Goal: Task Accomplishment & Management: Use online tool/utility

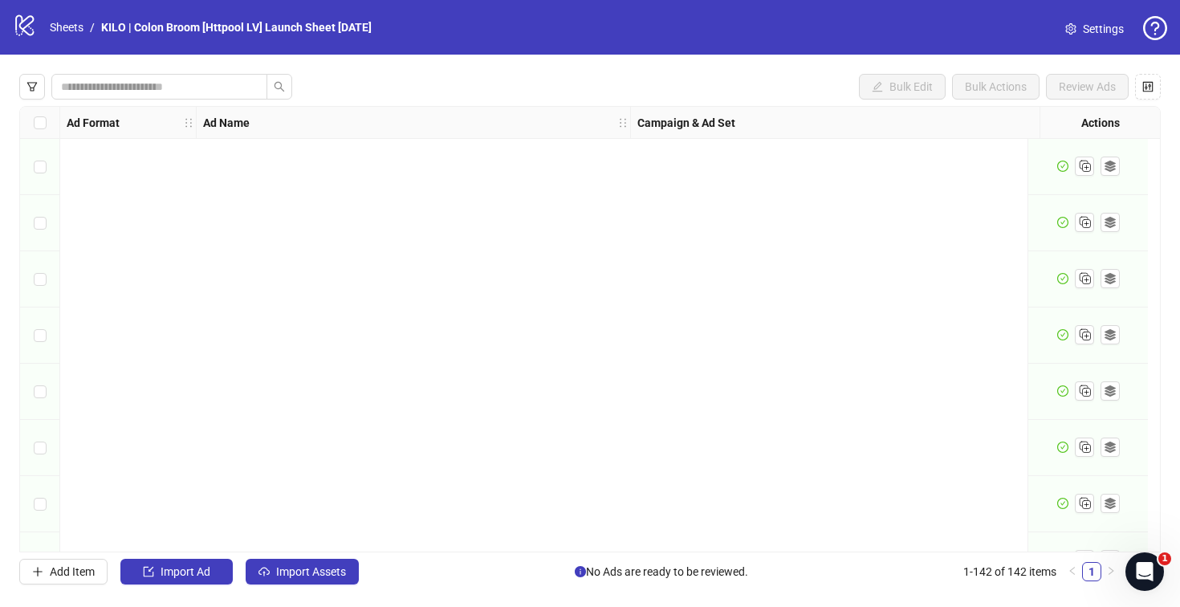
scroll to position [7572, 0]
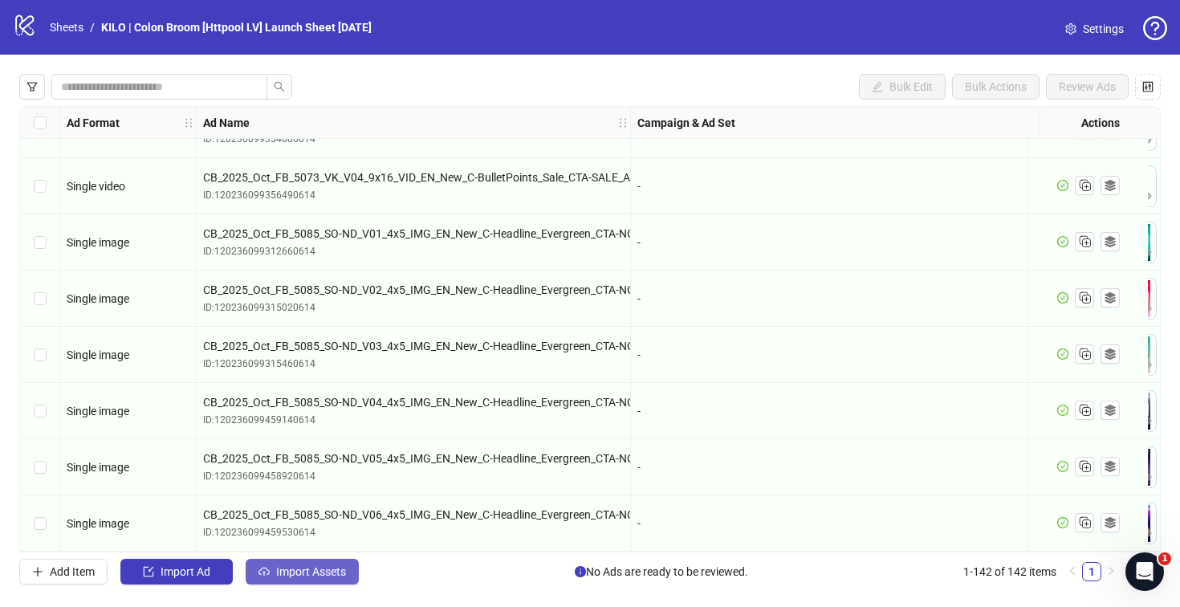
click at [279, 565] on span "Import Assets" at bounding box center [311, 571] width 70 height 13
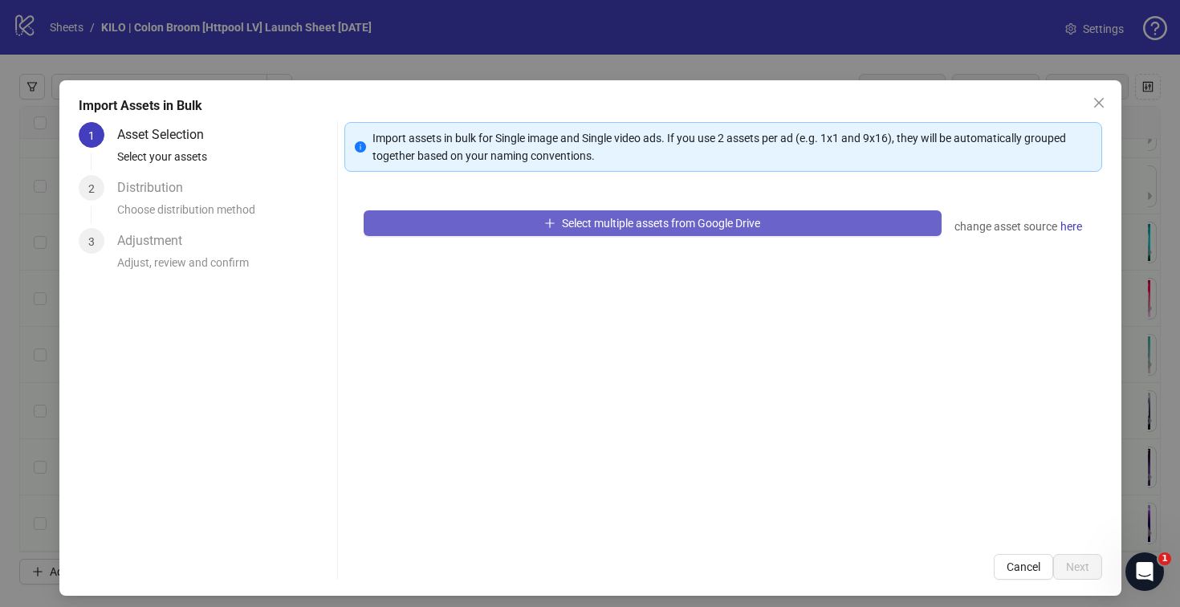
click at [546, 222] on icon "plus" at bounding box center [550, 222] width 9 height 1
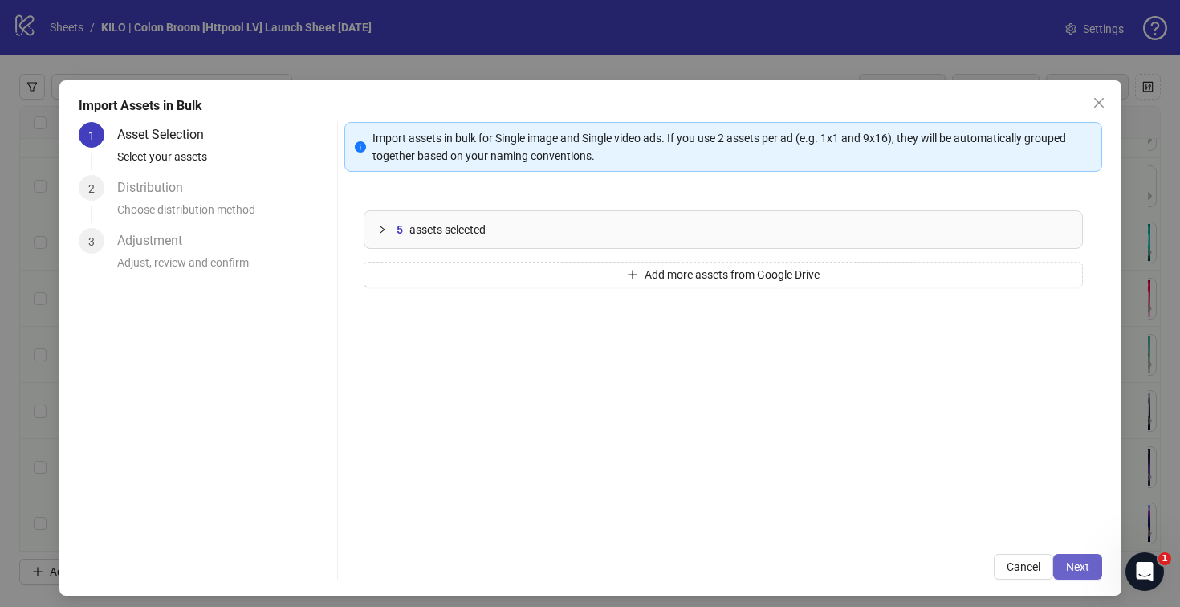
click at [1066, 568] on span "Next" at bounding box center [1077, 566] width 23 height 13
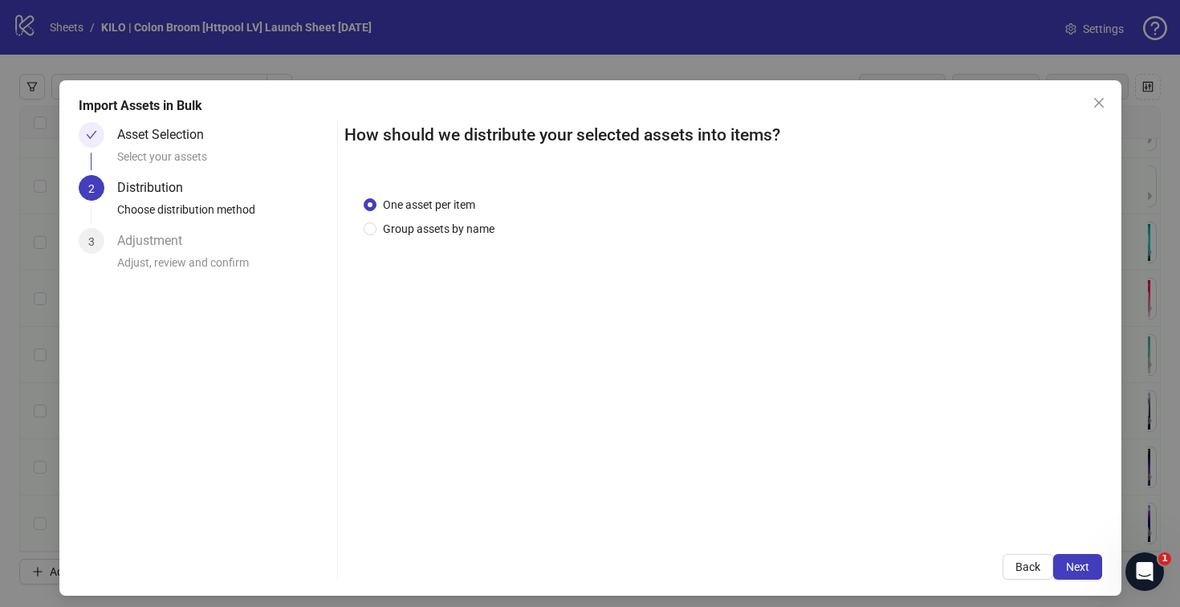
click at [1066, 568] on span "Next" at bounding box center [1077, 566] width 23 height 13
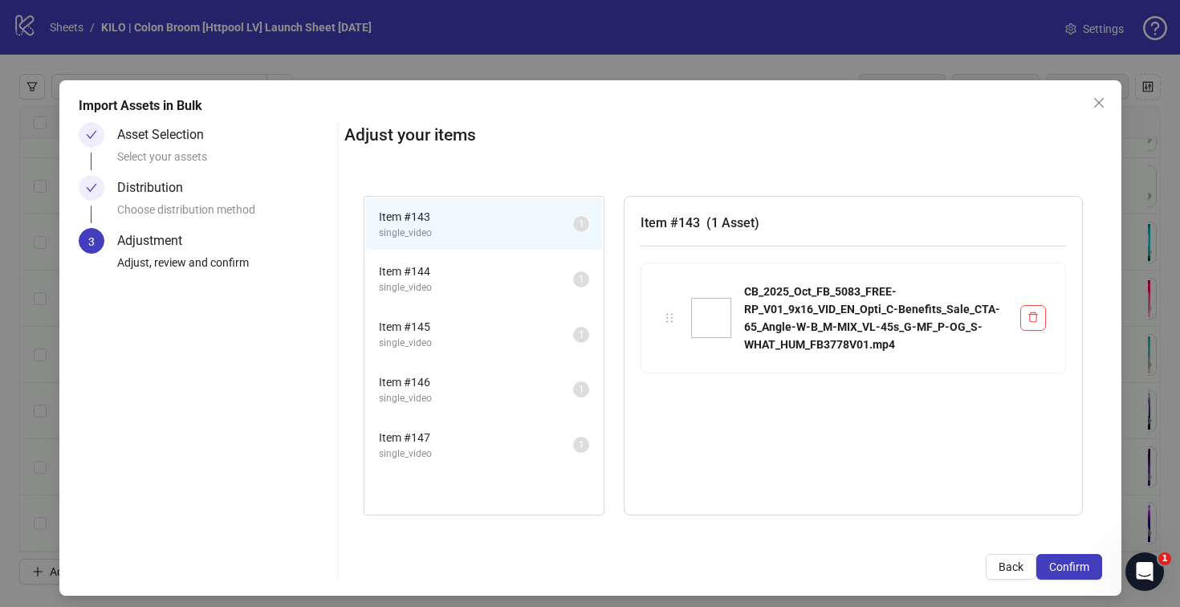
click at [1055, 568] on span "Confirm" at bounding box center [1069, 566] width 40 height 13
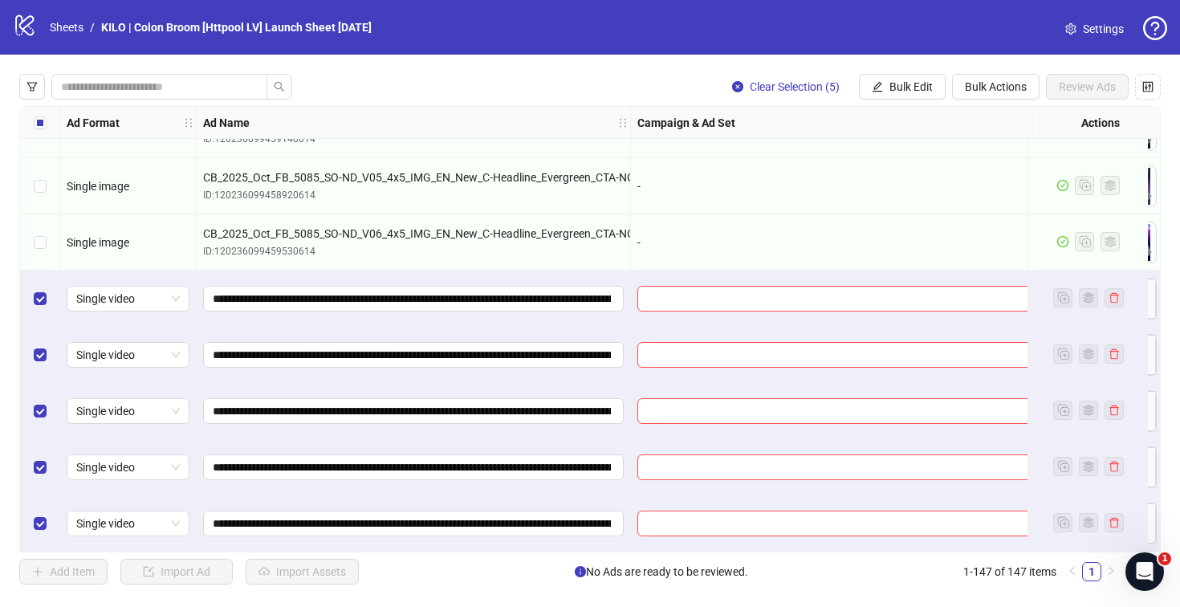
scroll to position [7852, 0]
click at [663, 296] on input "search" at bounding box center [860, 299] width 426 height 24
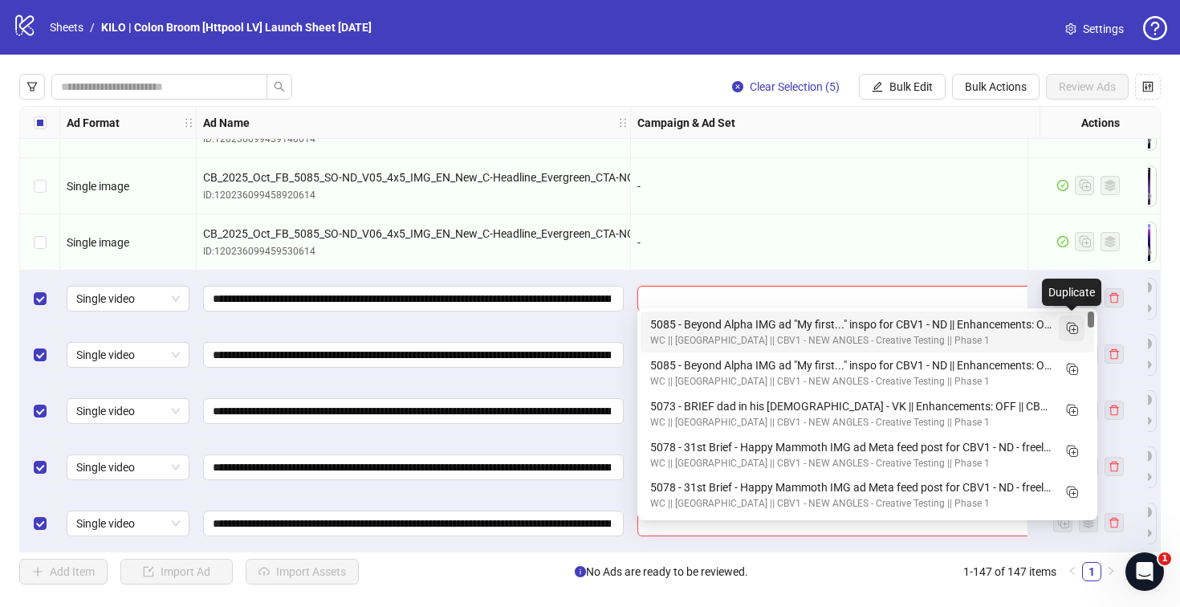
click at [1070, 326] on rect "Duplicate" at bounding box center [1074, 330] width 8 height 8
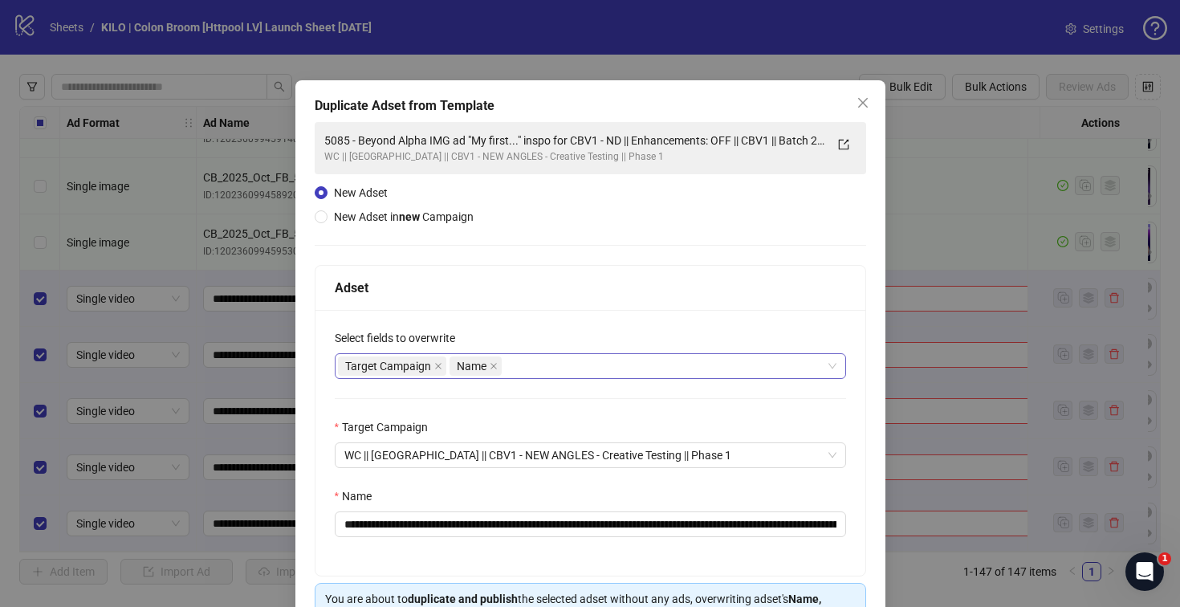
click at [528, 368] on div "Target Campaign Name" at bounding box center [582, 366] width 488 height 22
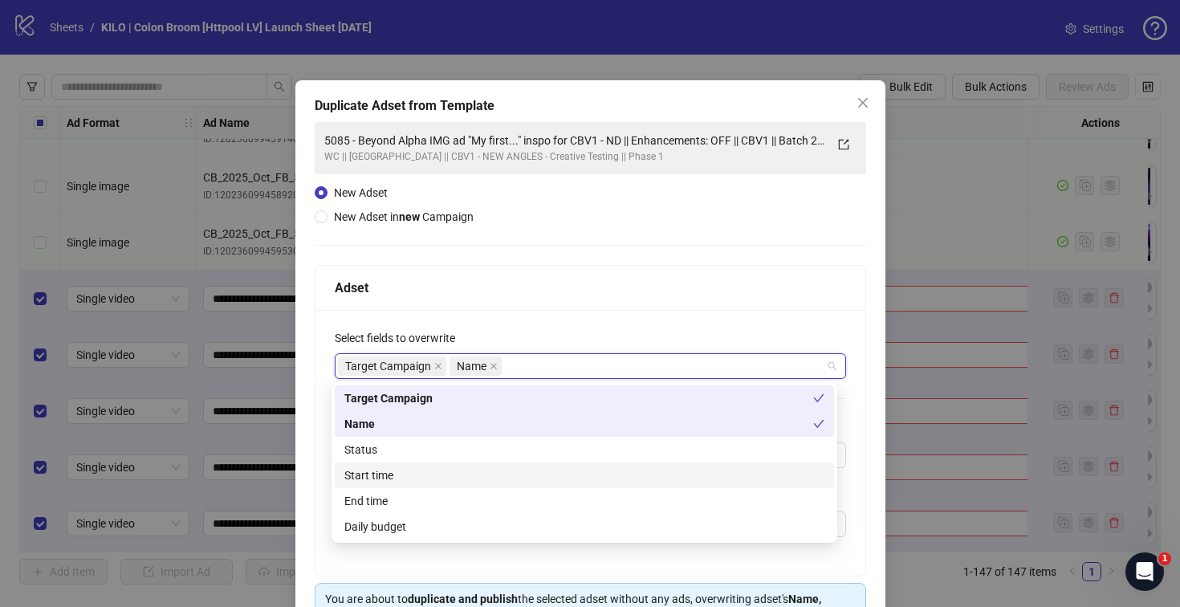
click at [489, 470] on div "Start time" at bounding box center [584, 475] width 480 height 18
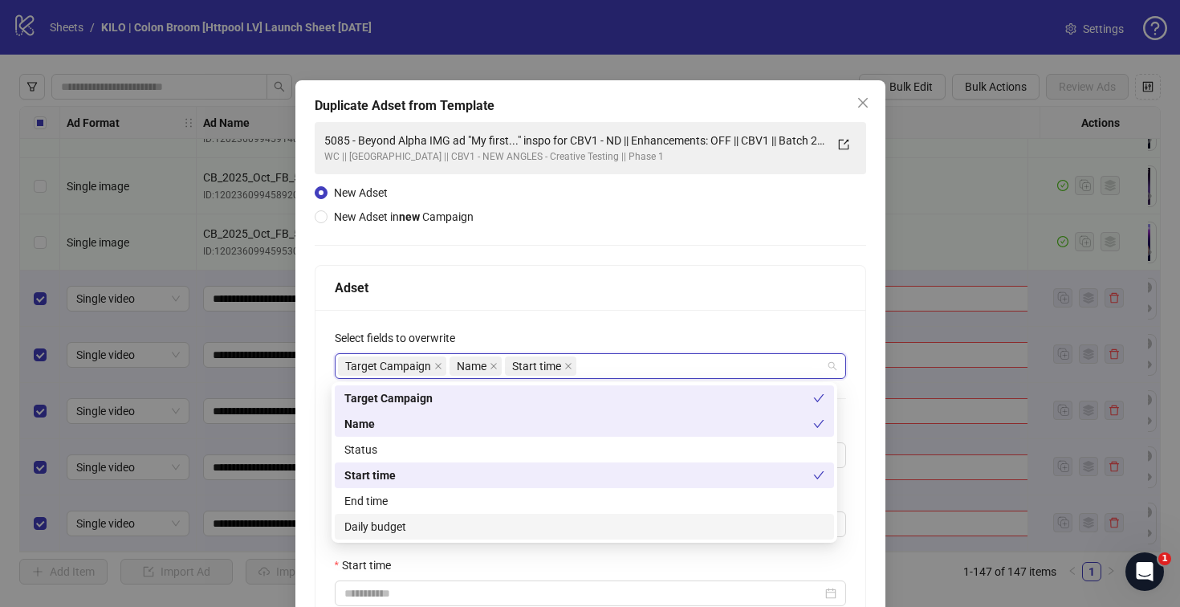
click at [486, 523] on div "Daily budget" at bounding box center [584, 527] width 480 height 18
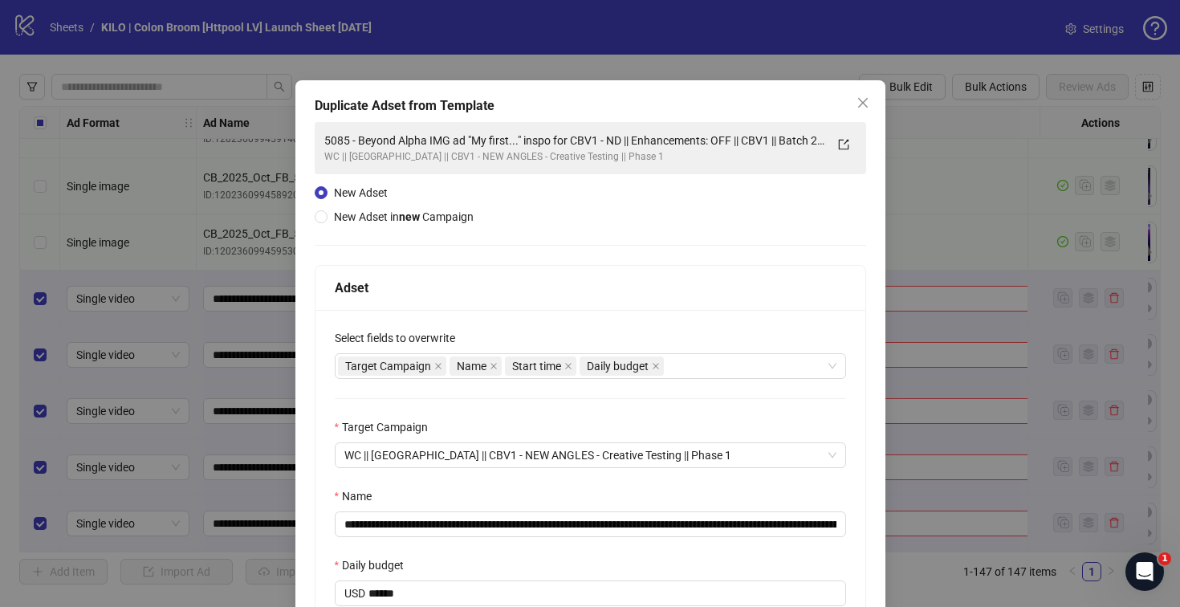
click at [539, 311] on div "**********" at bounding box center [590, 512] width 550 height 404
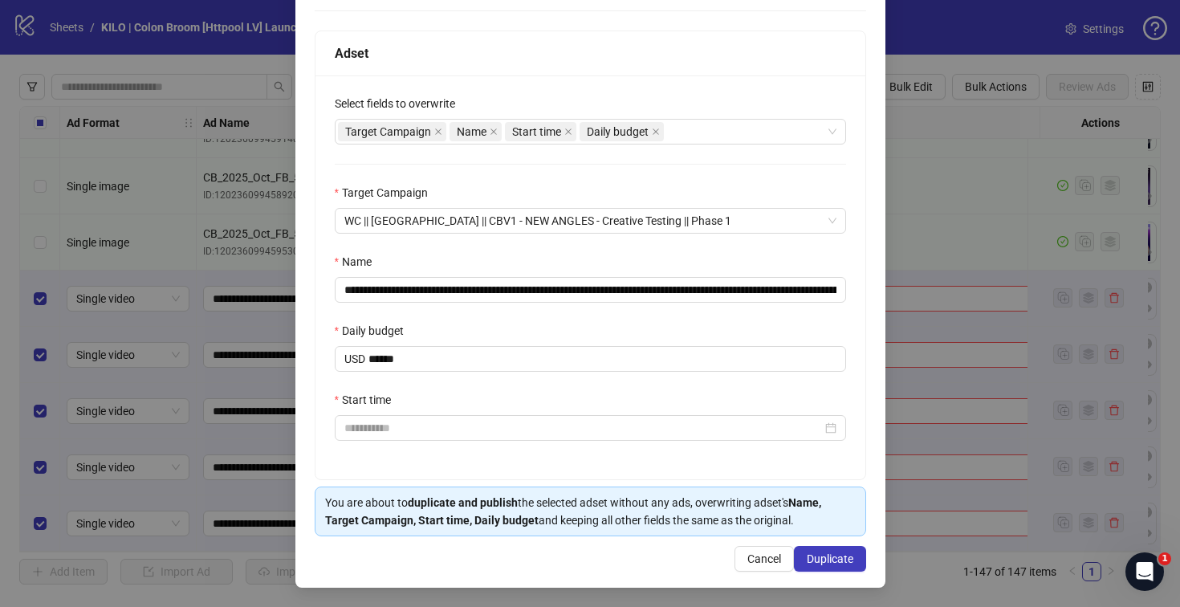
scroll to position [236, 0]
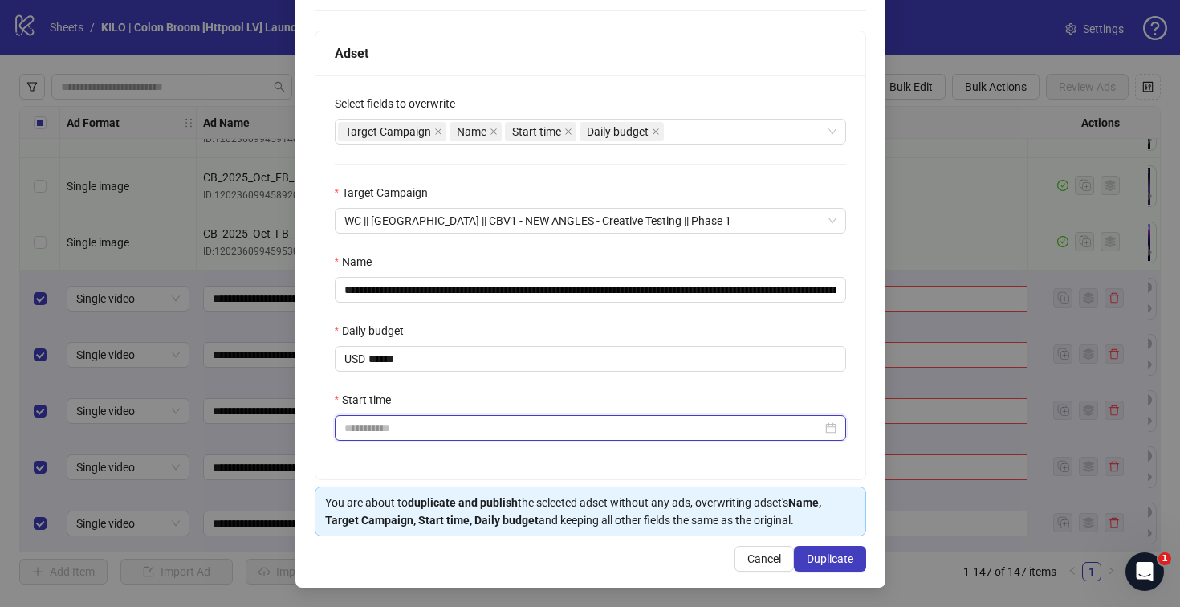
click at [385, 419] on input "Start time" at bounding box center [583, 428] width 478 height 18
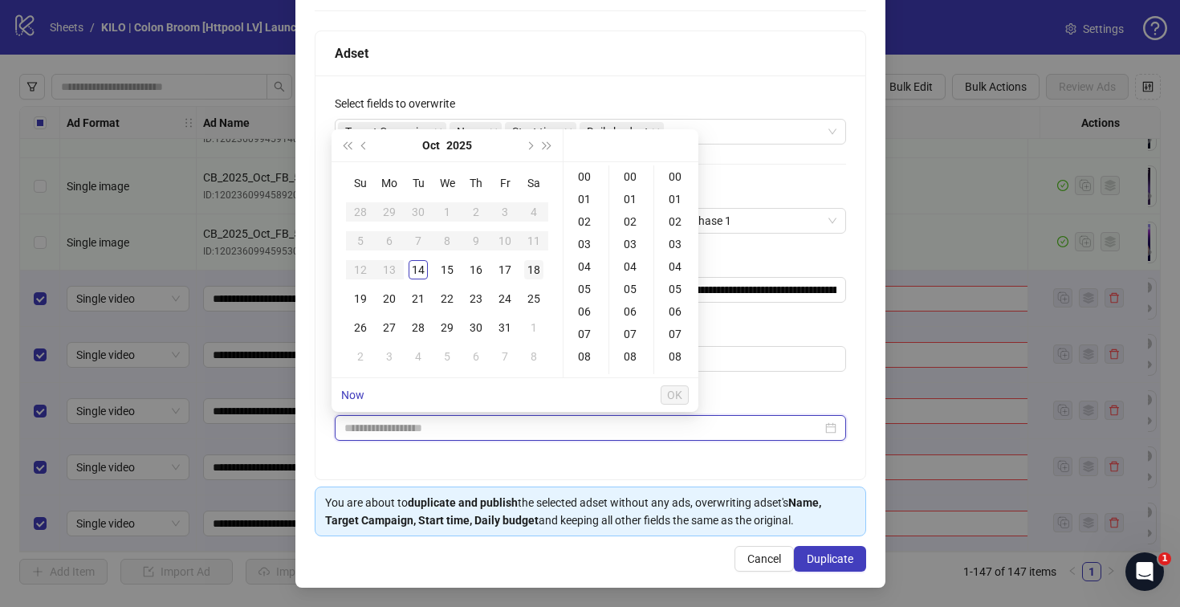
type input "**********"
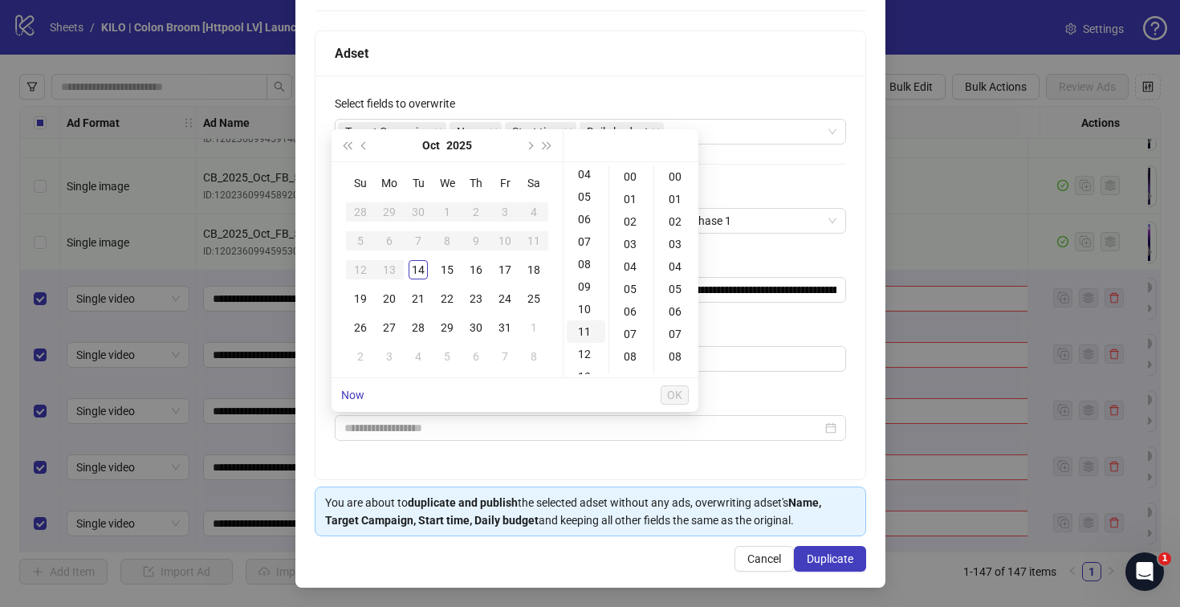
click at [584, 334] on div "11" at bounding box center [586, 331] width 39 height 22
click at [635, 279] on div "30" at bounding box center [631, 285] width 39 height 22
type input "**********"
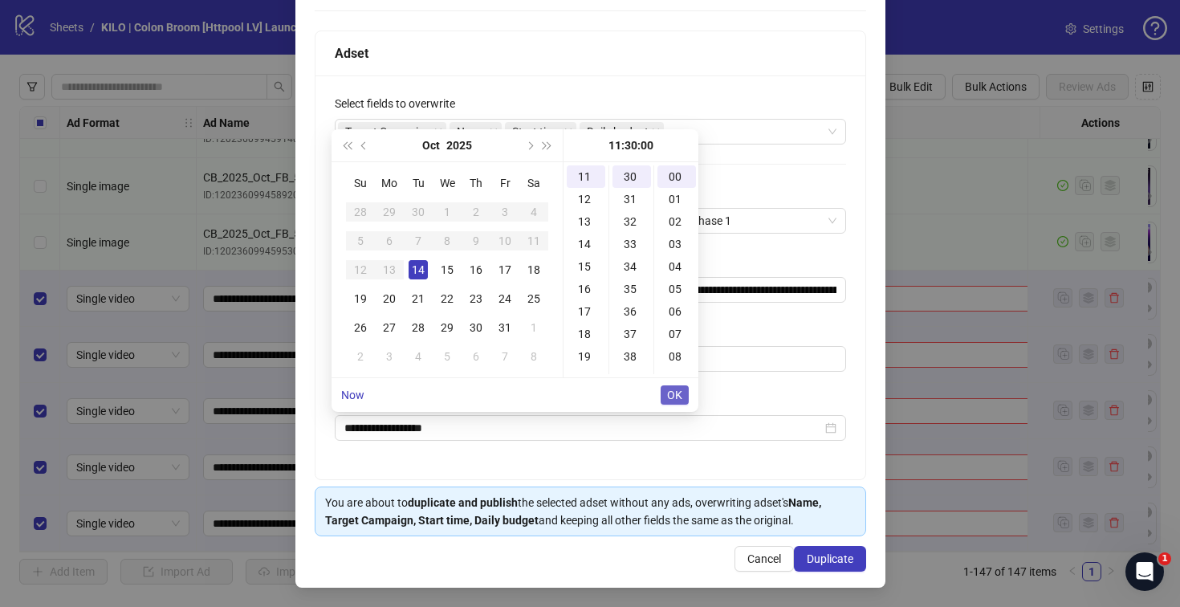
click at [672, 395] on span "OK" at bounding box center [674, 394] width 15 height 13
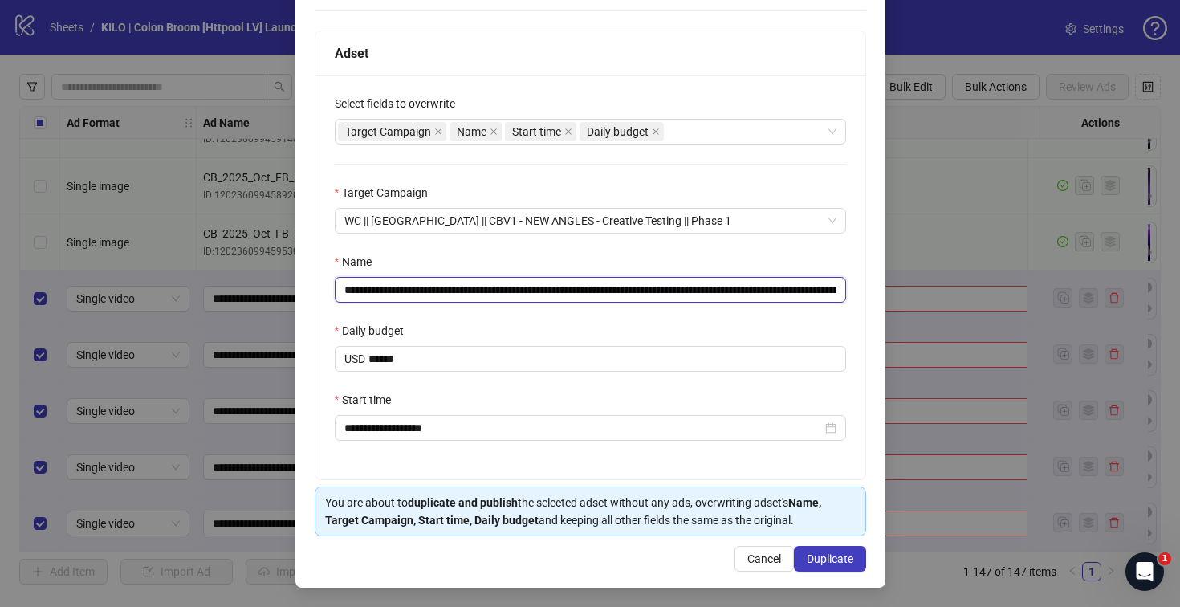
drag, startPoint x: 638, startPoint y: 289, endPoint x: 324, endPoint y: 288, distance: 313.8
click at [324, 288] on div "**********" at bounding box center [590, 277] width 550 height 404
paste input "text"
drag, startPoint x: 751, startPoint y: 289, endPoint x: 821, endPoint y: 287, distance: 69.8
click at [821, 287] on input "**********" at bounding box center [590, 290] width 511 height 26
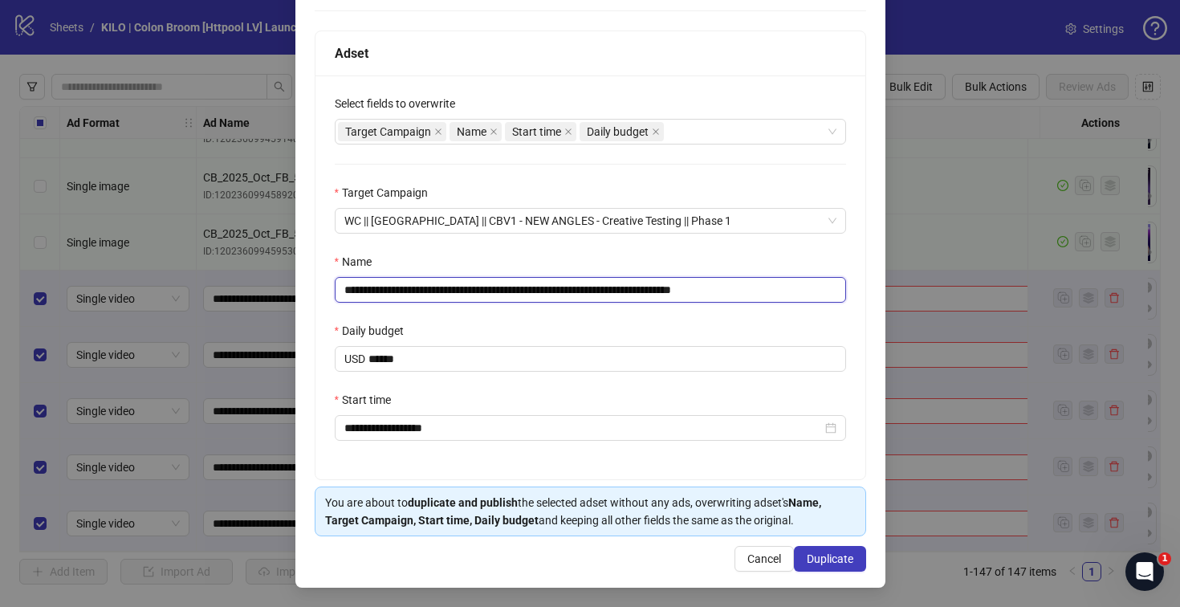
click at [695, 288] on input "**********" at bounding box center [590, 290] width 511 height 26
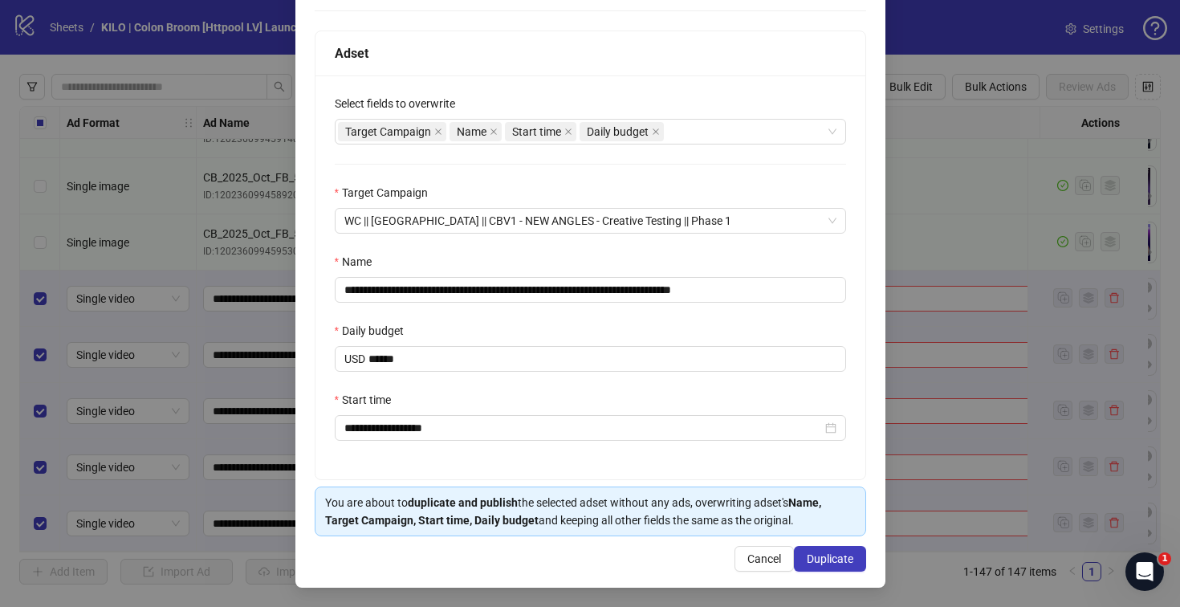
click at [593, 315] on div "**********" at bounding box center [590, 277] width 550 height 404
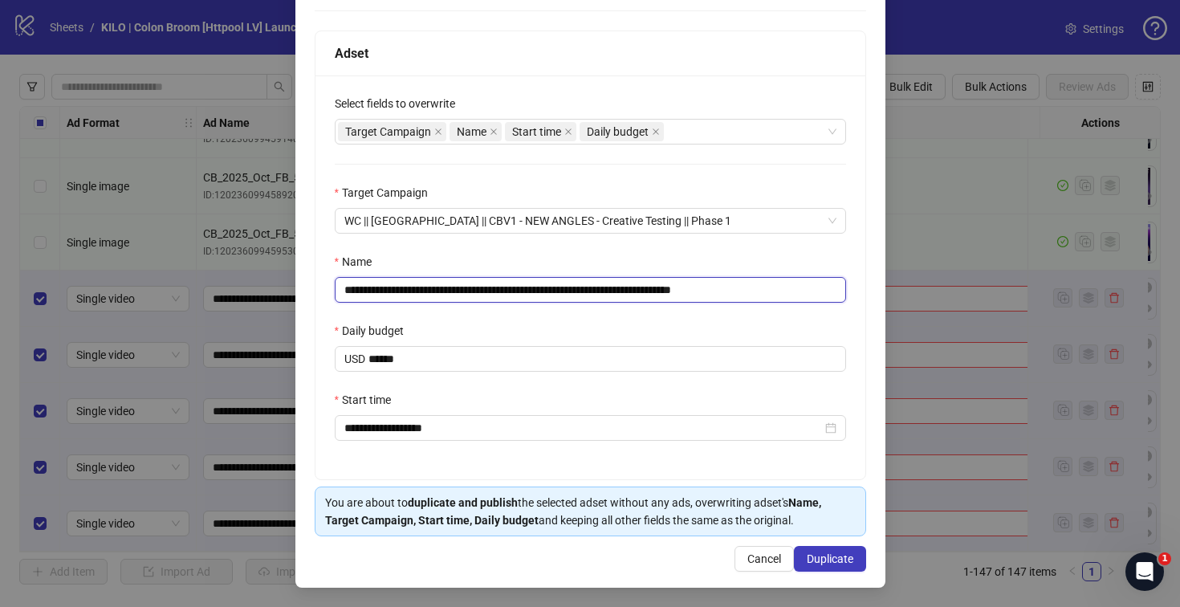
click at [645, 292] on input "**********" at bounding box center [590, 290] width 511 height 26
type input "**********"
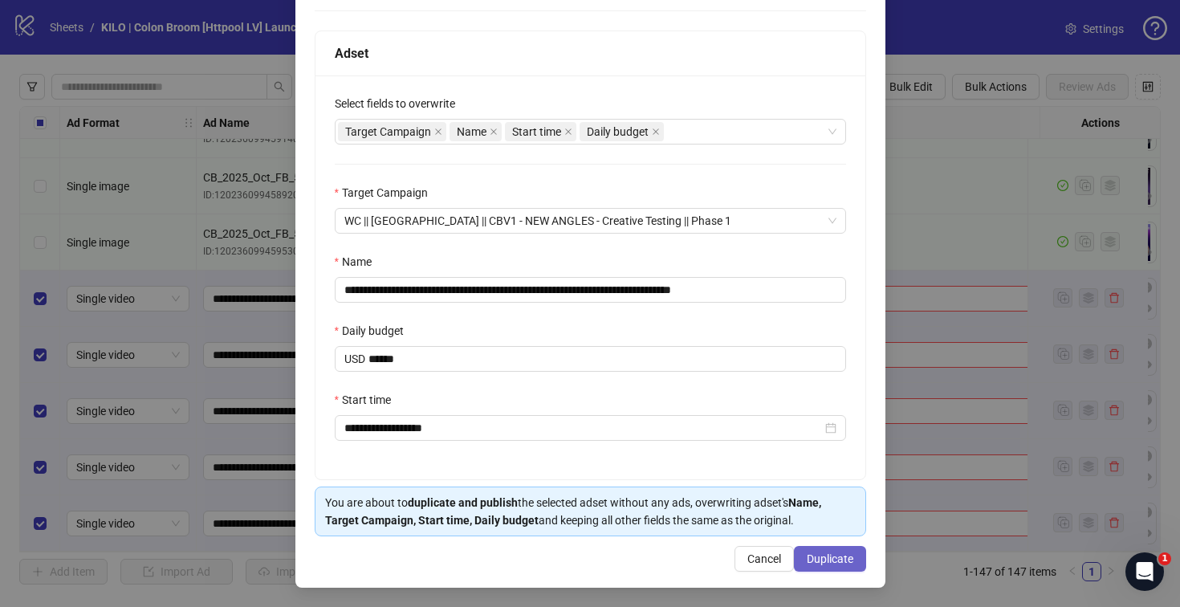
click at [807, 554] on span "Duplicate" at bounding box center [830, 558] width 47 height 13
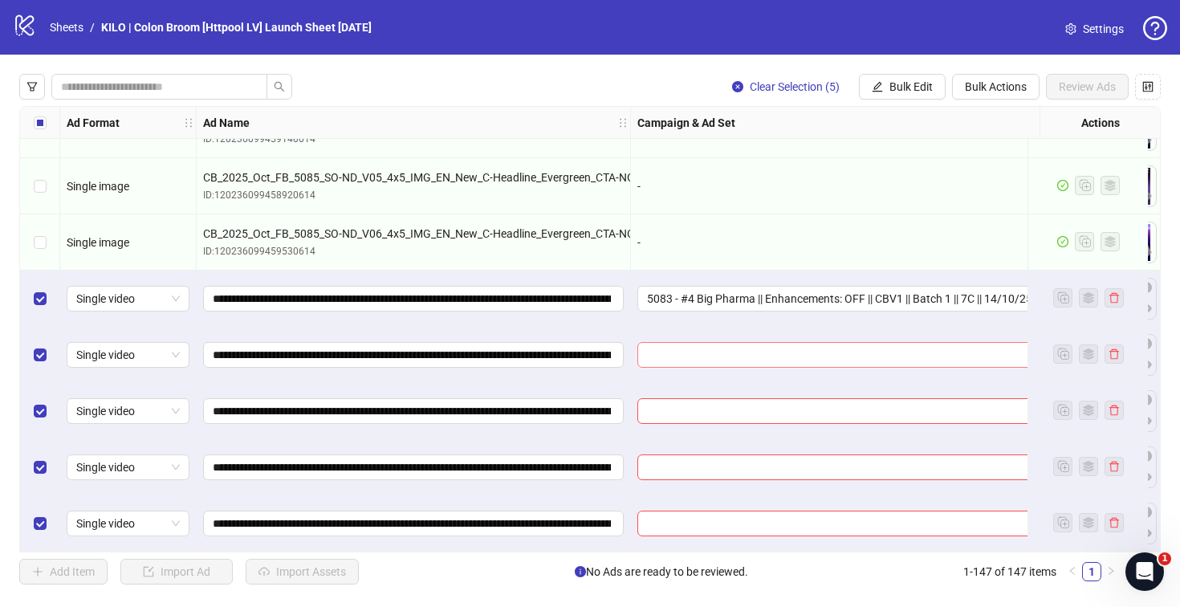
click at [745, 351] on input "search" at bounding box center [860, 355] width 426 height 24
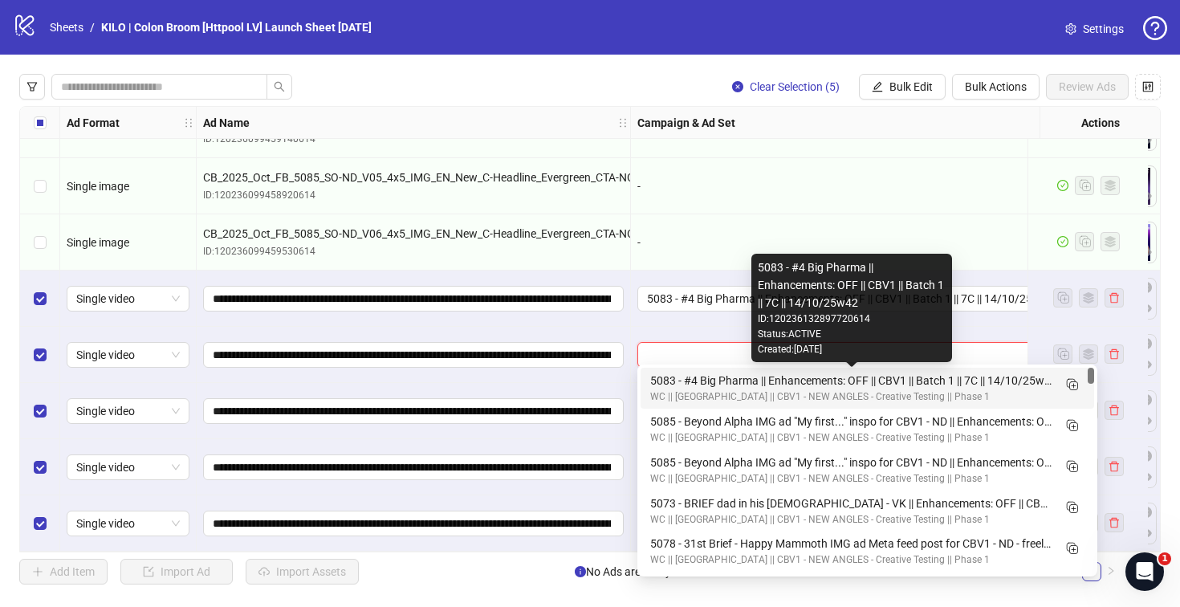
click at [707, 381] on div "5083 - #4 Big Pharma || Enhancements: OFF || CBV1 || Batch 1 || 7C || 14/10/25w…" at bounding box center [851, 381] width 402 height 18
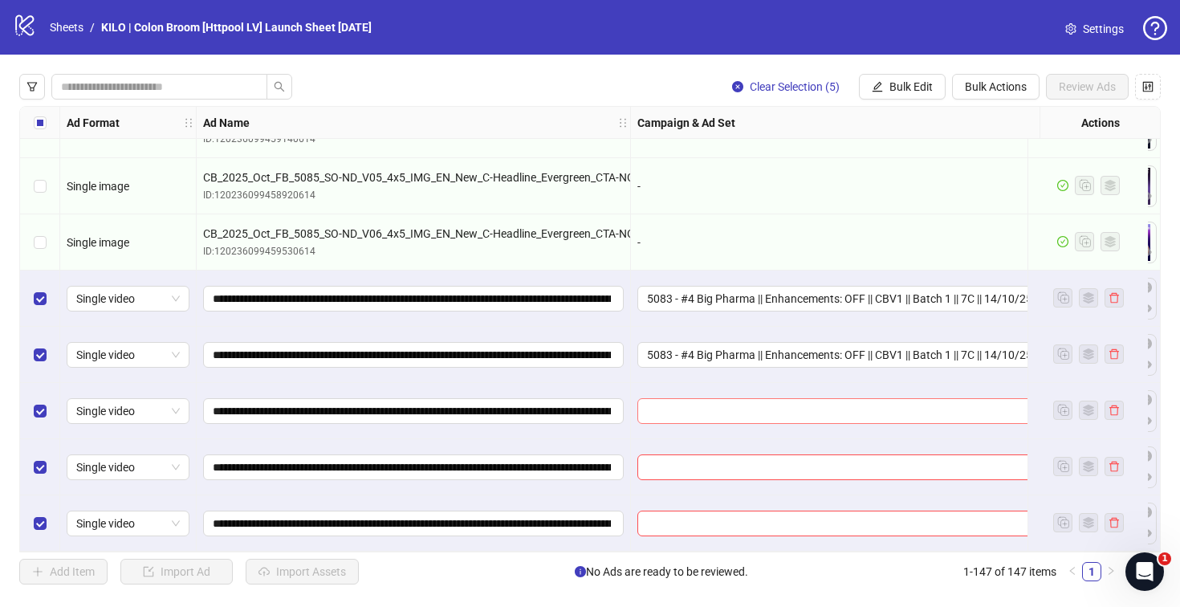
click at [698, 399] on input "search" at bounding box center [860, 411] width 426 height 24
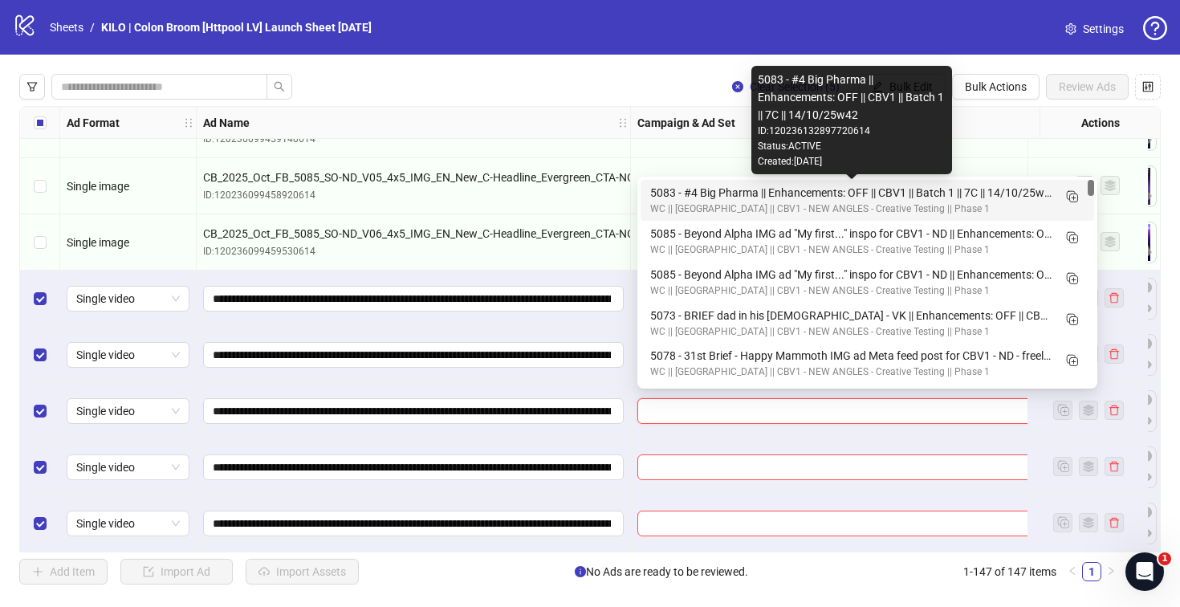
click at [689, 197] on div "5083 - #4 Big Pharma || Enhancements: OFF || CBV1 || Batch 1 || 7C || 14/10/25w…" at bounding box center [851, 193] width 402 height 18
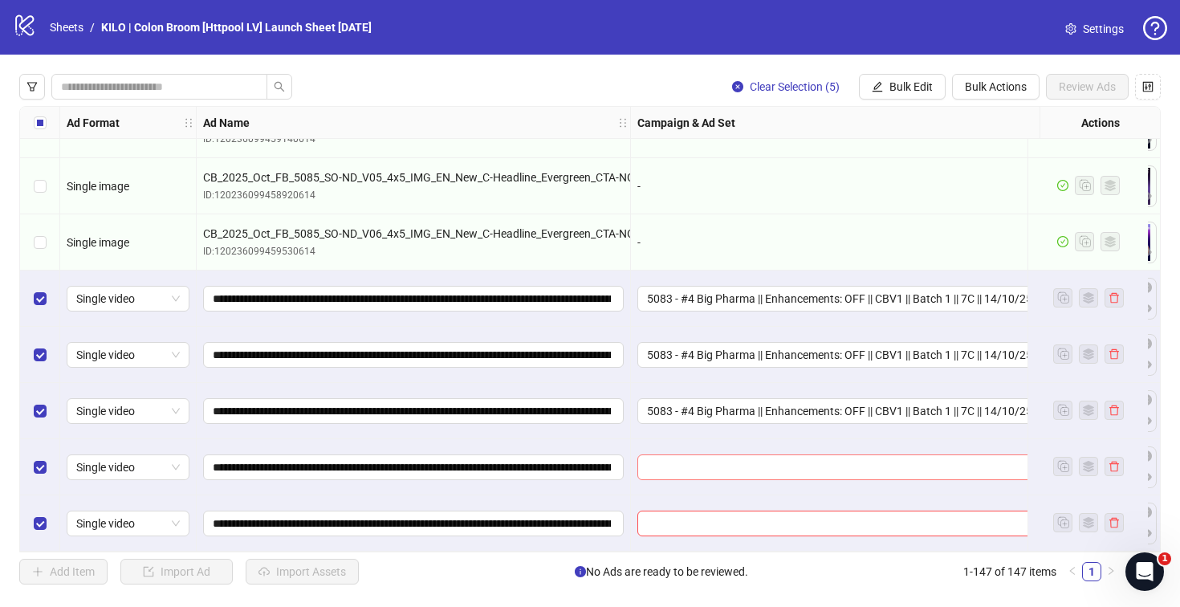
click at [665, 455] on input "search" at bounding box center [860, 467] width 426 height 24
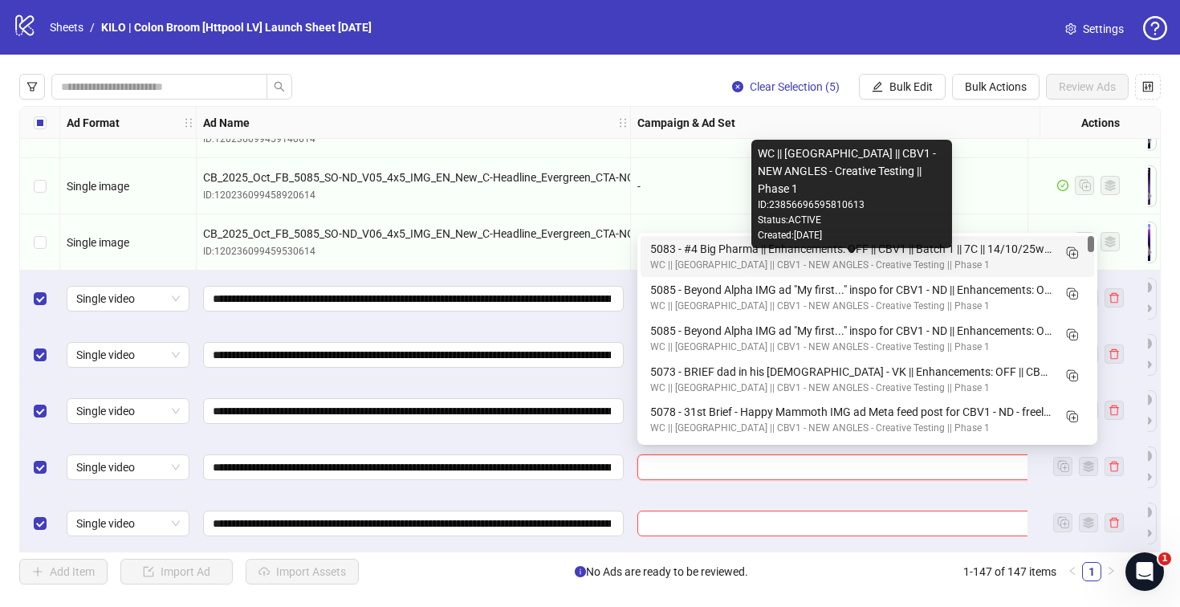
click at [674, 259] on div "WC || [GEOGRAPHIC_DATA] || CBV1 - NEW ANGLES - Creative Testing || Phase 1" at bounding box center [851, 265] width 402 height 15
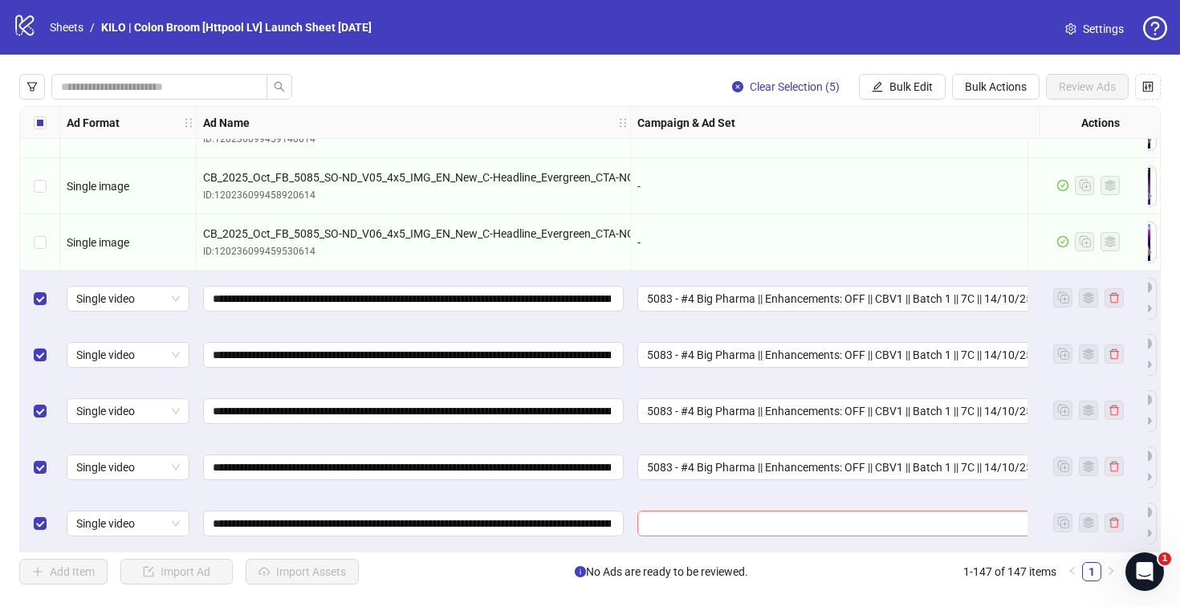
click at [668, 526] on input "search" at bounding box center [860, 523] width 426 height 24
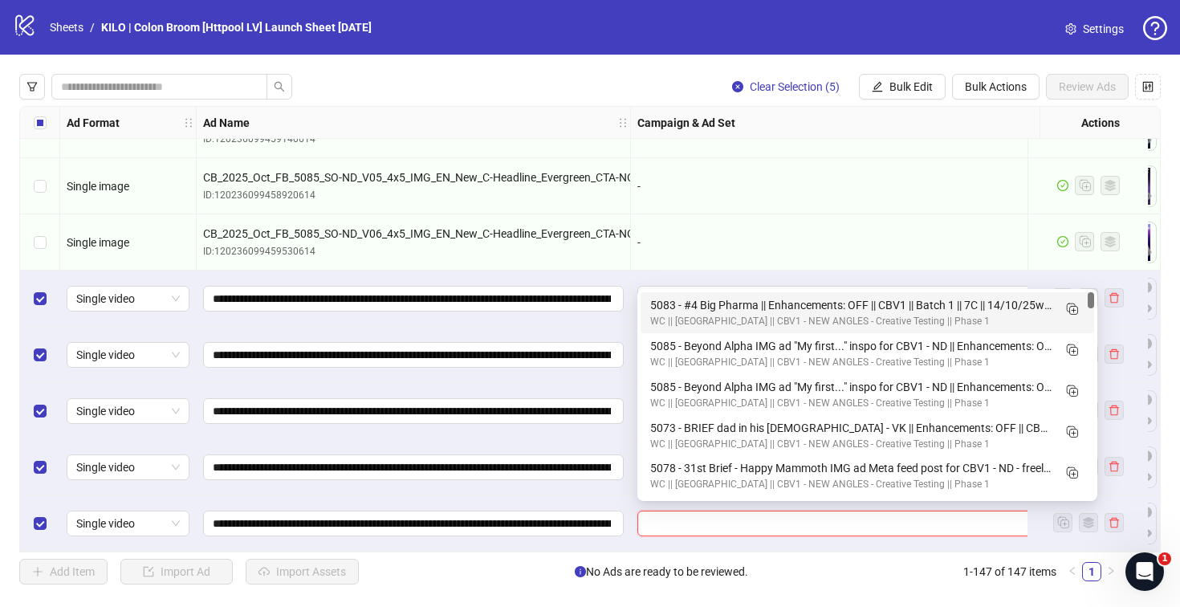
click at [677, 302] on div "5083 - #4 Big Pharma || Enhancements: OFF || CBV1 || Batch 1 || 7C || 14/10/25w…" at bounding box center [851, 305] width 402 height 18
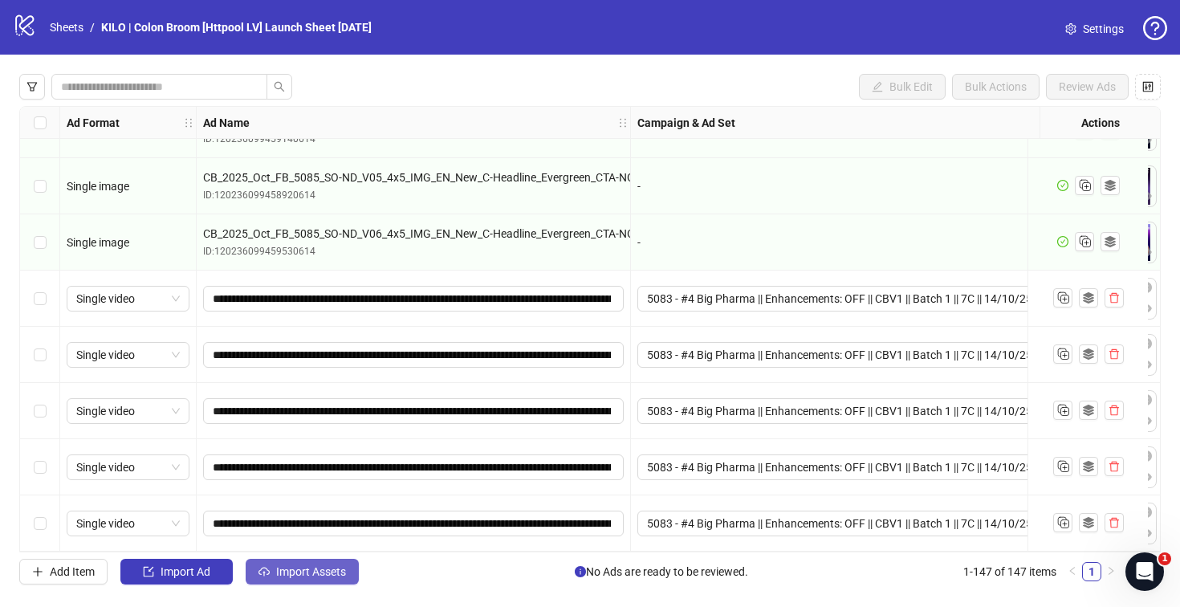
click at [282, 567] on span "Import Assets" at bounding box center [311, 571] width 70 height 13
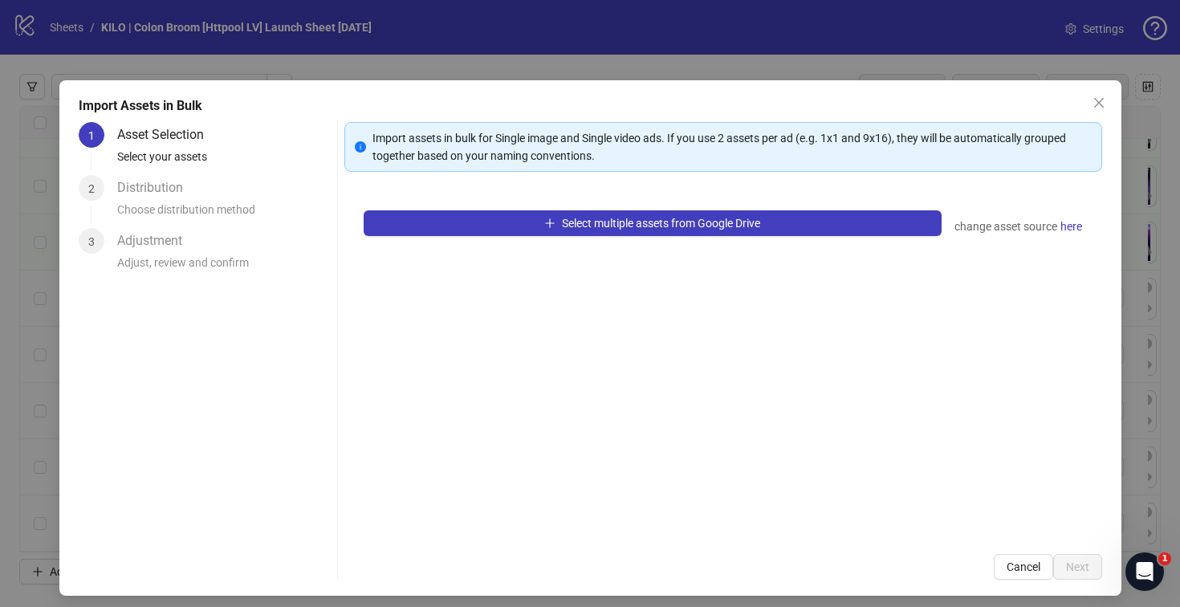
click at [518, 237] on div "Select multiple assets from Google Drive change asset source here" at bounding box center [723, 363] width 758 height 344
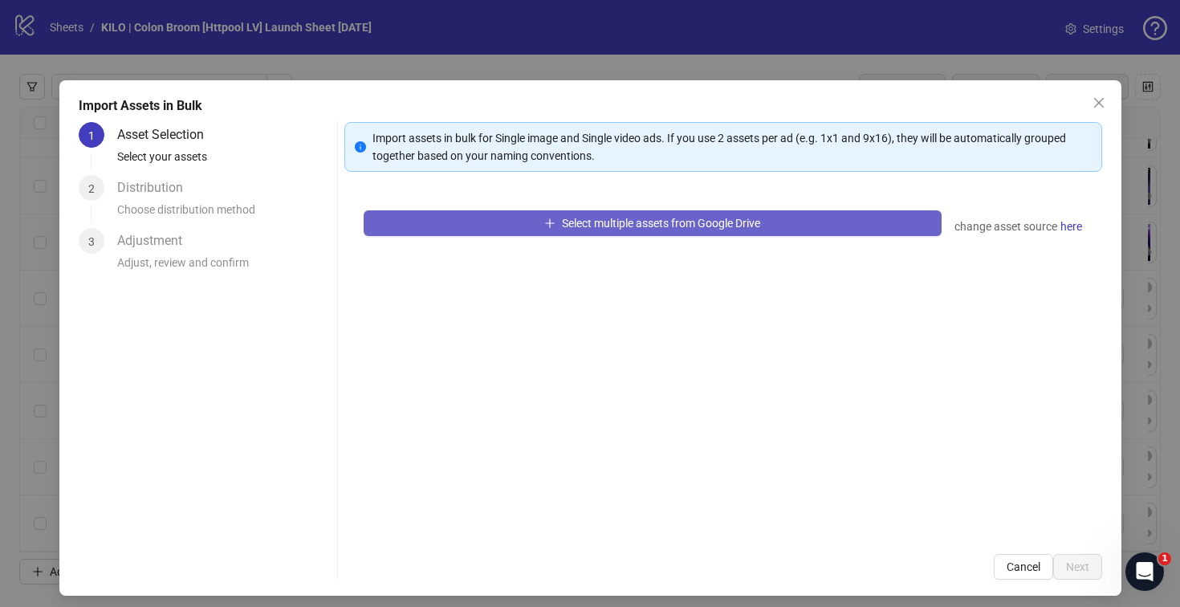
click at [518, 230] on button "Select multiple assets from Google Drive" at bounding box center [653, 223] width 578 height 26
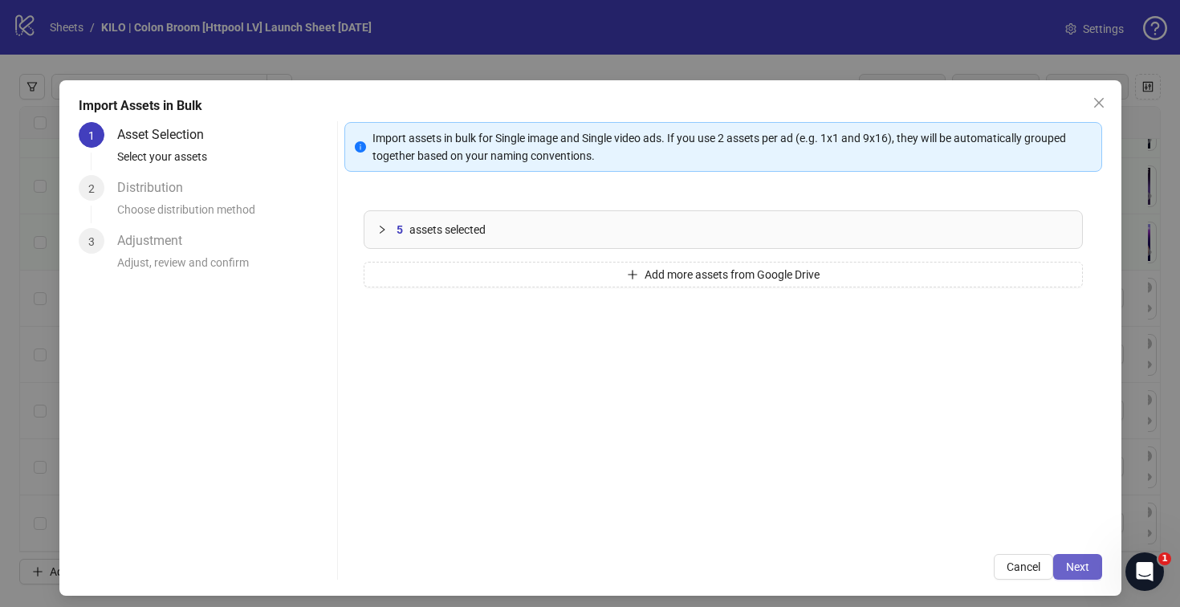
click at [1053, 562] on button "Next" at bounding box center [1077, 567] width 49 height 26
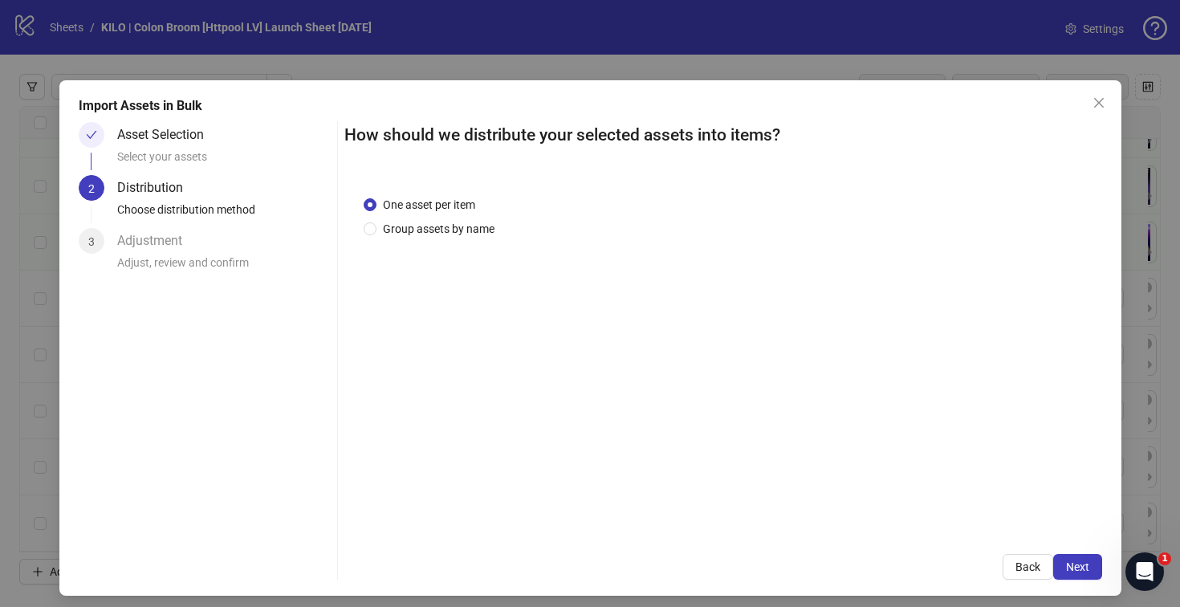
click at [1053, 562] on button "Next" at bounding box center [1077, 567] width 49 height 26
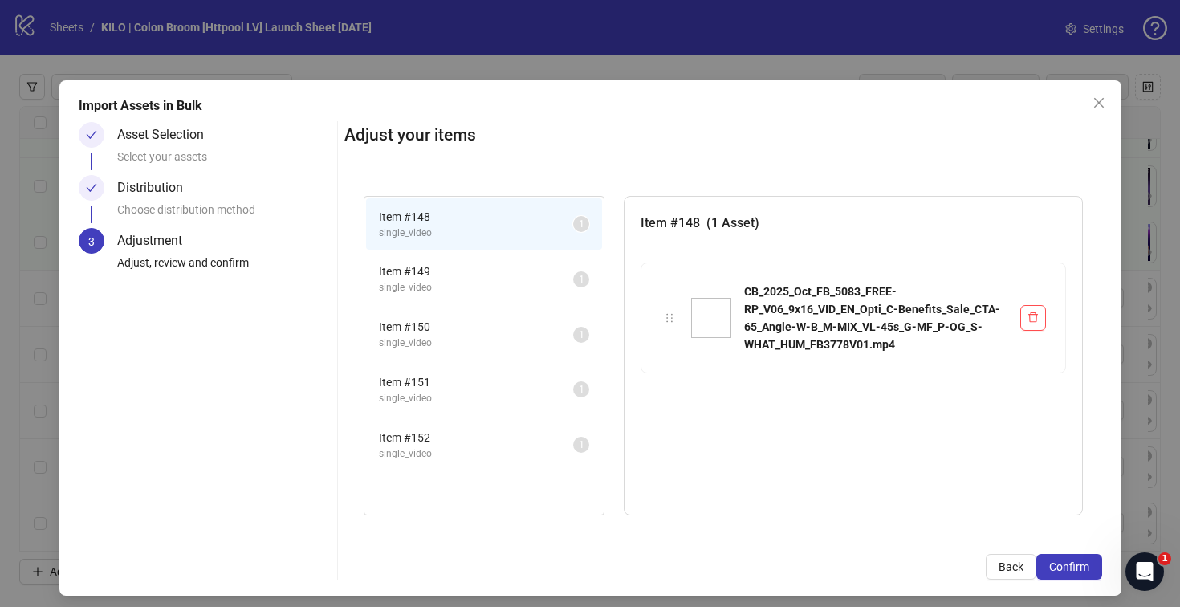
click at [1052, 562] on span "Confirm" at bounding box center [1069, 566] width 40 height 13
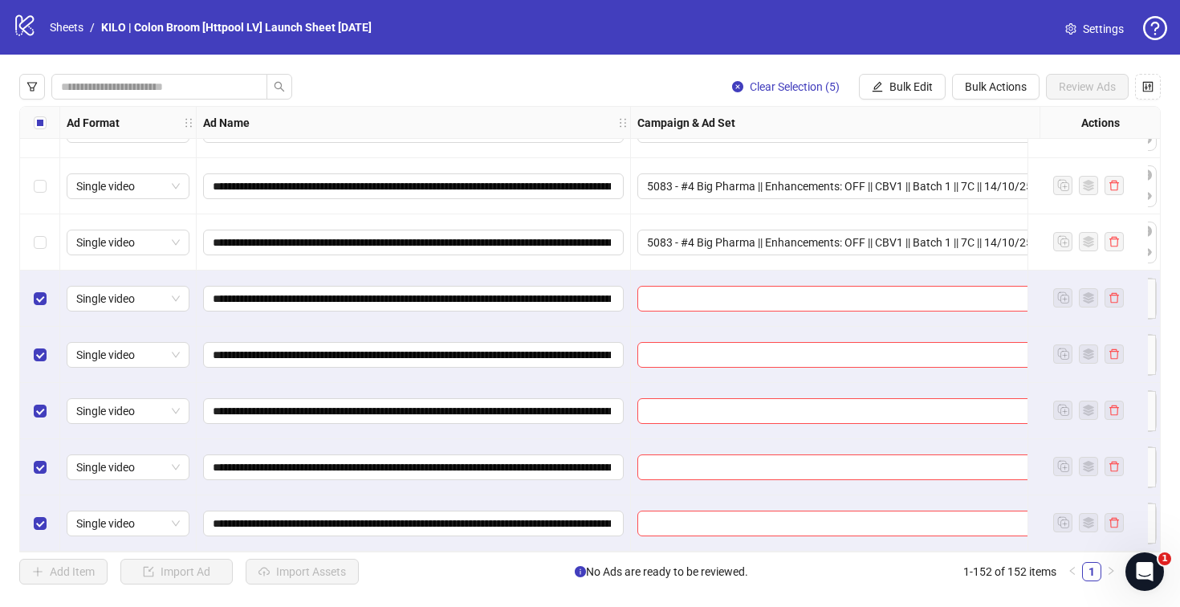
scroll to position [8133, 0]
click at [668, 299] on input "search" at bounding box center [860, 299] width 426 height 24
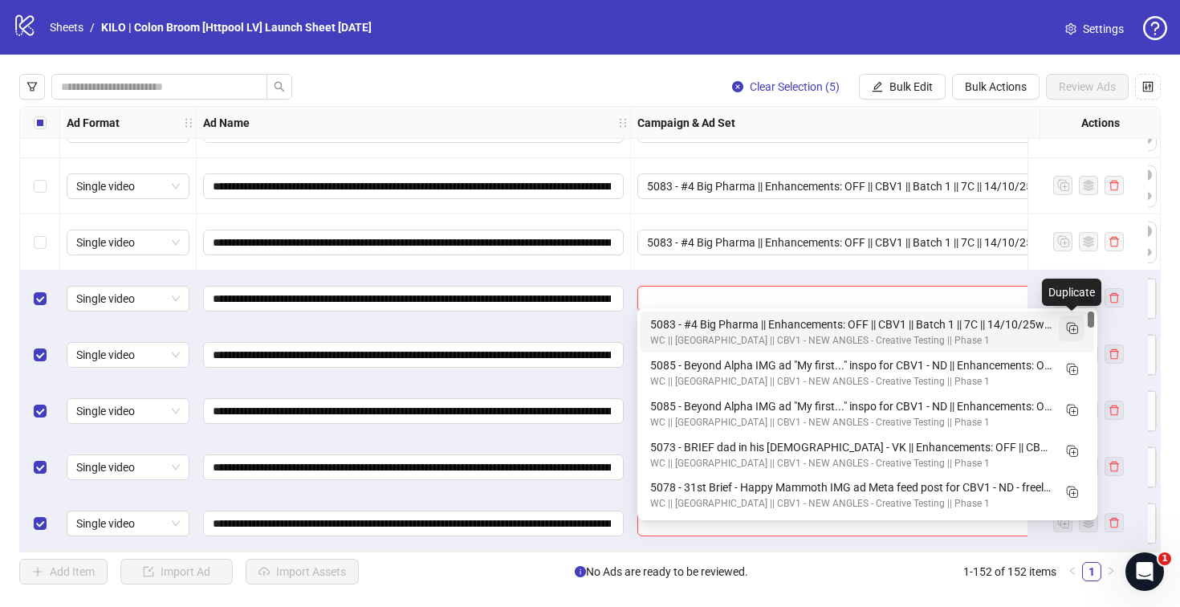
click at [1070, 326] on rect "Duplicate" at bounding box center [1074, 330] width 8 height 8
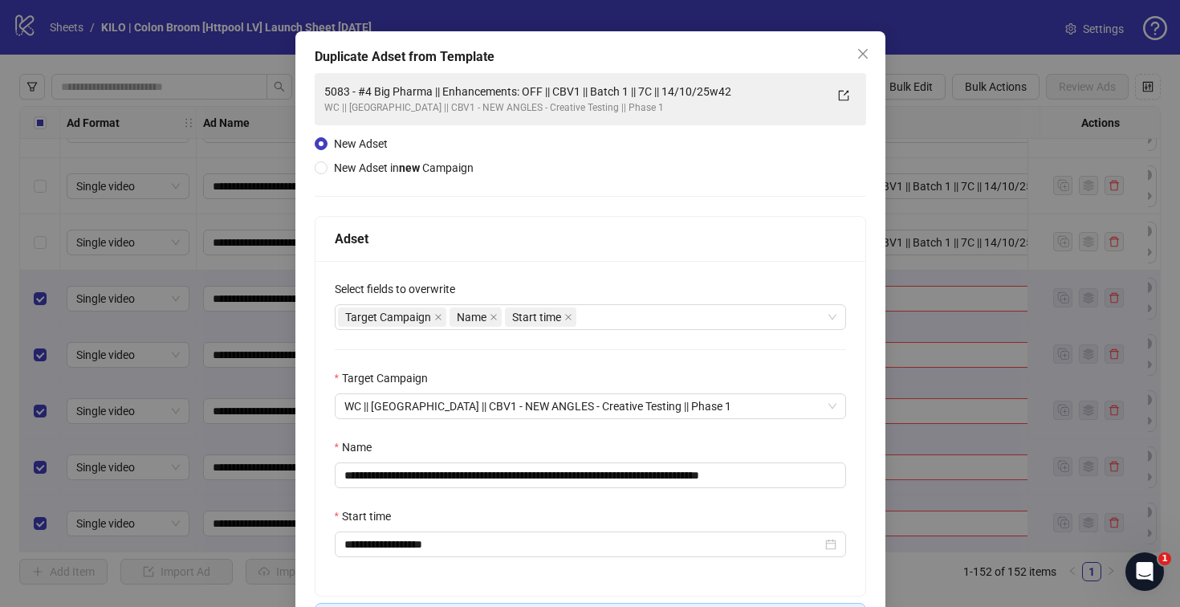
scroll to position [166, 0]
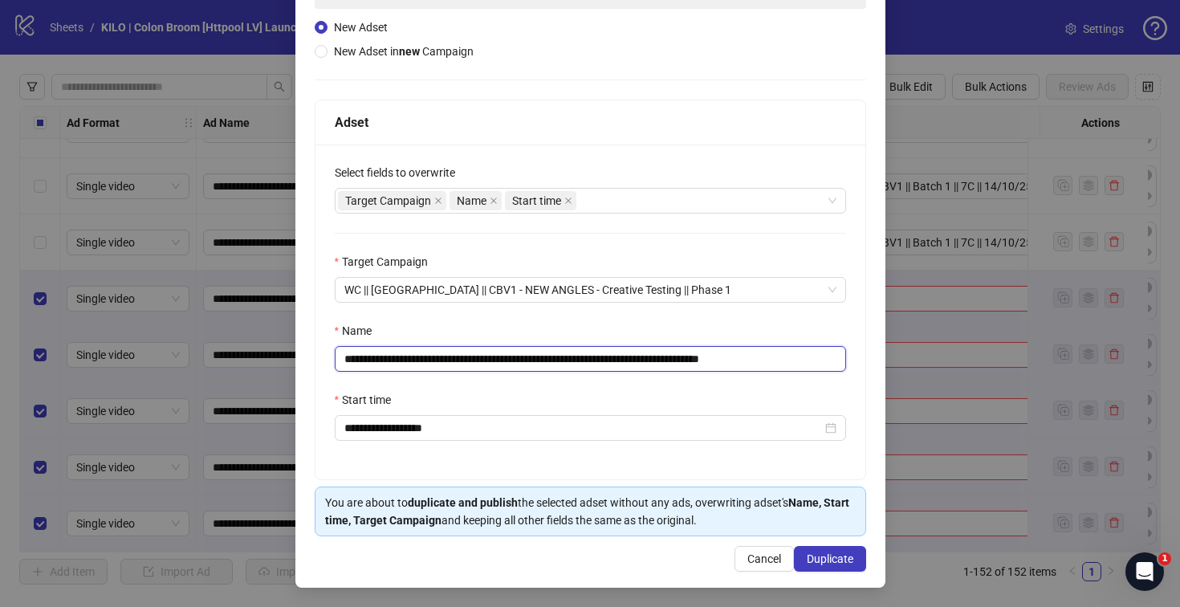
click at [647, 355] on input "**********" at bounding box center [590, 359] width 511 height 26
drag, startPoint x: 752, startPoint y: 360, endPoint x: 836, endPoint y: 358, distance: 84.3
click at [836, 358] on div "**********" at bounding box center [590, 311] width 550 height 335
type input "**********"
click at [492, 394] on div "Start time" at bounding box center [590, 403] width 511 height 24
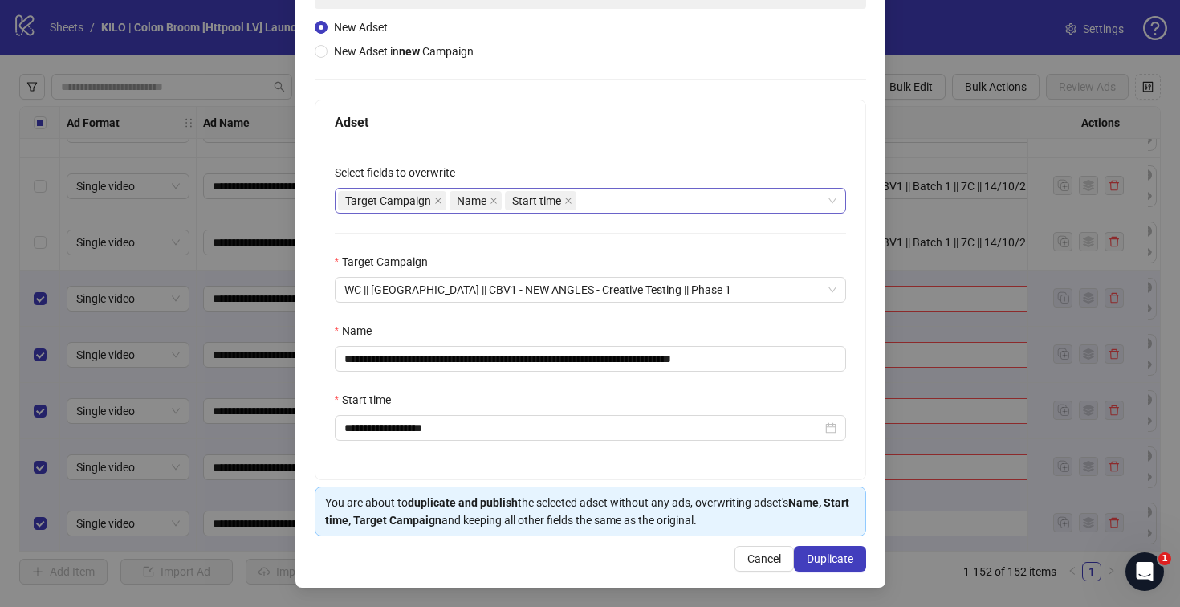
click at [604, 205] on div "Target Campaign Name Start time" at bounding box center [582, 200] width 488 height 22
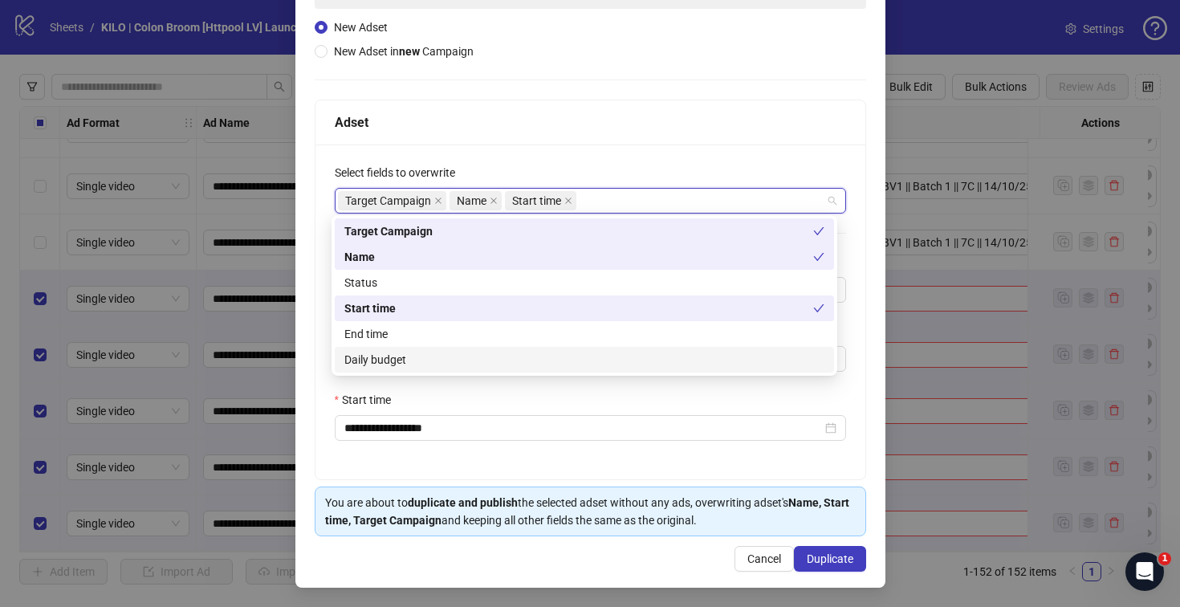
click at [562, 360] on div "Daily budget" at bounding box center [584, 360] width 480 height 18
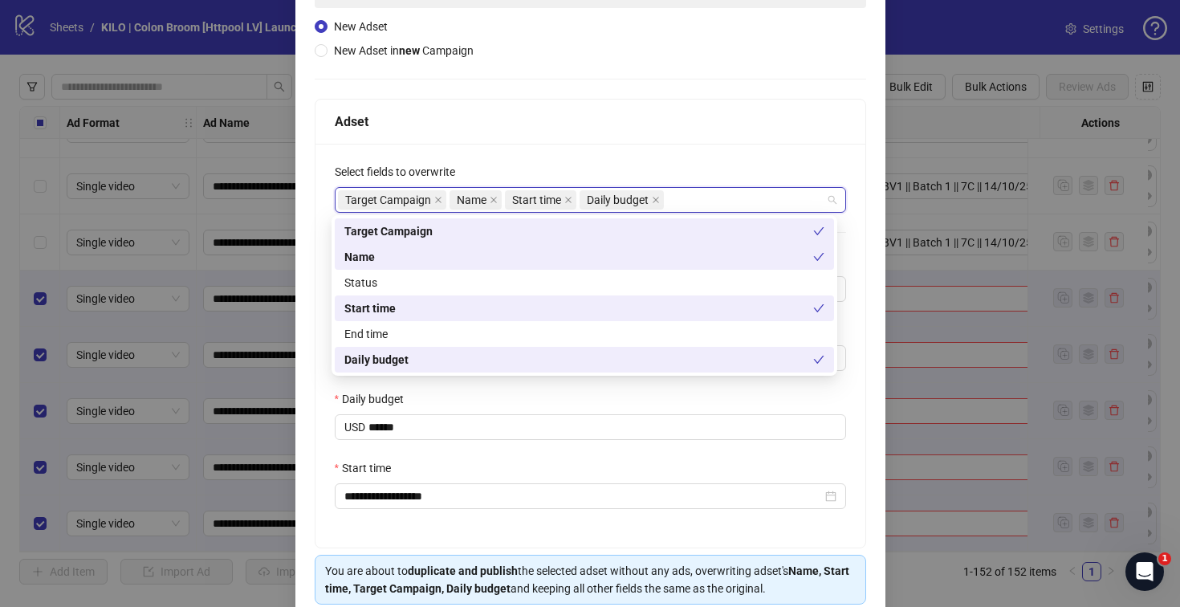
click at [544, 399] on div "Daily budget" at bounding box center [590, 402] width 511 height 24
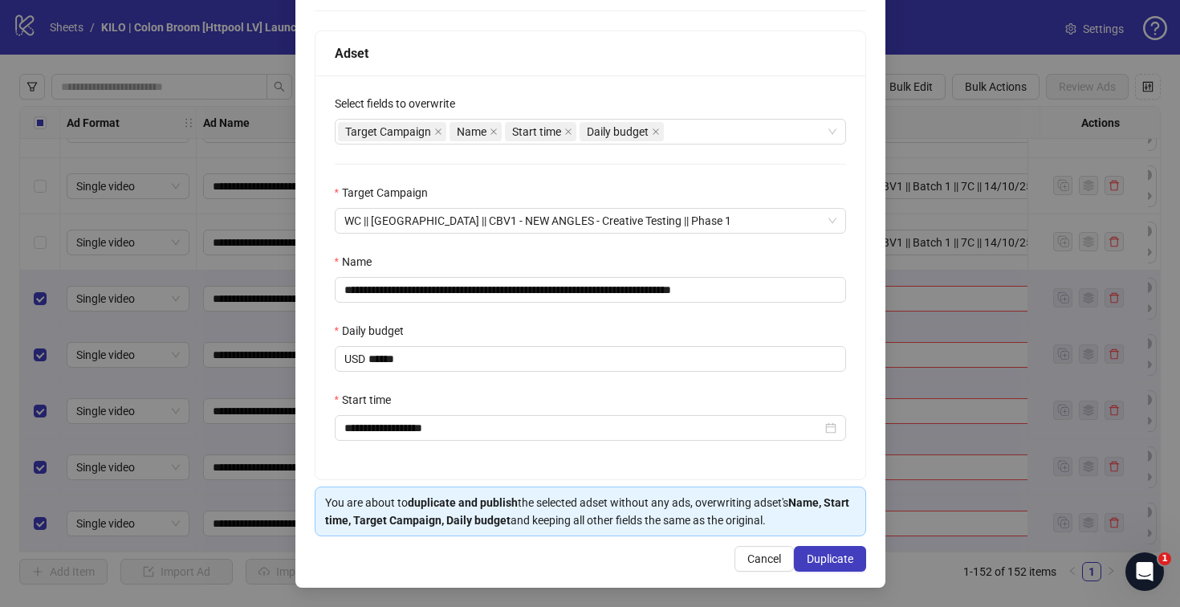
scroll to position [236, 0]
click at [831, 554] on span "Duplicate" at bounding box center [830, 558] width 47 height 13
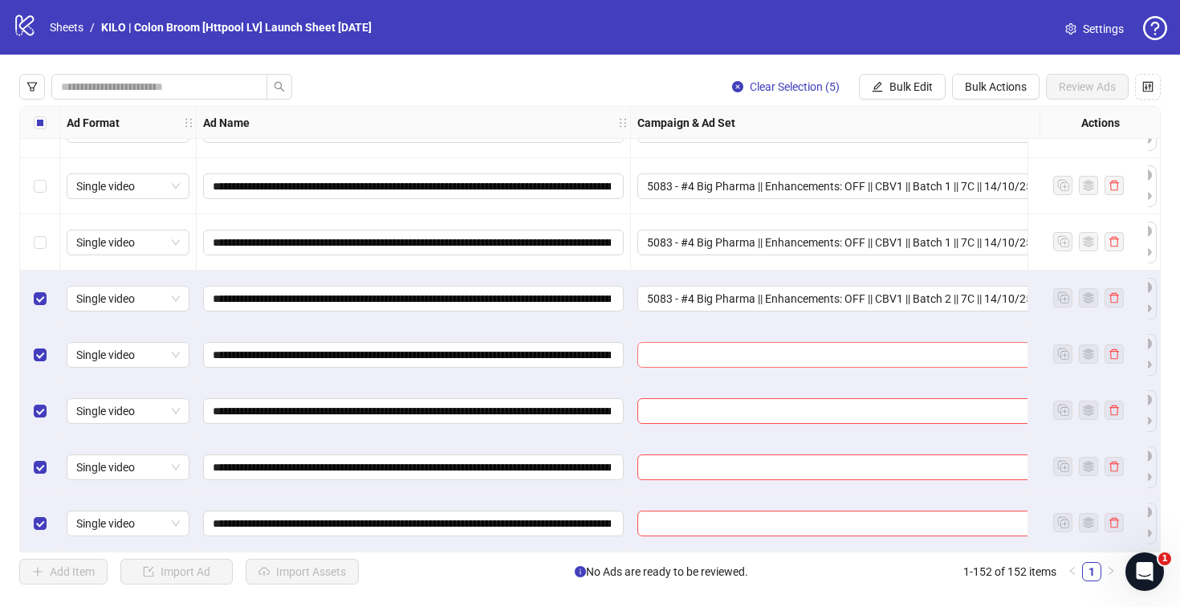
click at [716, 349] on input "search" at bounding box center [860, 355] width 426 height 24
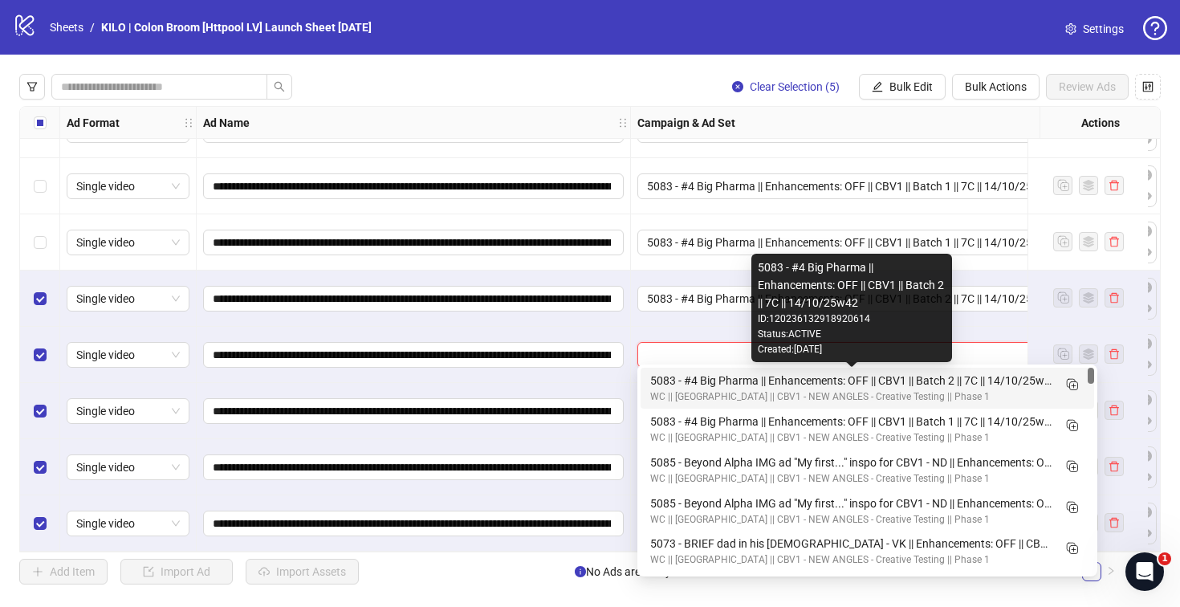
click at [696, 375] on div "5083 - #4 Big Pharma || Enhancements: OFF || CBV1 || Batch 2 || 7C || 14/10/25w…" at bounding box center [851, 381] width 402 height 18
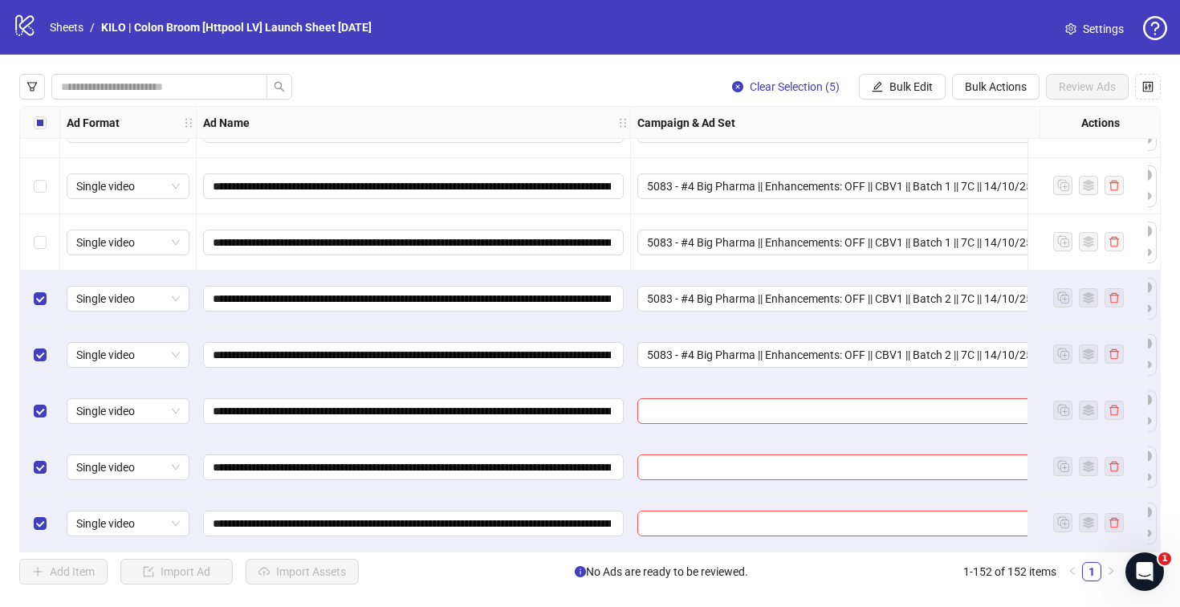
click at [690, 391] on div at bounding box center [868, 411] width 474 height 56
click at [690, 399] on input "search" at bounding box center [860, 411] width 426 height 24
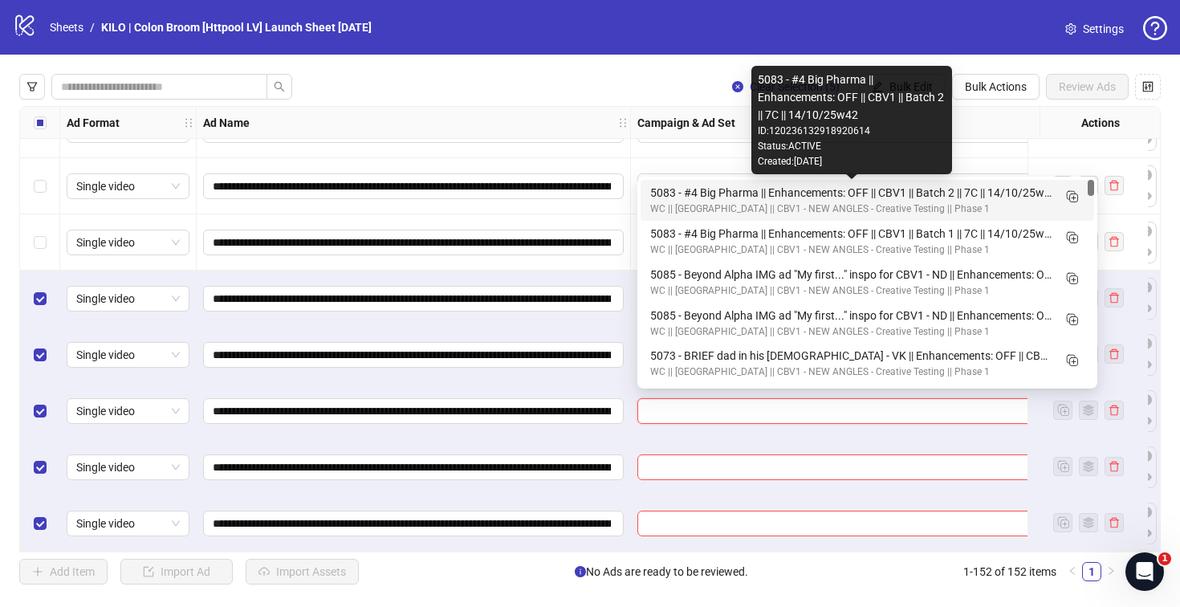
click at [696, 198] on div "5083 - #4 Big Pharma || Enhancements: OFF || CBV1 || Batch 2 || 7C || 14/10/25w…" at bounding box center [851, 193] width 402 height 18
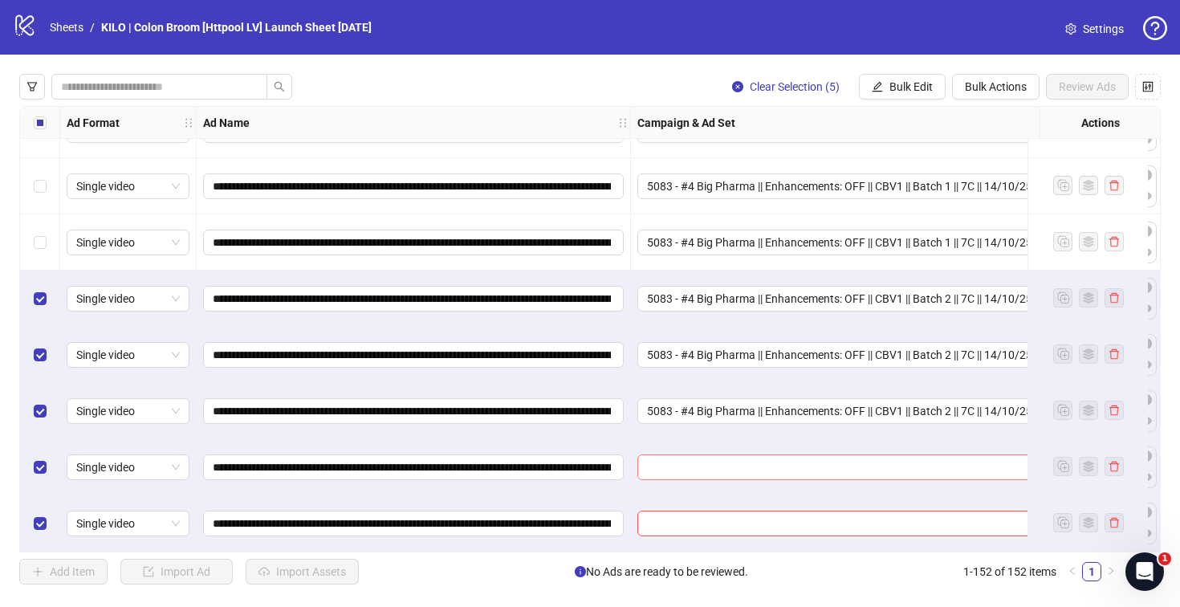
click at [640, 468] on div at bounding box center [867, 467] width 460 height 26
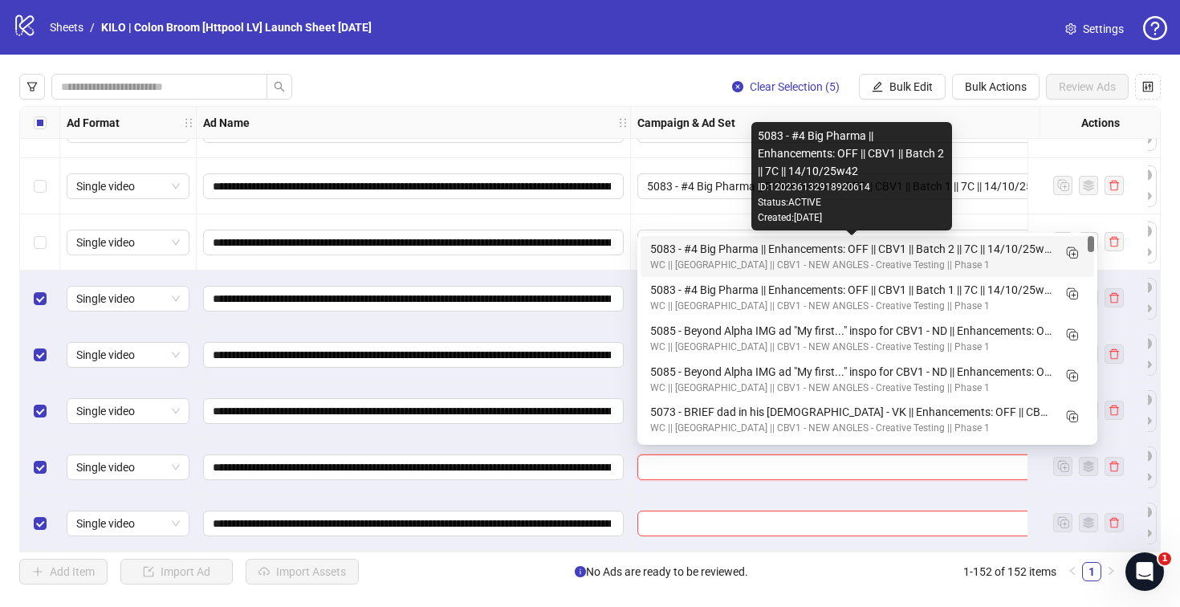
click at [680, 246] on div "5083 - #4 Big Pharma || Enhancements: OFF || CBV1 || Batch 2 || 7C || 14/10/25w…" at bounding box center [851, 249] width 402 height 18
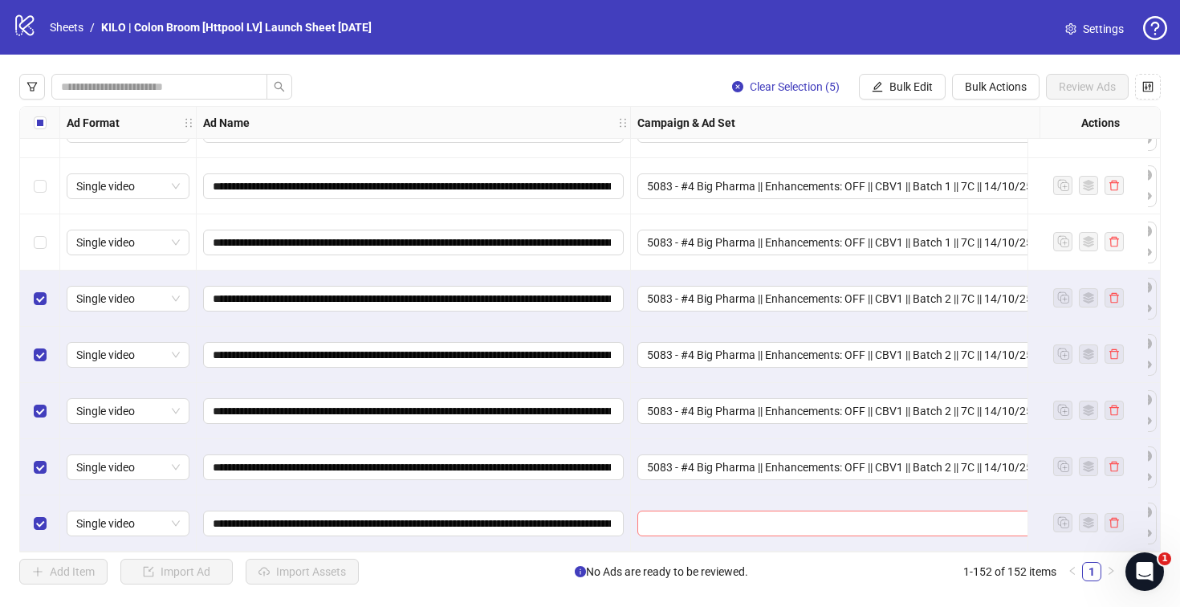
click at [644, 511] on div at bounding box center [867, 523] width 460 height 26
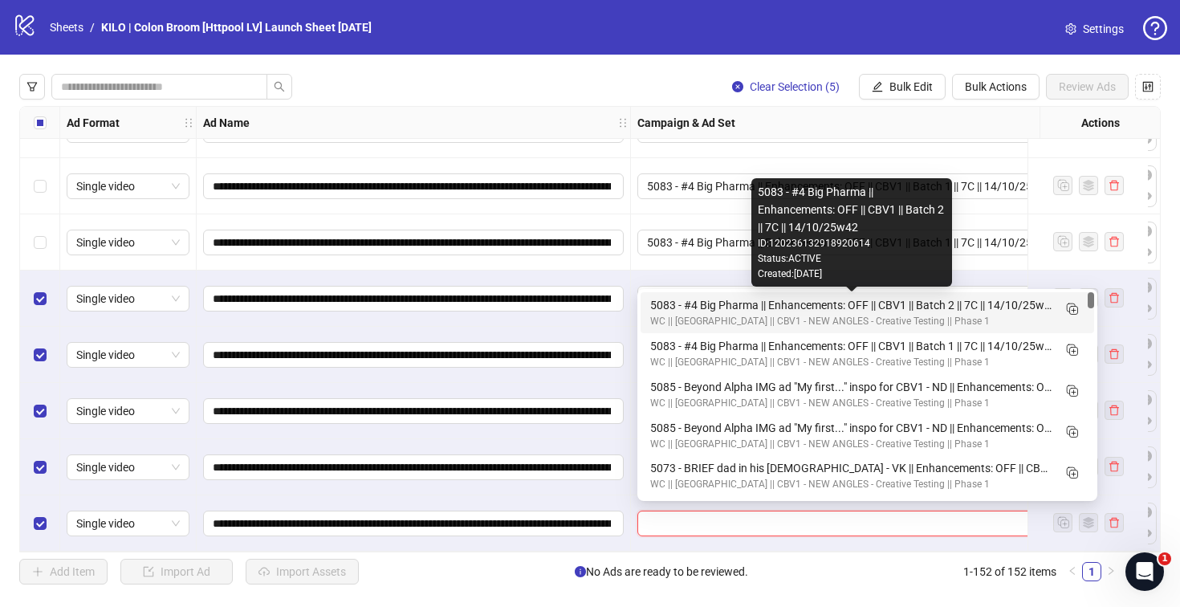
click at [684, 307] on div "5083 - #4 Big Pharma || Enhancements: OFF || CBV1 || Batch 2 || 7C || 14/10/25w…" at bounding box center [851, 305] width 402 height 18
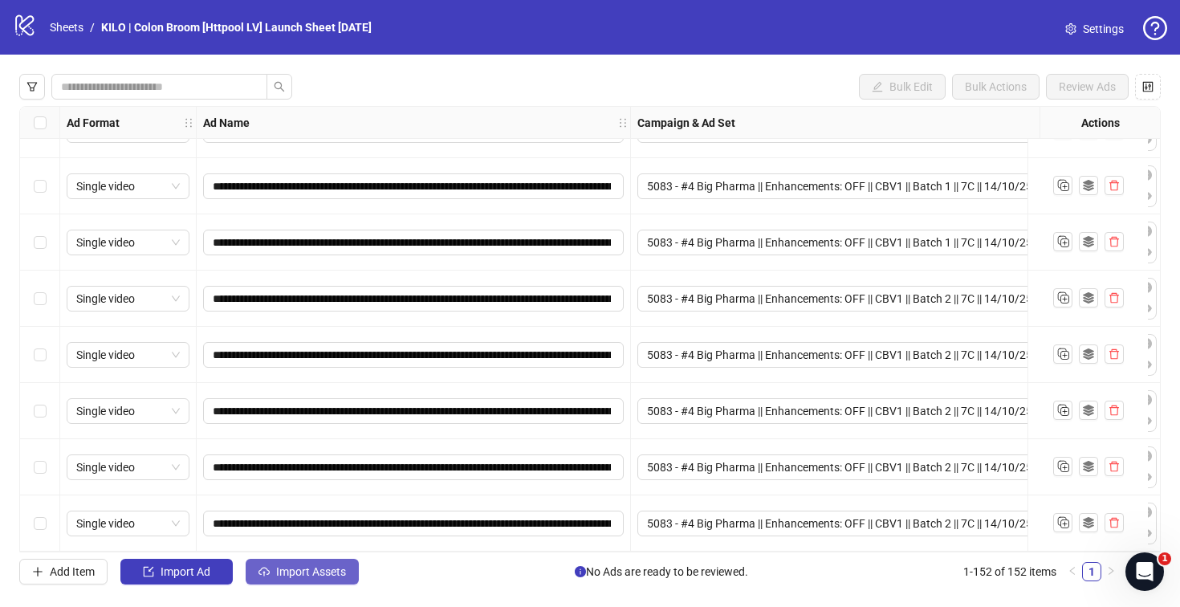
click at [319, 565] on span "Import Assets" at bounding box center [311, 571] width 70 height 13
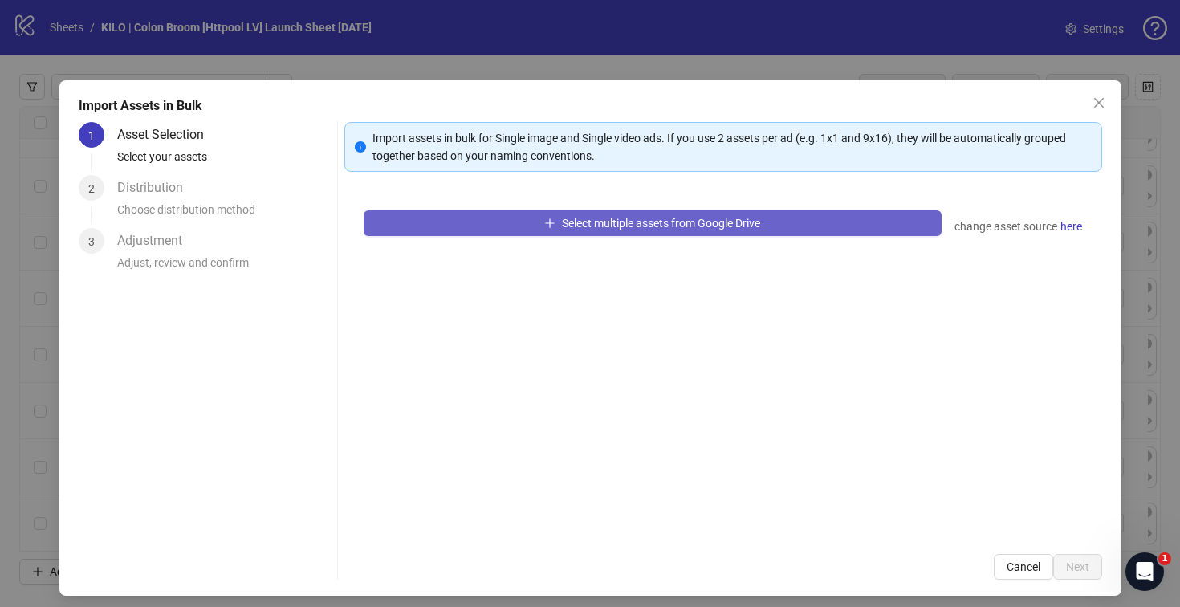
click at [562, 218] on span "Select multiple assets from Google Drive" at bounding box center [661, 223] width 198 height 13
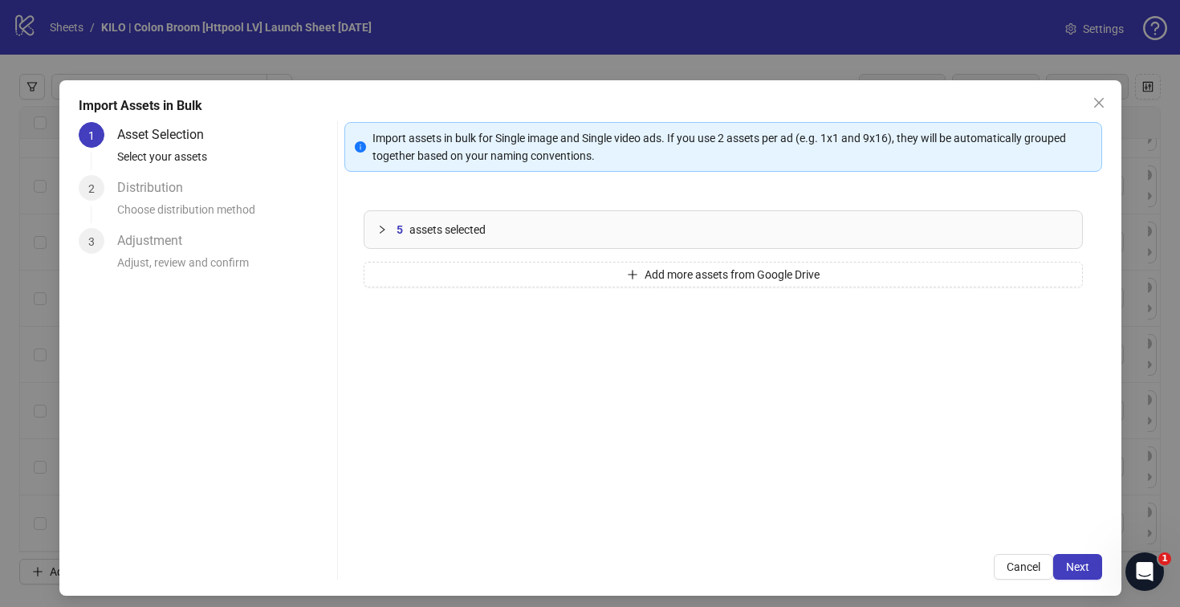
click at [1030, 553] on div "Import assets in bulk for Single image and Single video ads. If you use 2 asset…" at bounding box center [723, 350] width 758 height 457
click at [1059, 559] on button "Next" at bounding box center [1077, 567] width 49 height 26
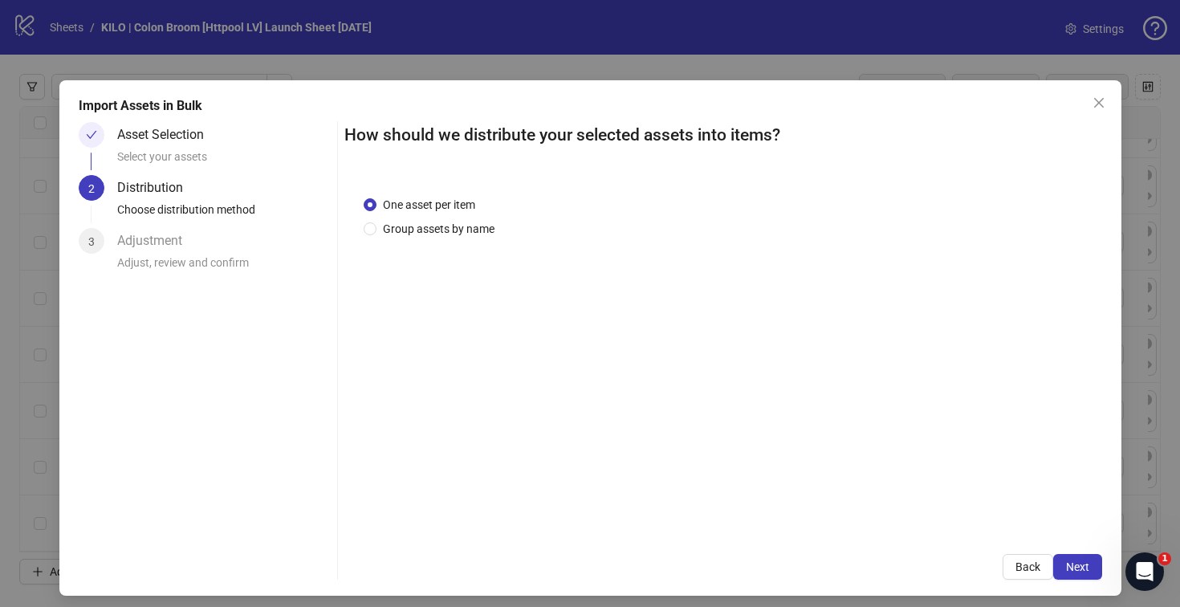
click at [1059, 559] on button "Next" at bounding box center [1077, 567] width 49 height 26
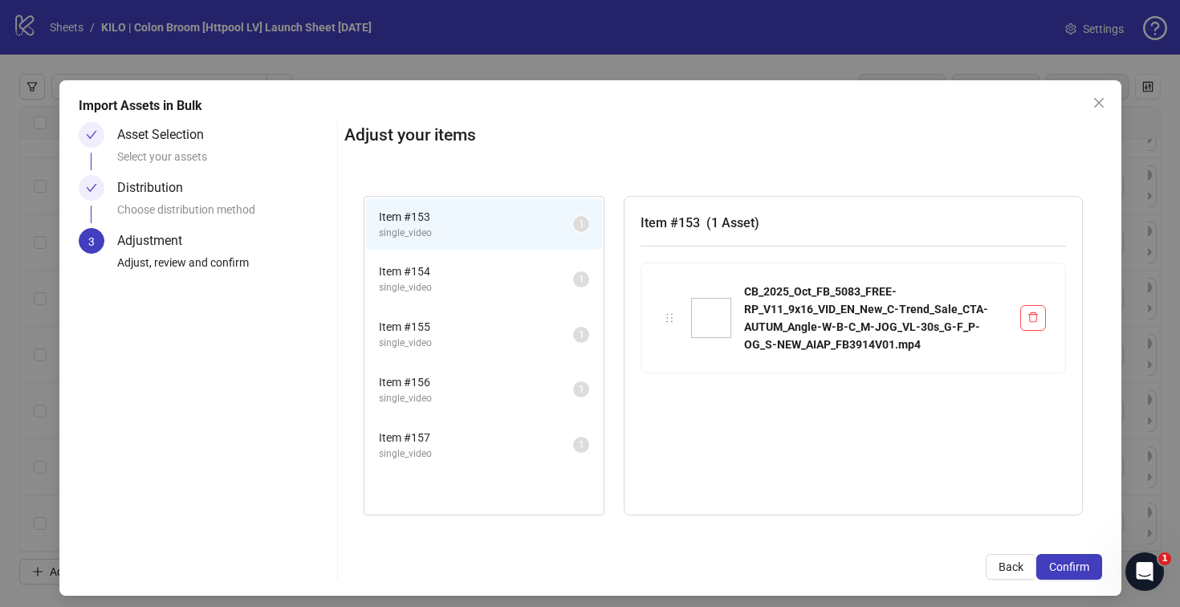
click at [1059, 559] on button "Confirm" at bounding box center [1069, 567] width 66 height 26
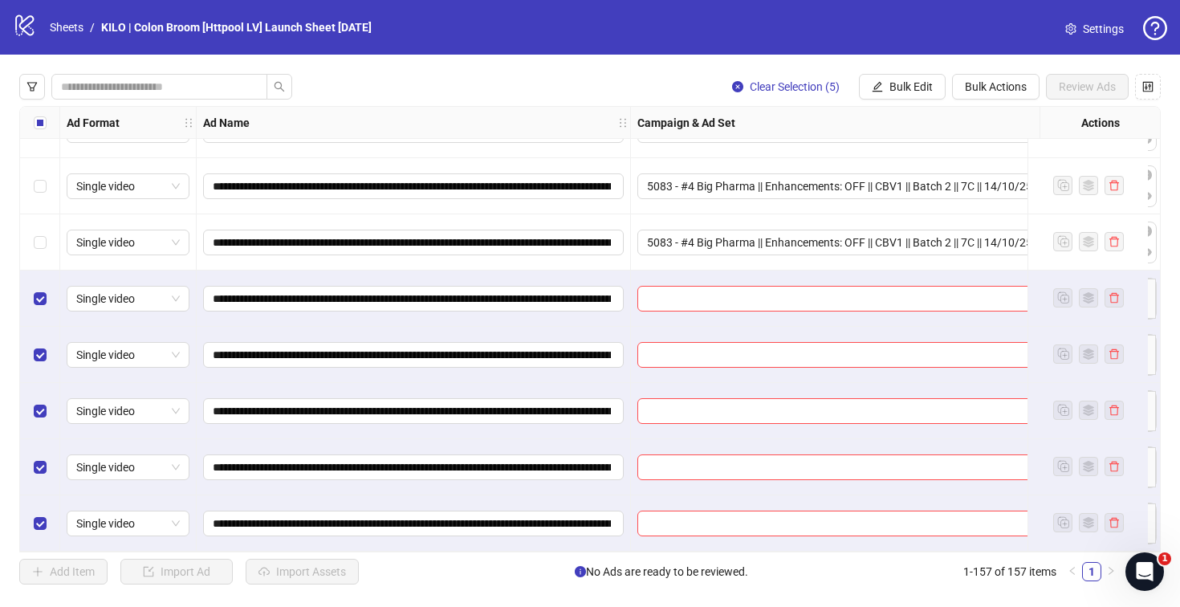
scroll to position [8414, 0]
click at [644, 302] on div at bounding box center [867, 299] width 460 height 26
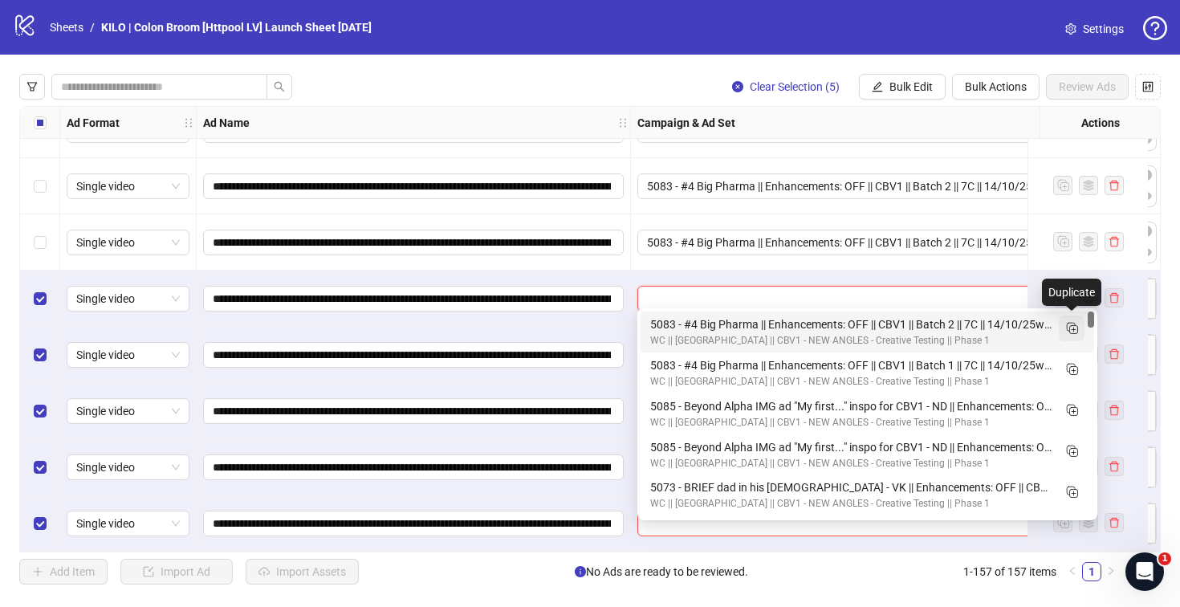
click at [1069, 326] on icon "Duplicate" at bounding box center [1071, 327] width 16 height 16
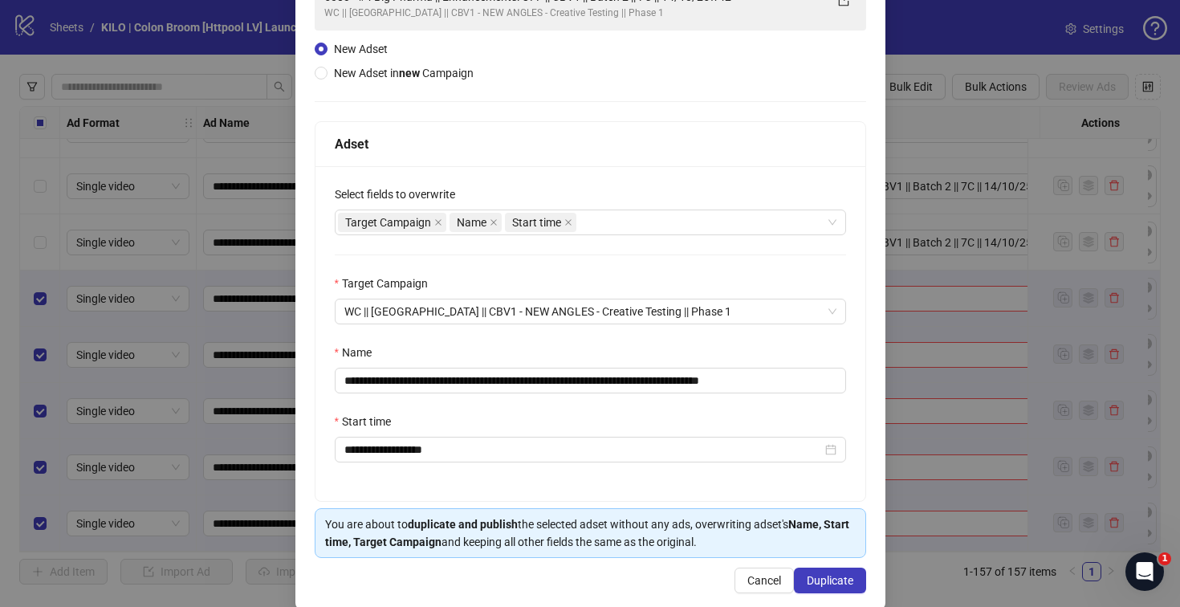
scroll to position [166, 0]
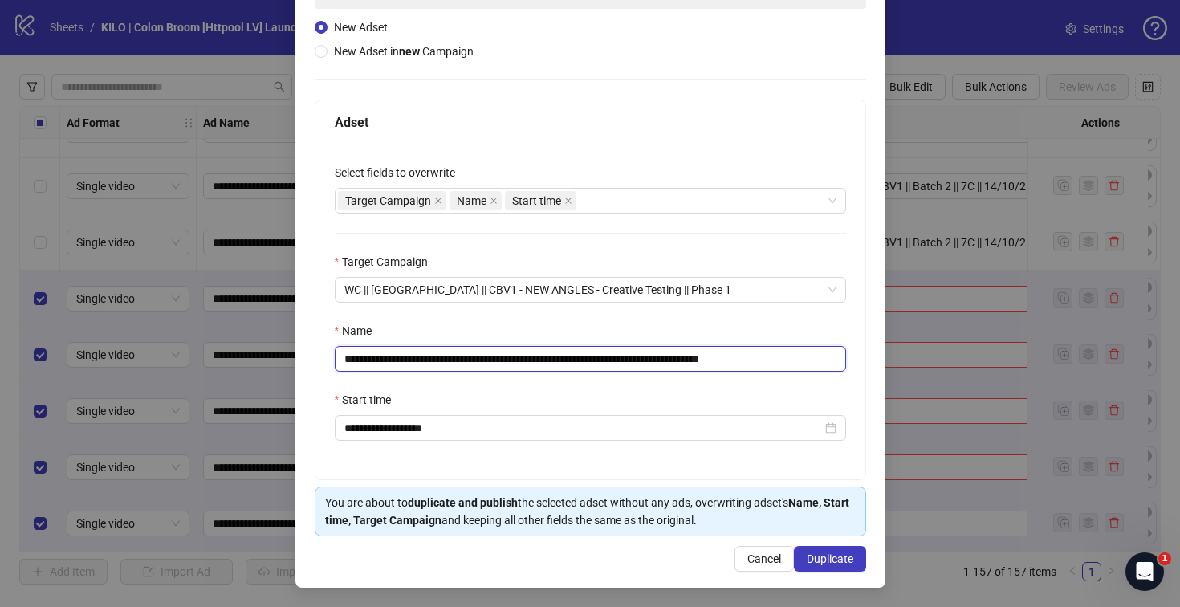
drag, startPoint x: 751, startPoint y: 354, endPoint x: 886, endPoint y: 352, distance: 134.8
click at [886, 352] on div "**********" at bounding box center [590, 303] width 1180 height 607
click at [647, 357] on input "**********" at bounding box center [590, 359] width 511 height 26
type input "**********"
click at [802, 550] on button "Duplicate" at bounding box center [830, 559] width 72 height 26
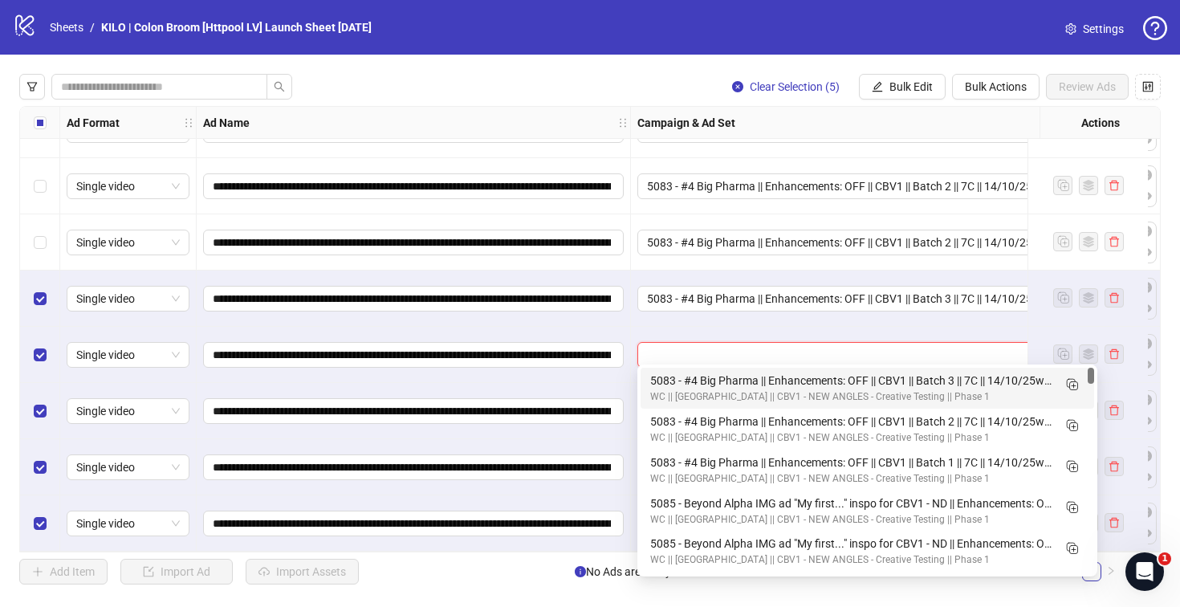
click at [685, 343] on input "search" at bounding box center [860, 355] width 426 height 24
click at [1067, 380] on rect "Duplicate" at bounding box center [1071, 383] width 8 height 8
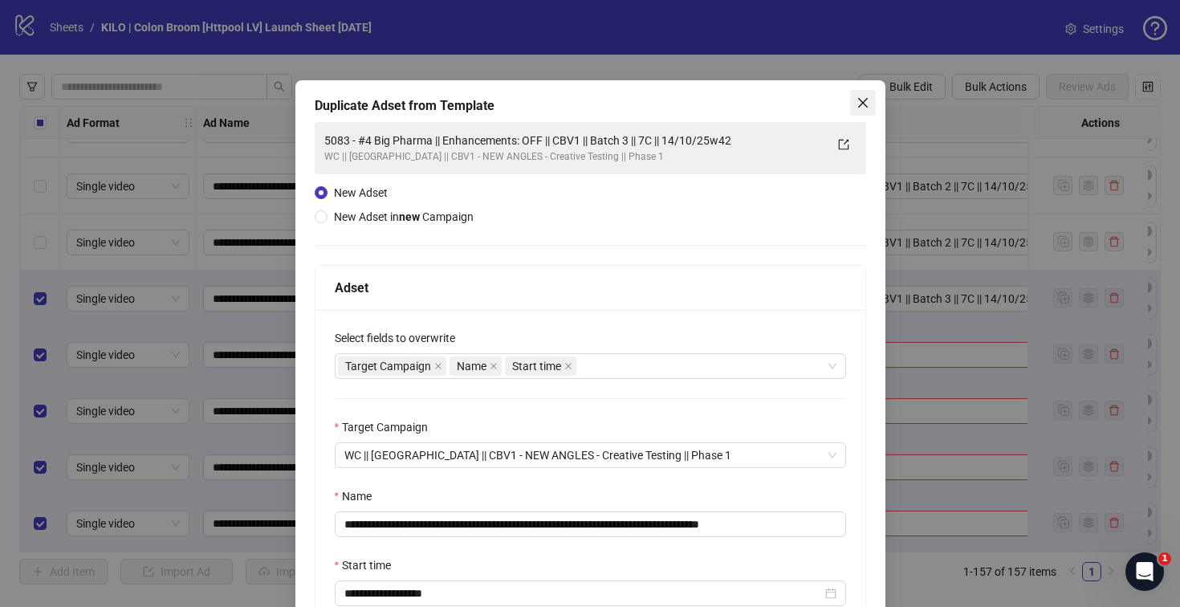
click at [850, 111] on button "Close" at bounding box center [863, 103] width 26 height 26
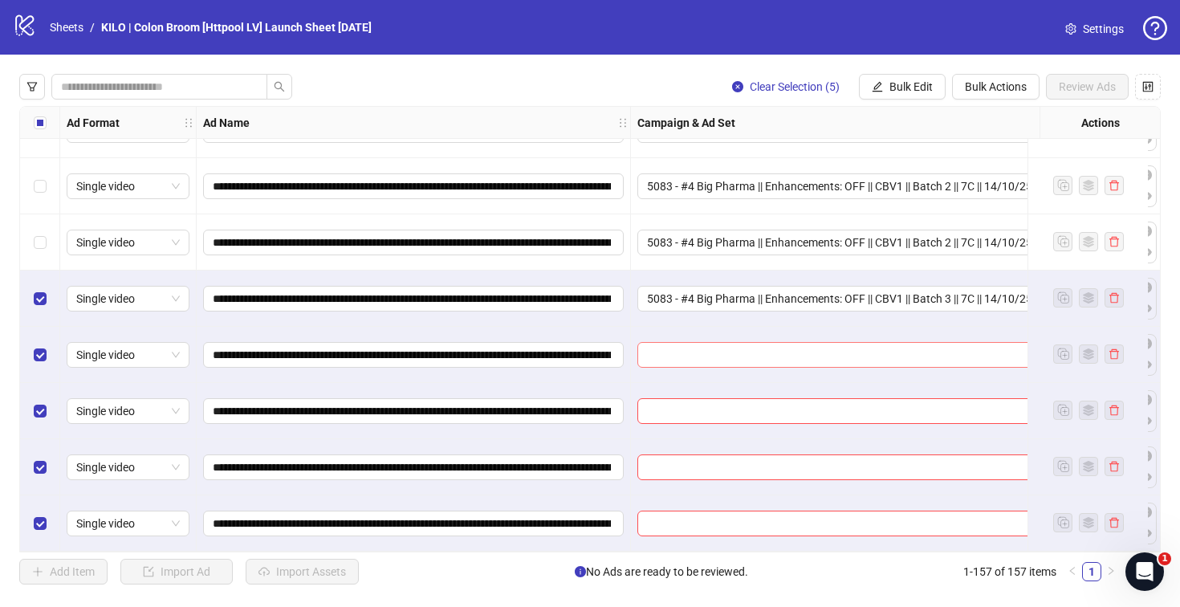
click at [714, 343] on input "search" at bounding box center [860, 355] width 426 height 24
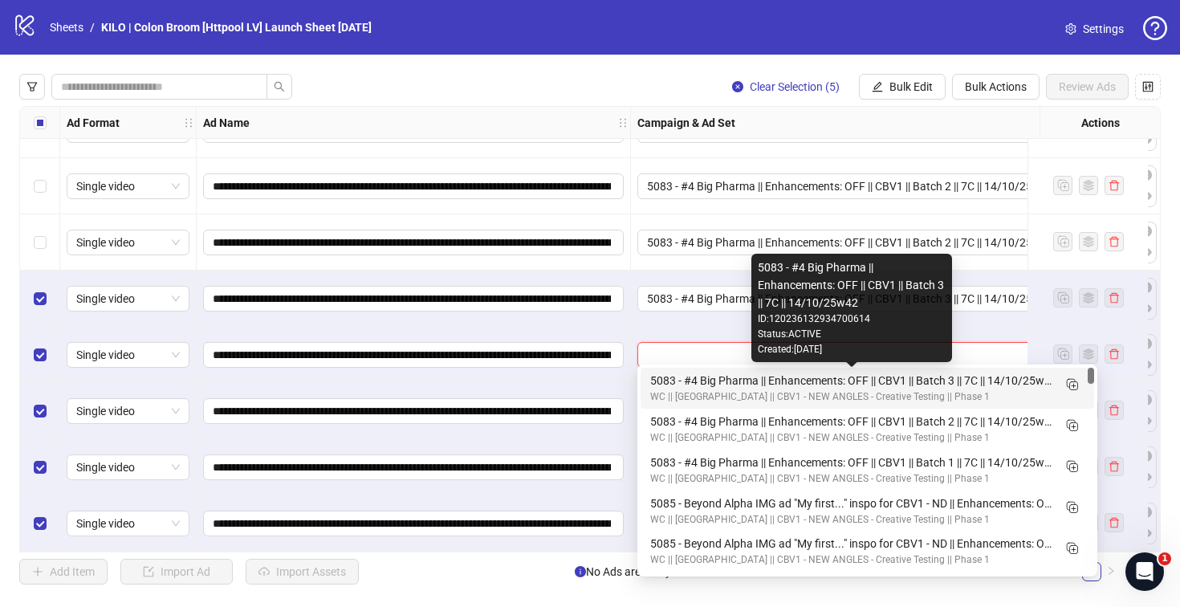
click at [776, 377] on div "5083 - #4 Big Pharma || Enhancements: OFF || CBV1 || Batch 3 || 7C || 14/10/25w…" at bounding box center [851, 381] width 402 height 18
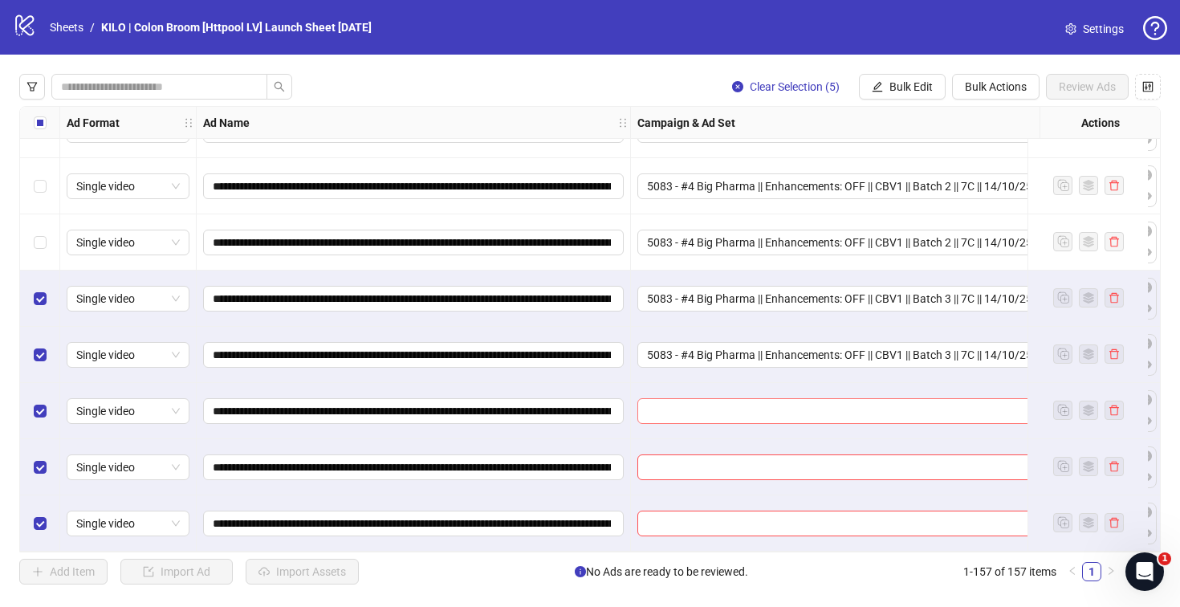
click at [709, 405] on input "search" at bounding box center [860, 411] width 426 height 24
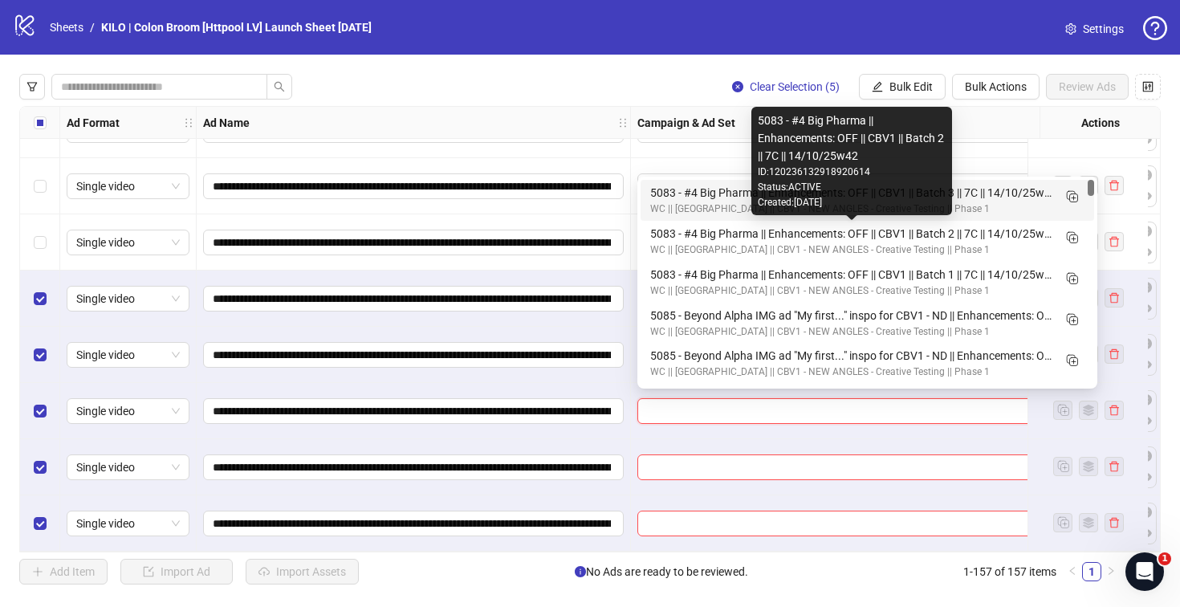
click at [681, 197] on div "5083 - #4 Big Pharma || Enhancements: OFF || CBV1 || Batch 3 || 7C || 14/10/25w…" at bounding box center [851, 193] width 402 height 18
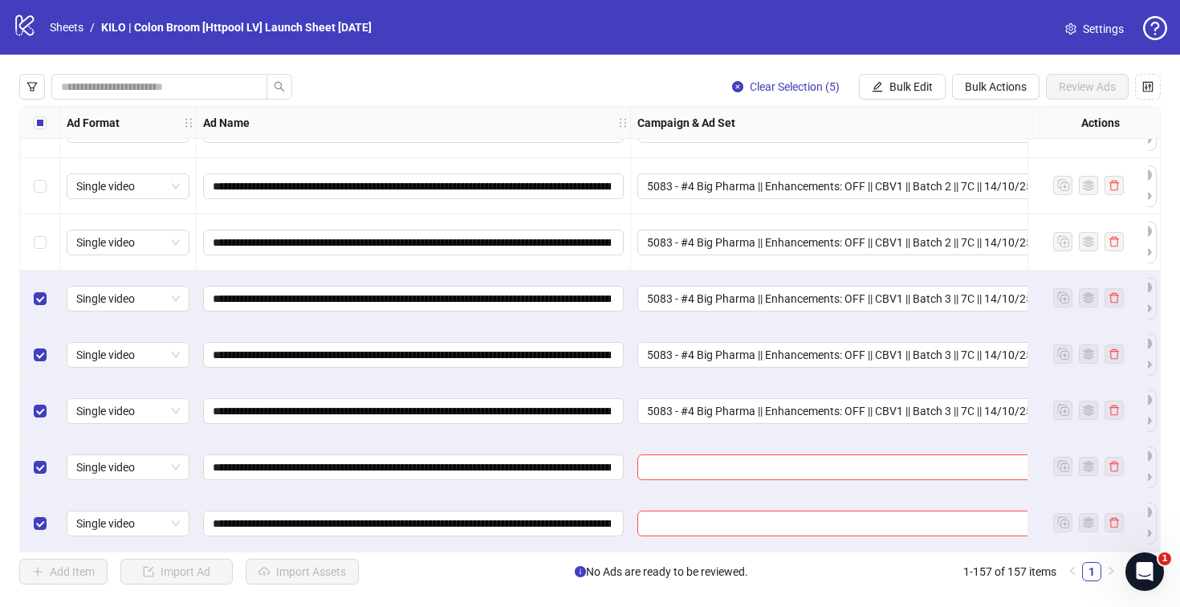
click at [661, 476] on div at bounding box center [868, 467] width 474 height 56
click at [655, 455] on input "search" at bounding box center [860, 467] width 426 height 24
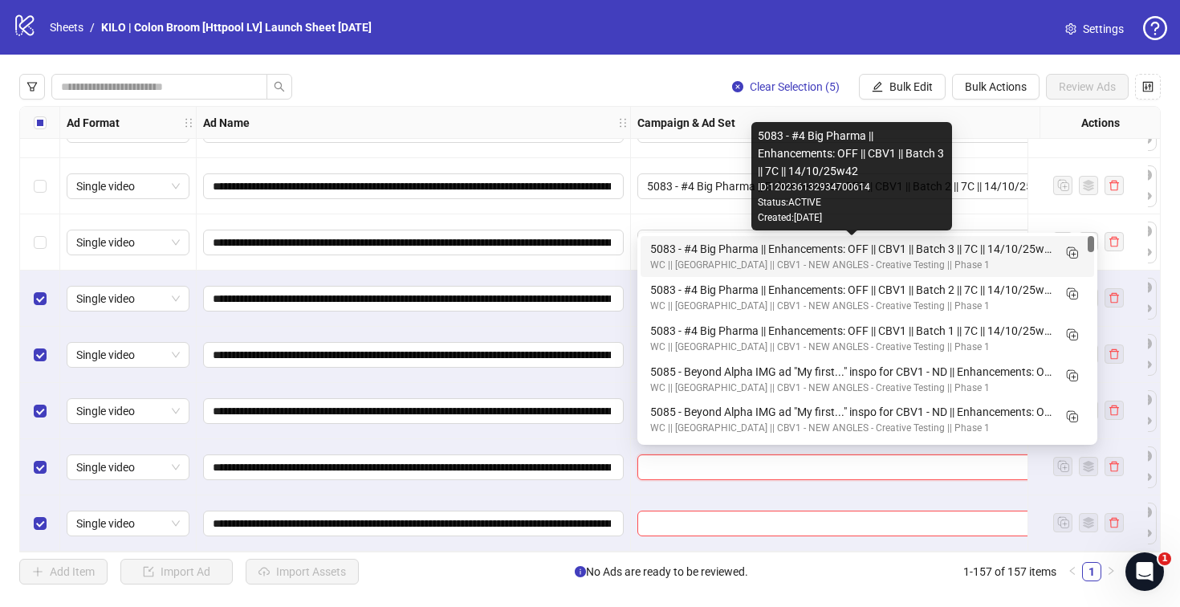
click at [663, 245] on div "5083 - #4 Big Pharma || Enhancements: OFF || CBV1 || Batch 3 || 7C || 14/10/25w…" at bounding box center [851, 249] width 402 height 18
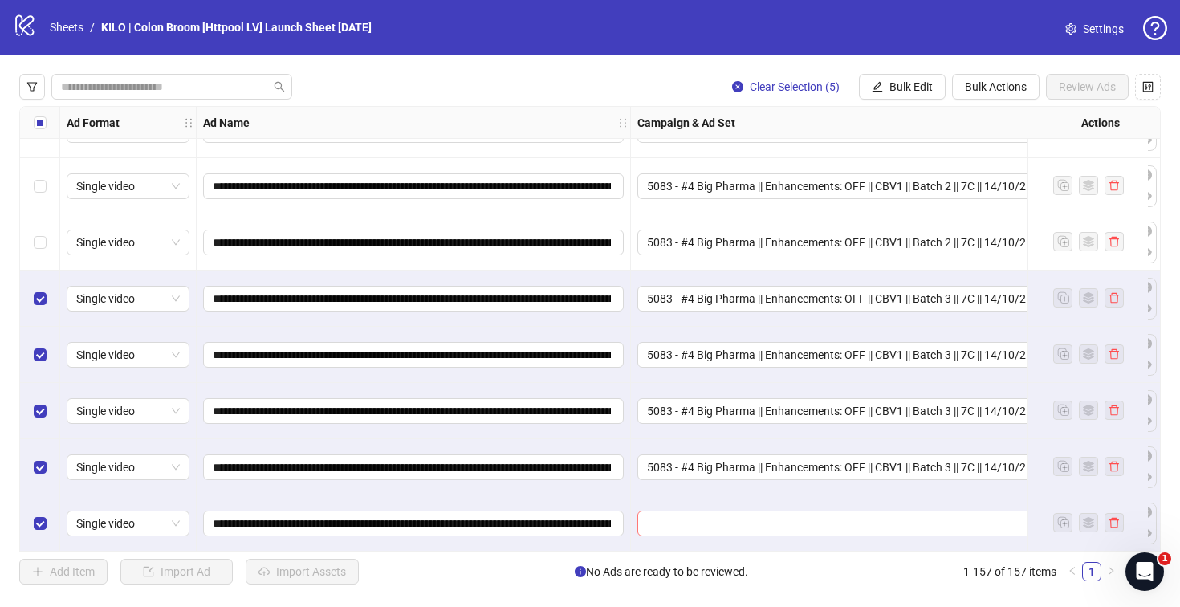
click at [655, 518] on input "search" at bounding box center [860, 523] width 426 height 24
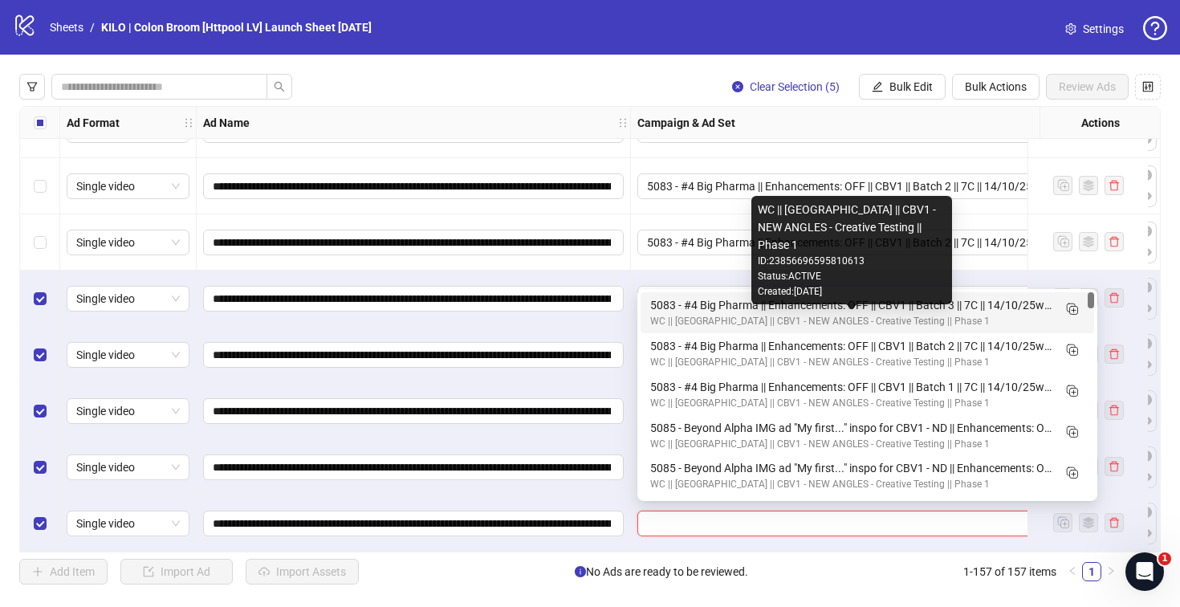
click at [665, 310] on div "5083 - #4 Big Pharma || Enhancements: OFF || CBV1 || Batch 3 || 7C || 14/10/25w…" at bounding box center [851, 305] width 402 height 18
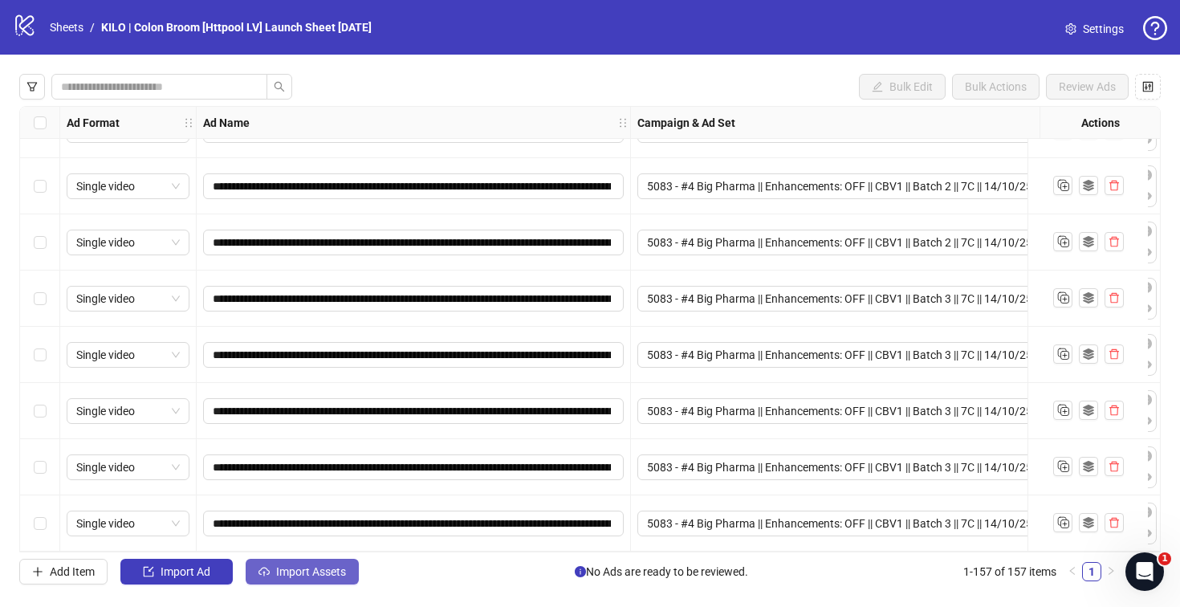
click at [274, 567] on button "Import Assets" at bounding box center [302, 572] width 113 height 26
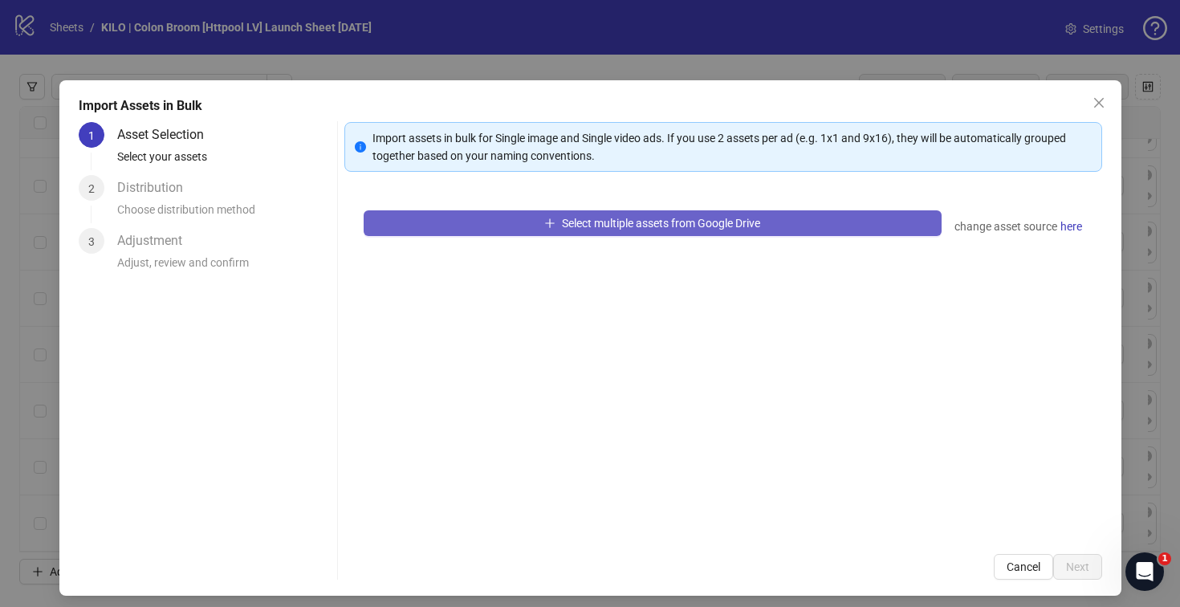
click at [483, 229] on button "Select multiple assets from Google Drive" at bounding box center [653, 223] width 578 height 26
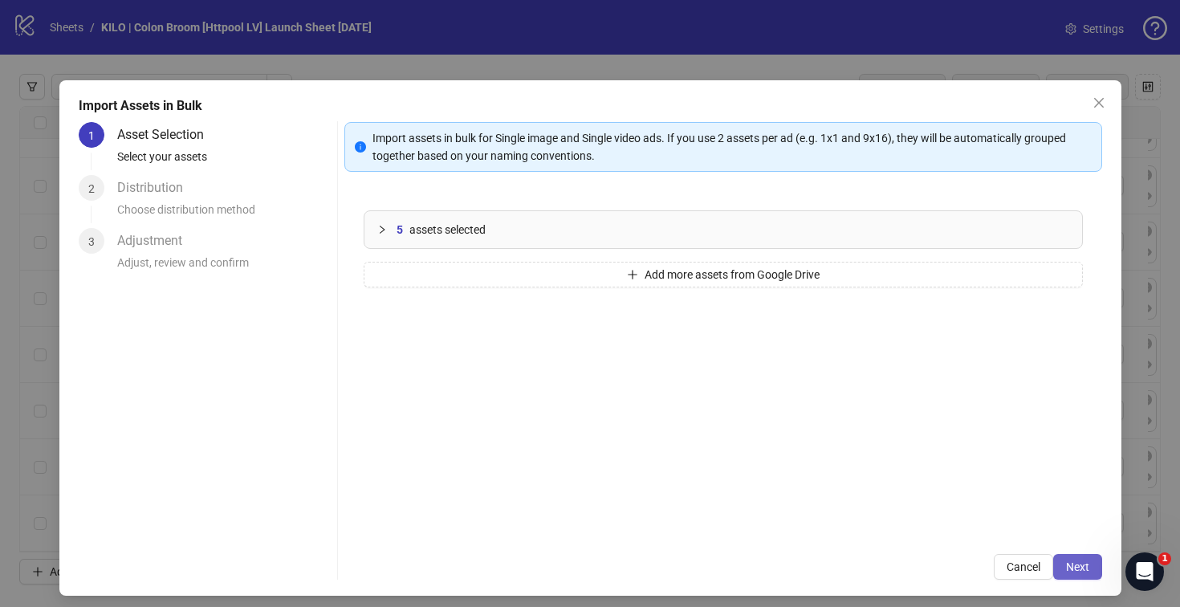
click at [1062, 558] on button "Next" at bounding box center [1077, 567] width 49 height 26
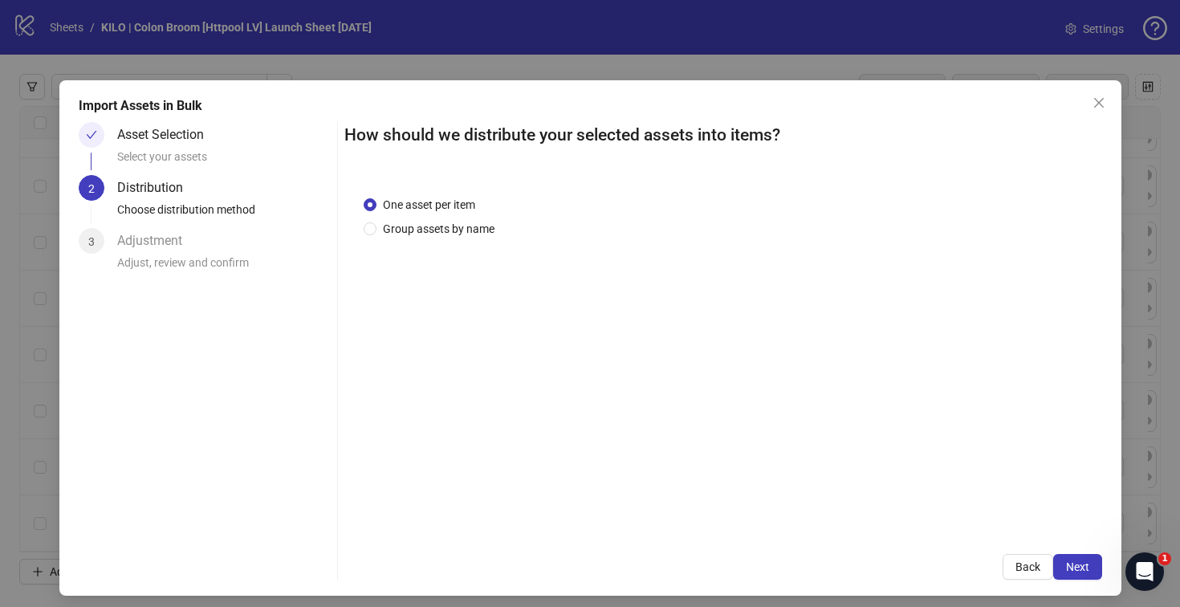
click at [1062, 558] on button "Next" at bounding box center [1077, 567] width 49 height 26
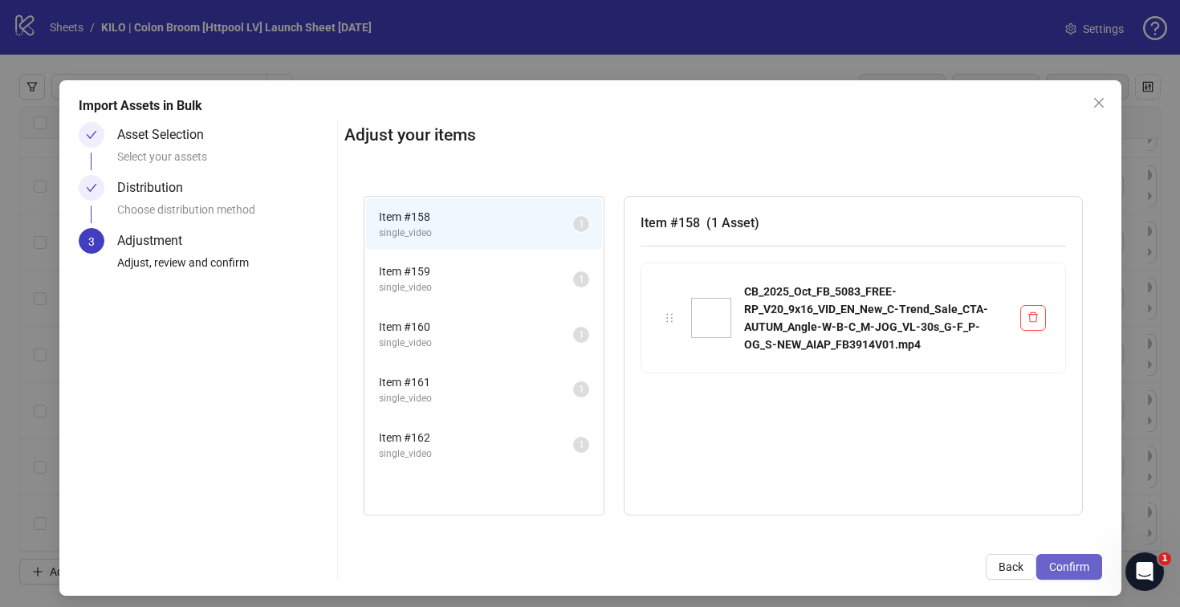
click at [1060, 563] on span "Confirm" at bounding box center [1069, 566] width 40 height 13
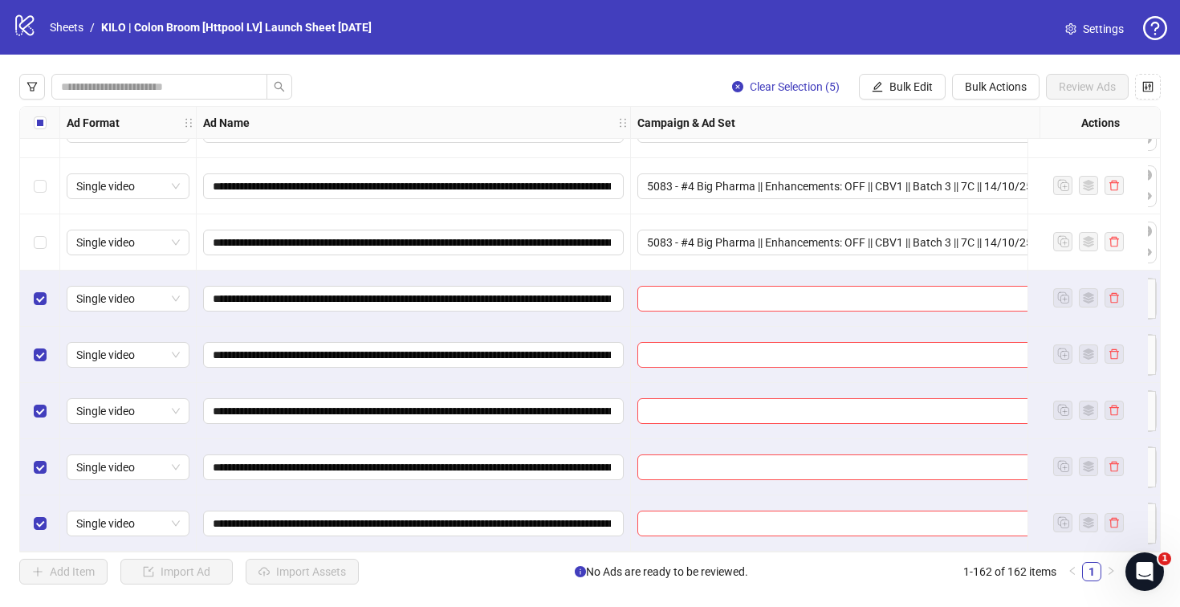
scroll to position [8695, 0]
click at [663, 301] on input "search" at bounding box center [860, 299] width 426 height 24
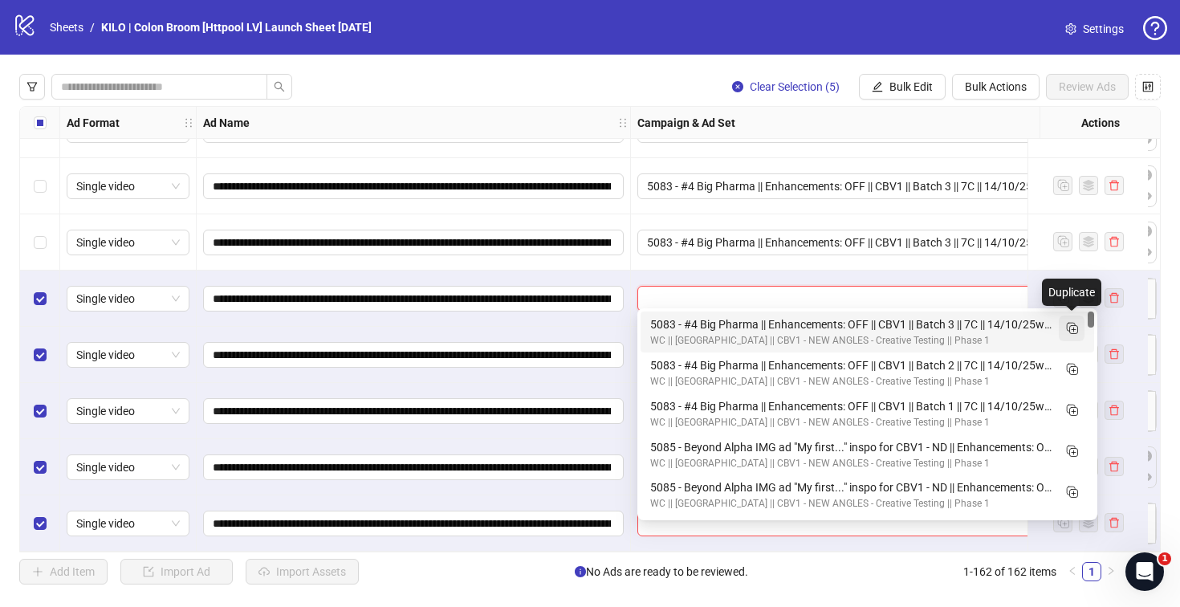
click at [1068, 324] on icon "Duplicate" at bounding box center [1071, 327] width 16 height 16
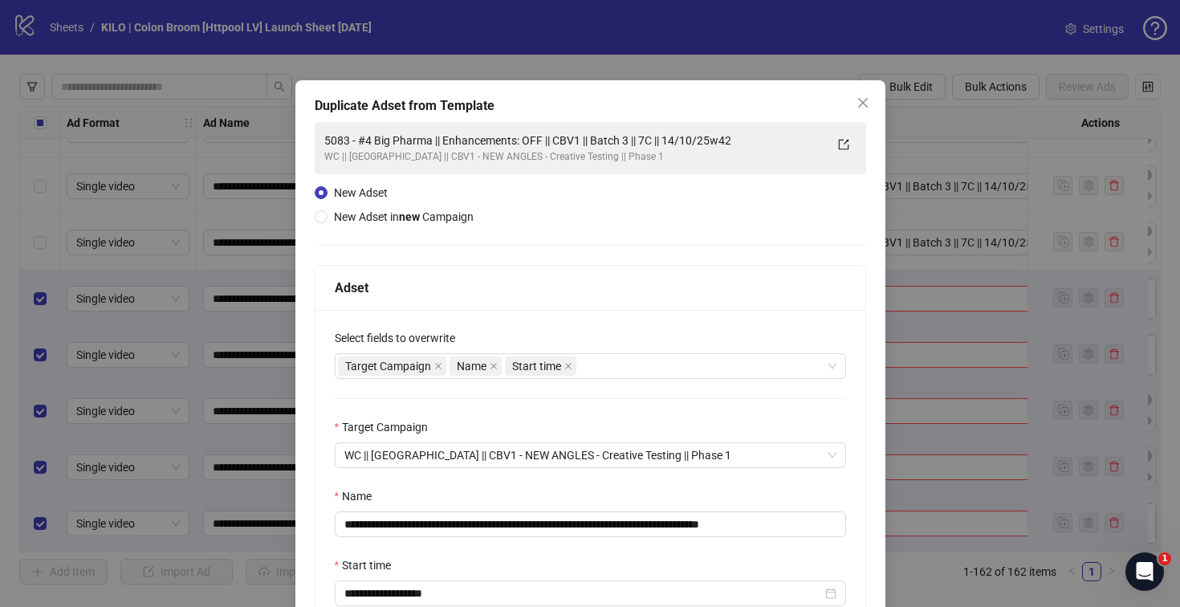
scroll to position [136, 0]
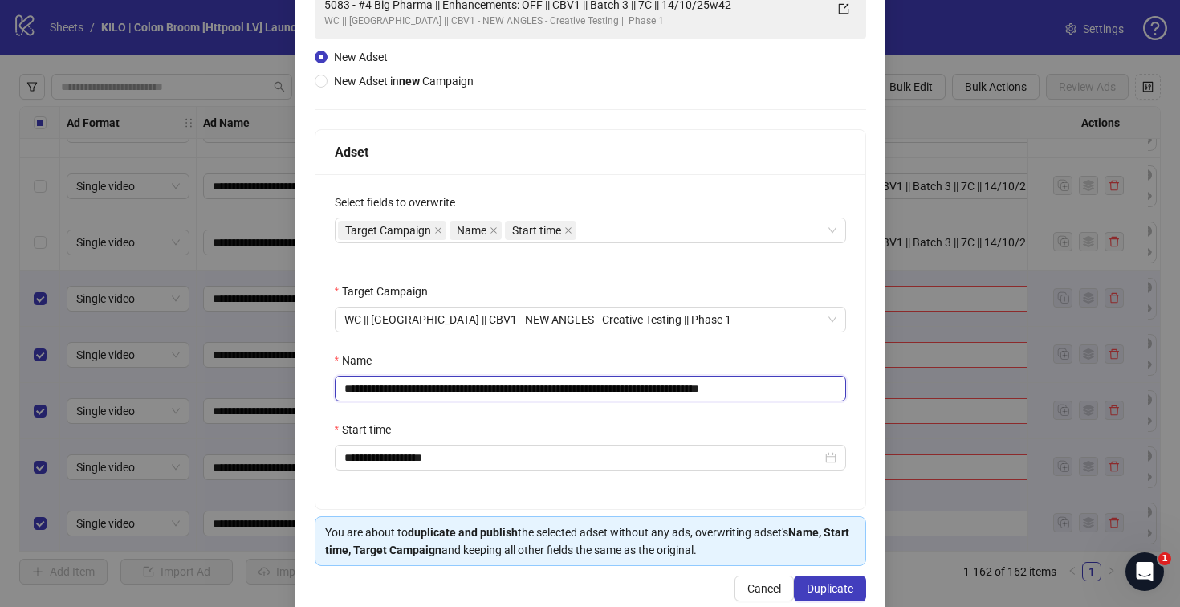
click at [648, 385] on input "**********" at bounding box center [590, 389] width 511 height 26
drag, startPoint x: 754, startPoint y: 391, endPoint x: 847, endPoint y: 365, distance: 96.6
click at [847, 365] on div "**********" at bounding box center [590, 341] width 550 height 335
click at [755, 392] on input "**********" at bounding box center [590, 389] width 511 height 26
drag, startPoint x: 751, startPoint y: 389, endPoint x: 793, endPoint y: 388, distance: 41.7
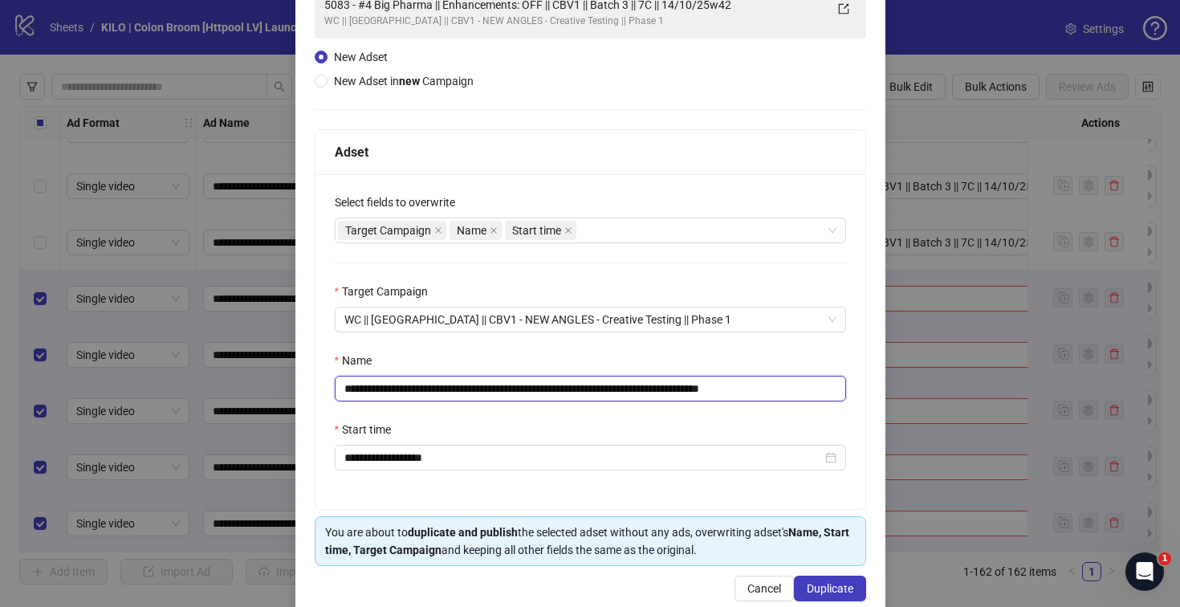
click at [793, 388] on input "**********" at bounding box center [590, 389] width 511 height 26
type input "**********"
click at [624, 430] on div "Start time" at bounding box center [590, 433] width 511 height 24
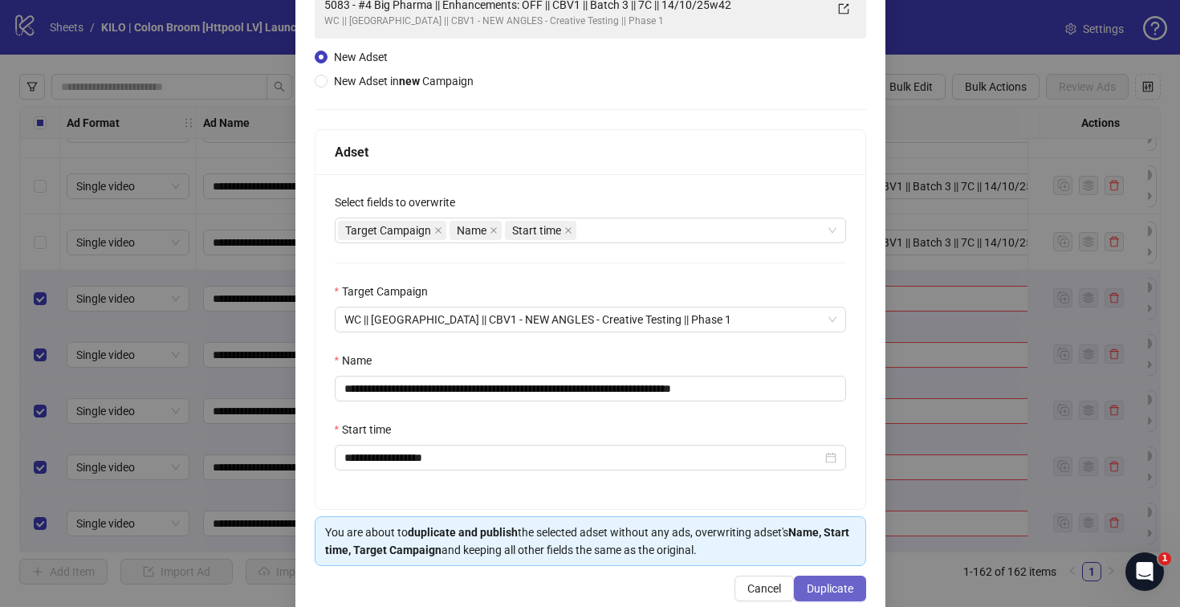
click at [813, 580] on button "Duplicate" at bounding box center [830, 588] width 72 height 26
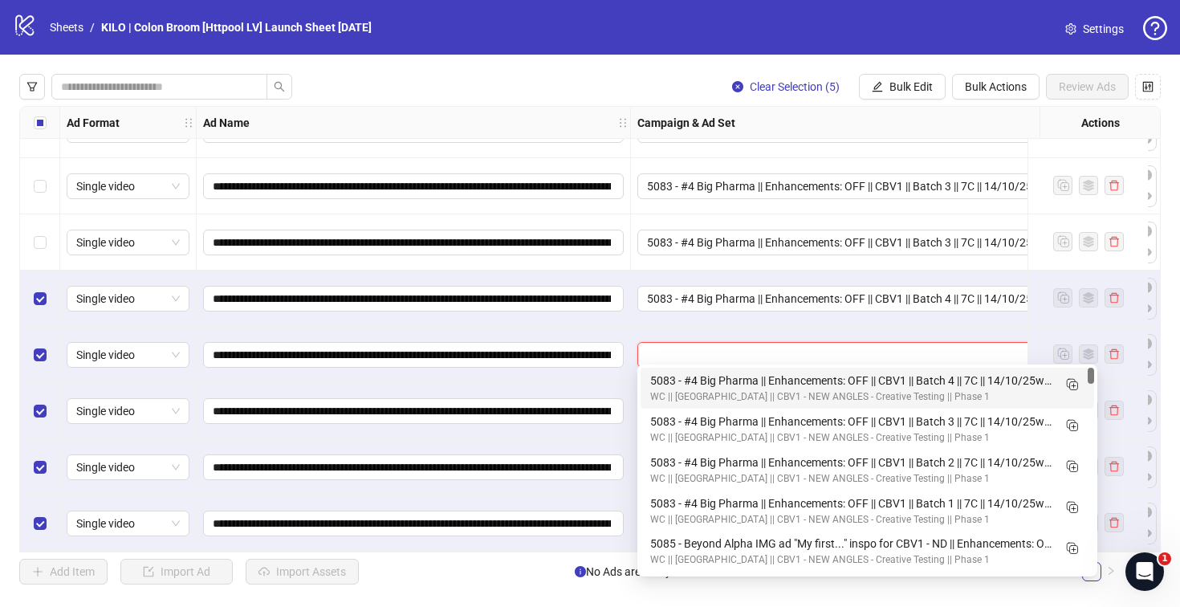
click at [692, 344] on input "search" at bounding box center [860, 355] width 426 height 24
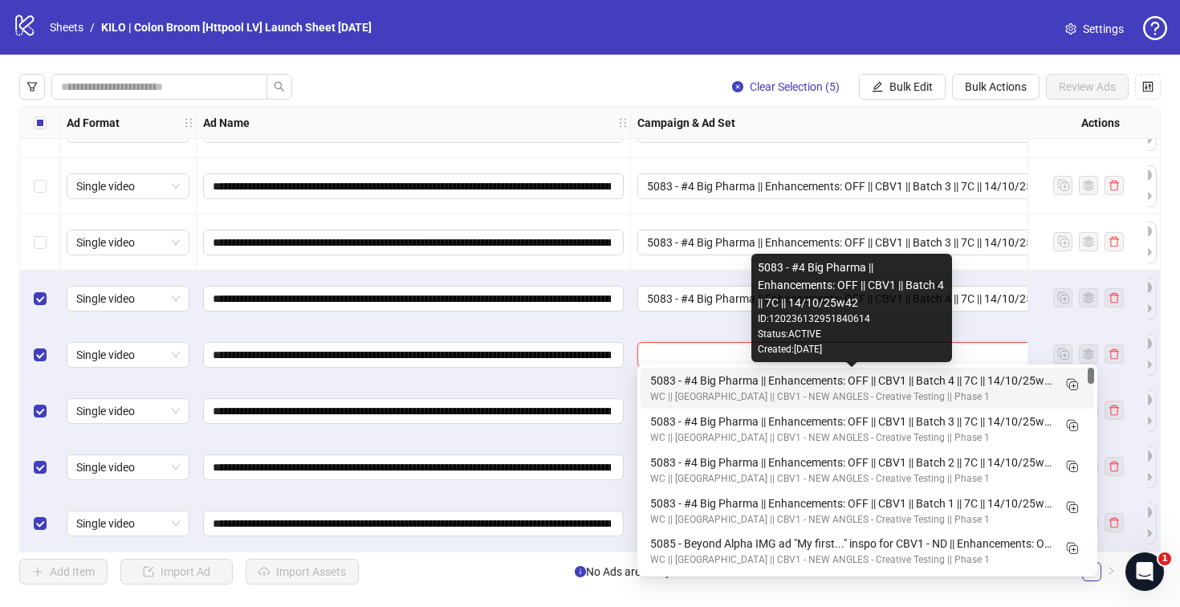
click at [746, 376] on div "5083 - #4 Big Pharma || Enhancements: OFF || CBV1 || Batch 4 || 7C || 14/10/25w…" at bounding box center [851, 381] width 402 height 18
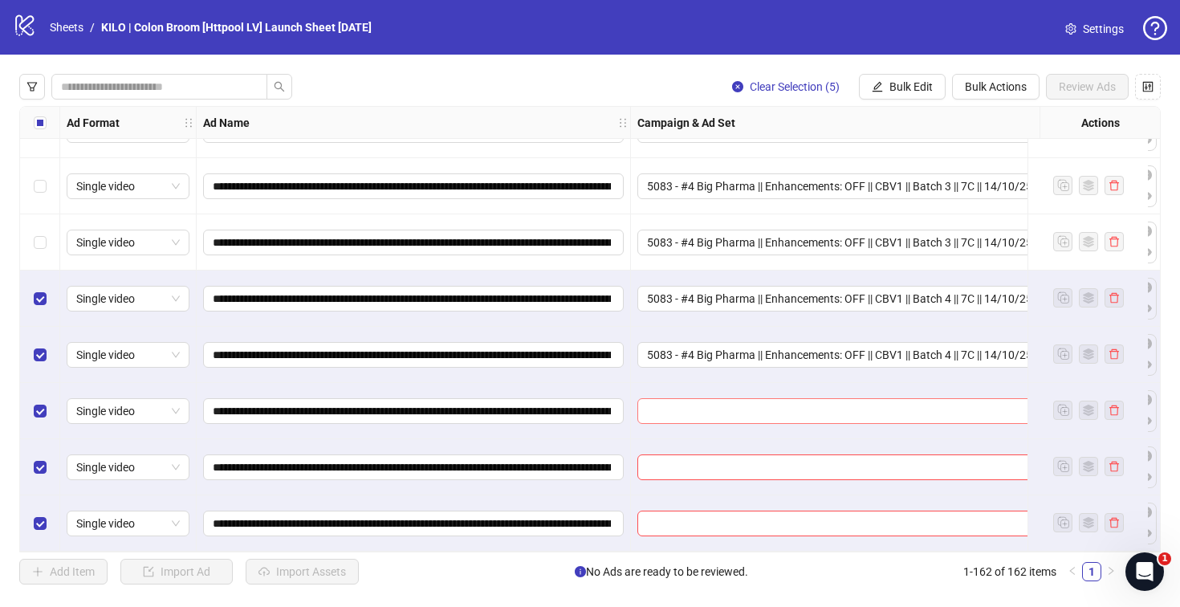
click at [696, 402] on input "search" at bounding box center [860, 411] width 426 height 24
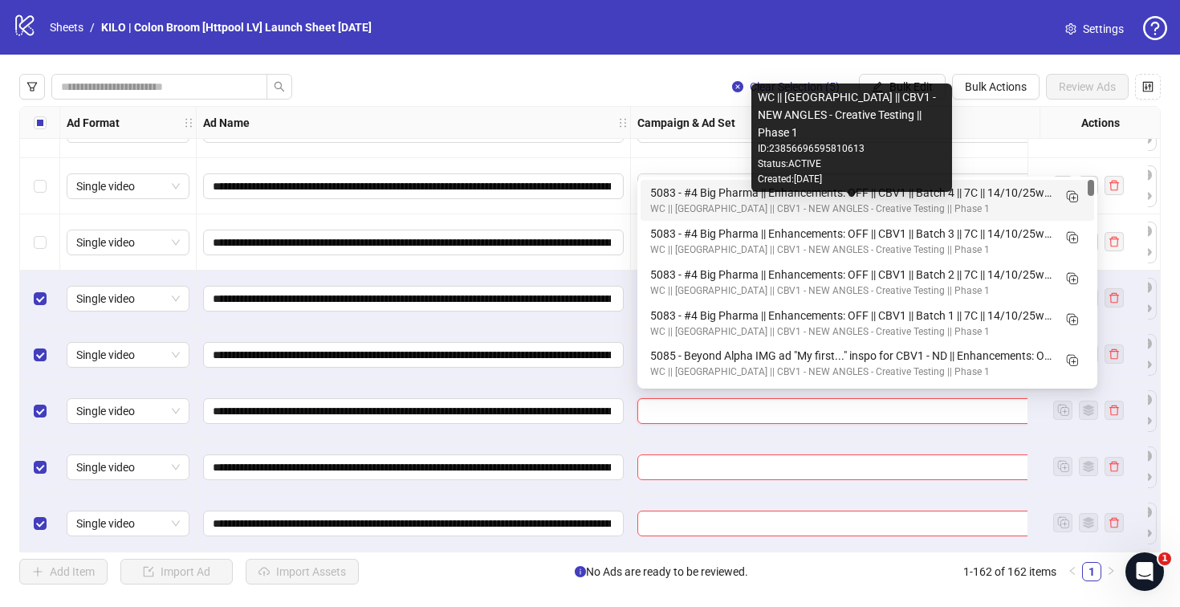
click at [666, 201] on div "WC || [GEOGRAPHIC_DATA] || CBV1 - NEW ANGLES - Creative Testing || Phase 1" at bounding box center [851, 208] width 402 height 15
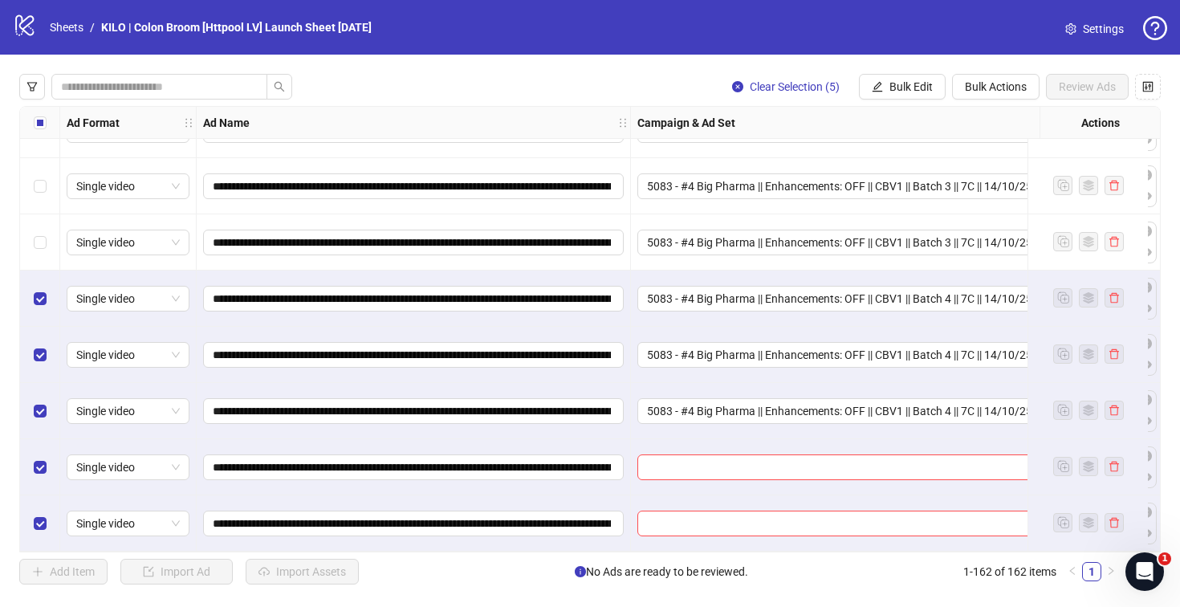
click at [676, 445] on div at bounding box center [868, 467] width 474 height 56
click at [675, 455] on input "search" at bounding box center [860, 467] width 426 height 24
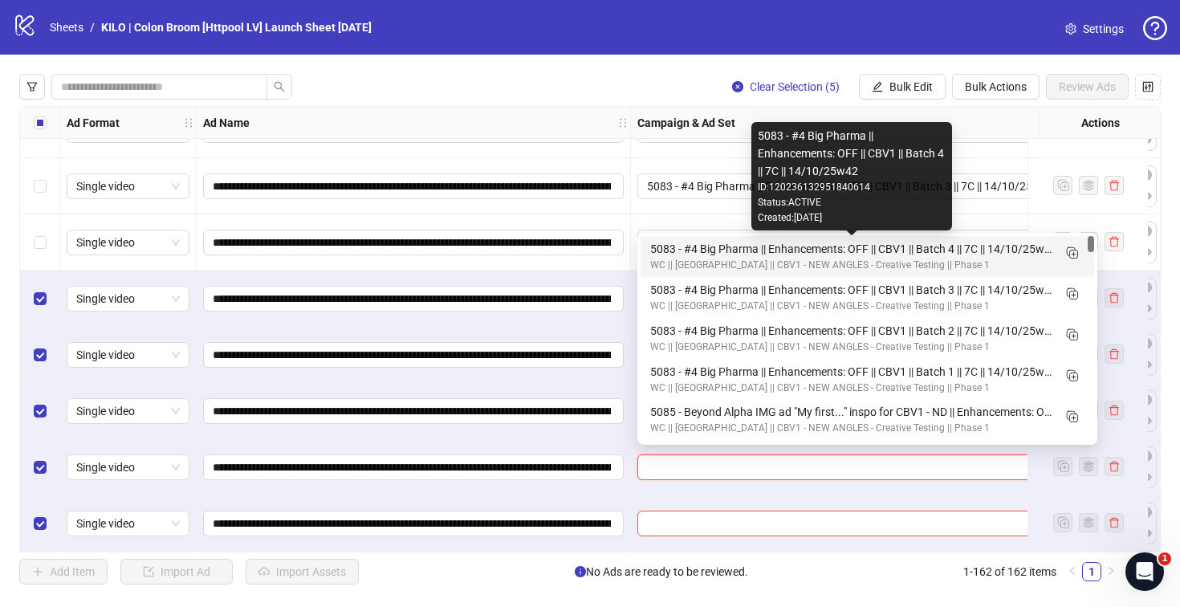
click at [668, 246] on div "5083 - #4 Big Pharma || Enhancements: OFF || CBV1 || Batch 4 || 7C || 14/10/25w…" at bounding box center [851, 249] width 402 height 18
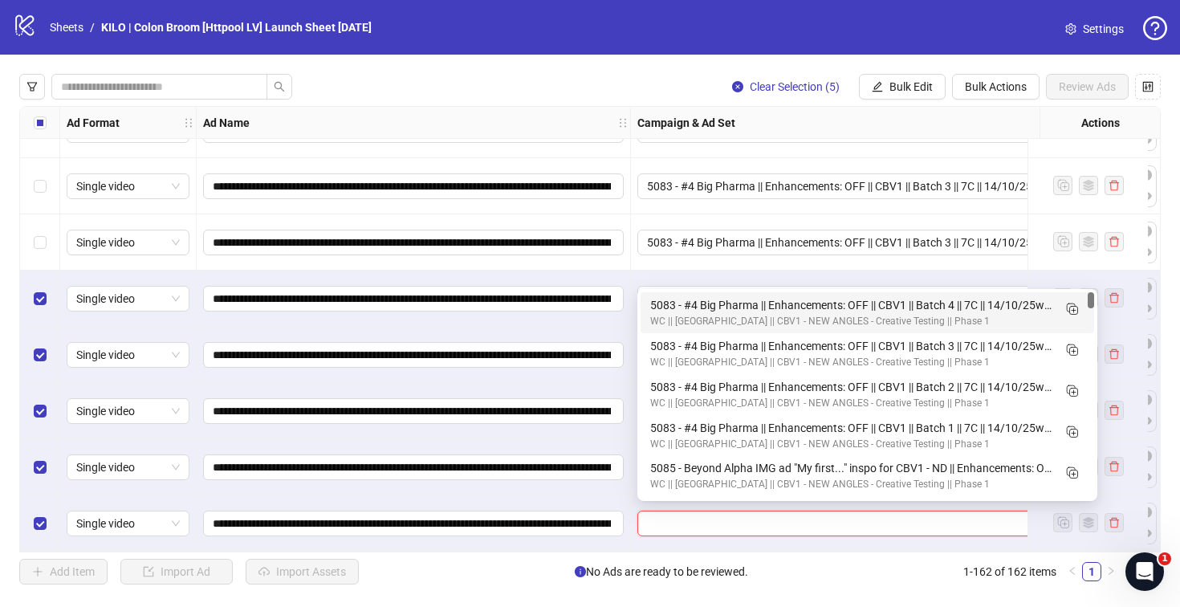
click at [671, 511] on input "search" at bounding box center [860, 523] width 426 height 24
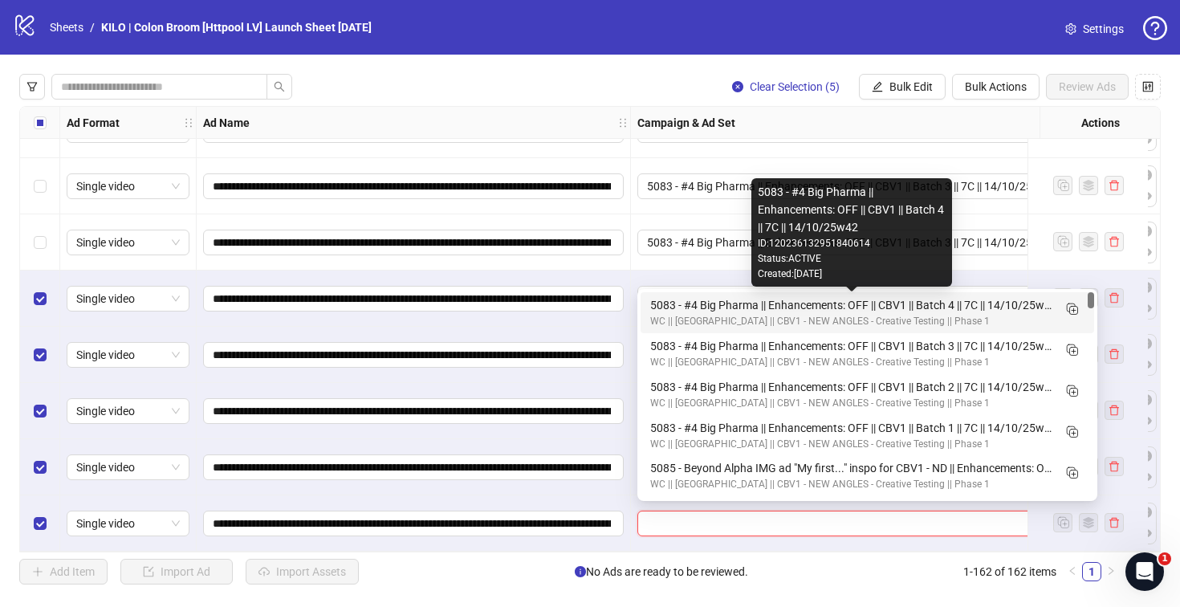
click at [673, 307] on div "5083 - #4 Big Pharma || Enhancements: OFF || CBV1 || Batch 4 || 7C || 14/10/25w…" at bounding box center [851, 305] width 402 height 18
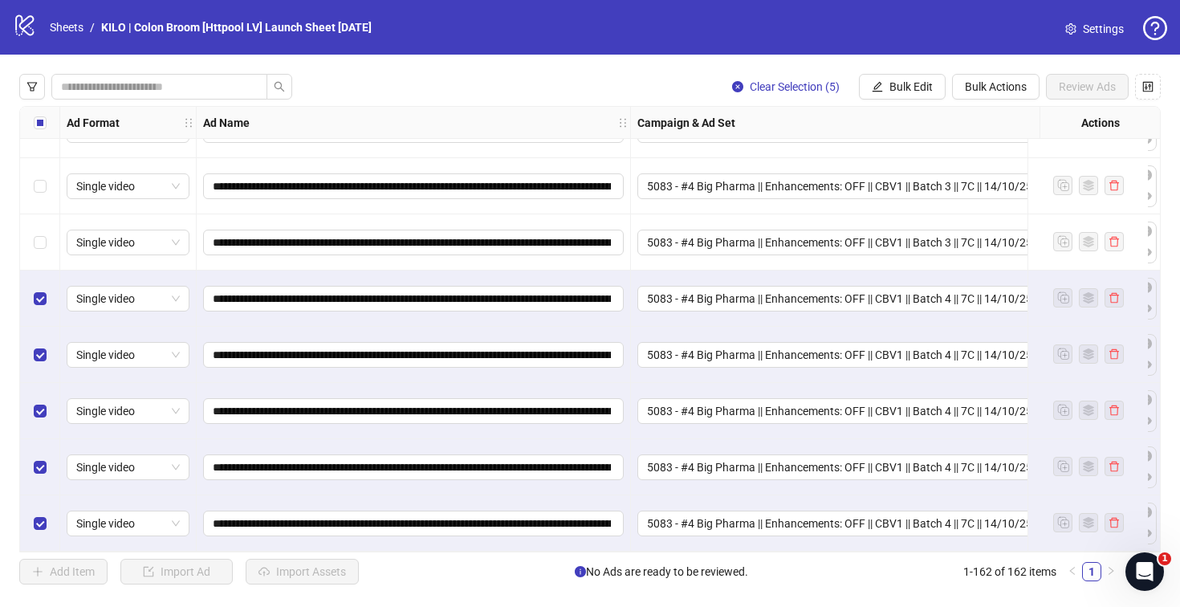
click at [45, 129] on label "Select all rows" at bounding box center [40, 123] width 13 height 18
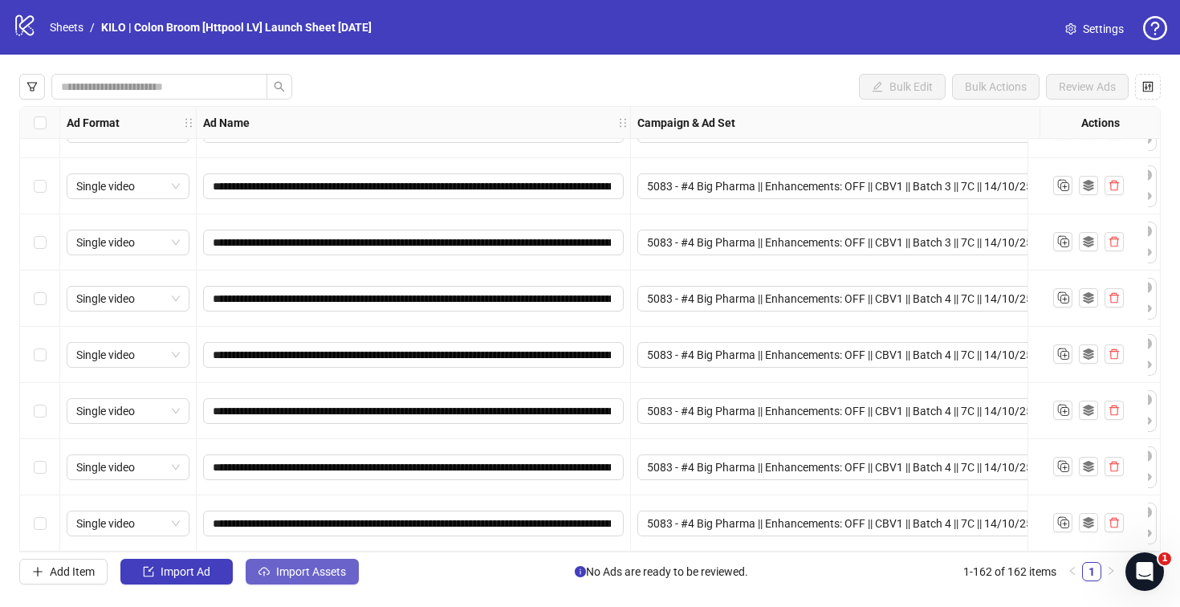
click at [283, 565] on span "Import Assets" at bounding box center [311, 571] width 70 height 13
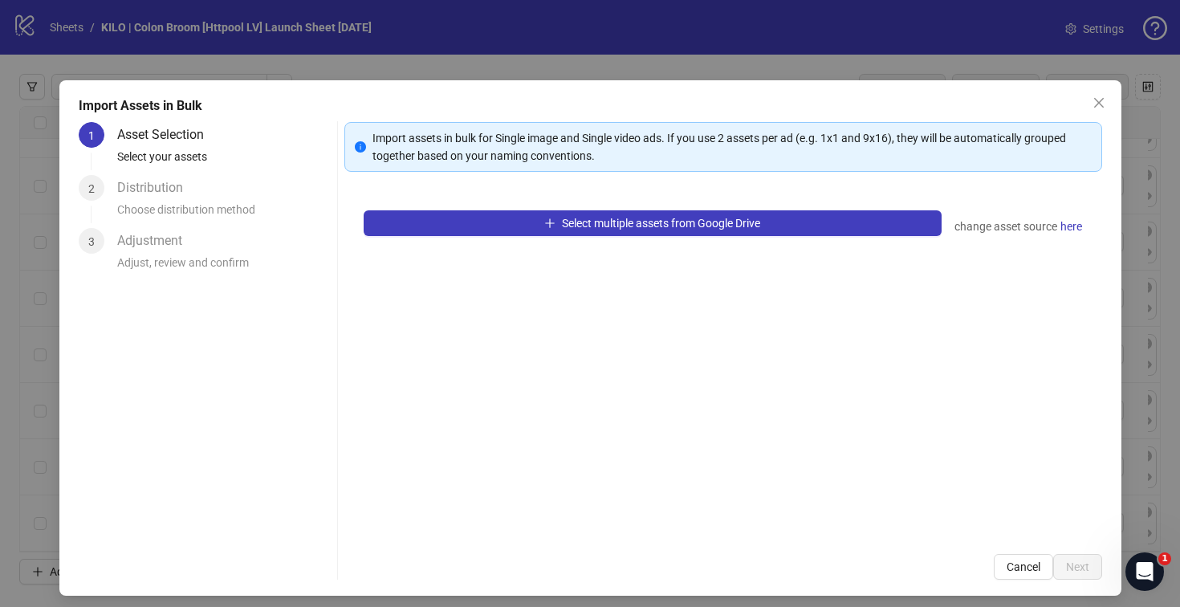
click at [415, 237] on div "Select multiple assets from Google Drive change asset source here" at bounding box center [723, 363] width 758 height 344
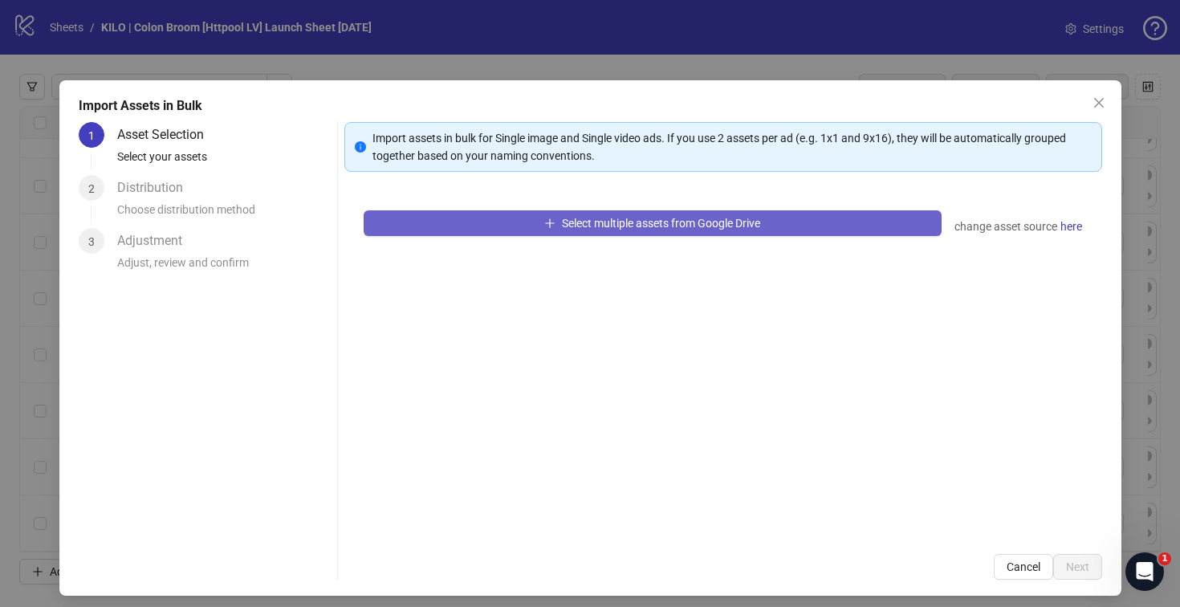
click at [414, 228] on button "Select multiple assets from Google Drive" at bounding box center [653, 223] width 578 height 26
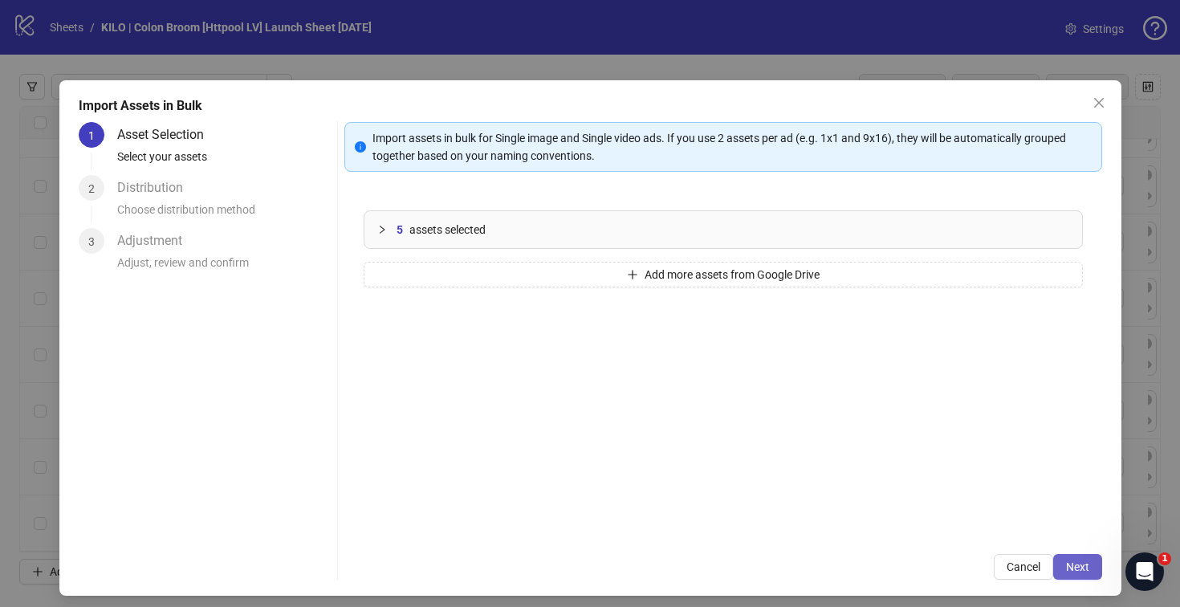
click at [1074, 572] on span "Next" at bounding box center [1077, 566] width 23 height 13
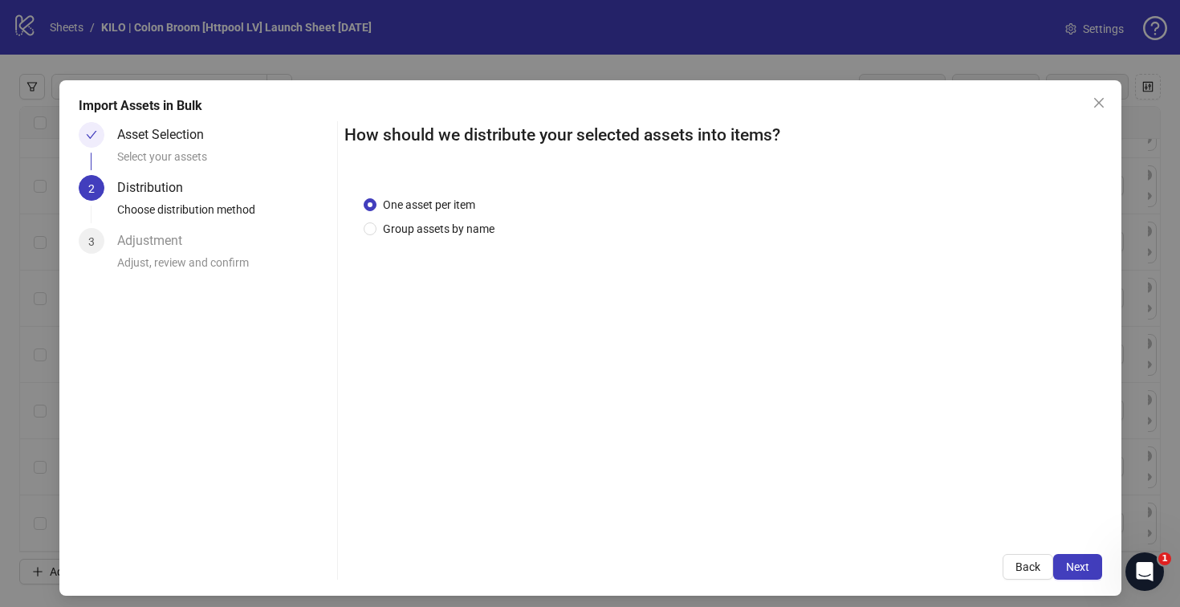
click at [1074, 572] on span "Next" at bounding box center [1077, 566] width 23 height 13
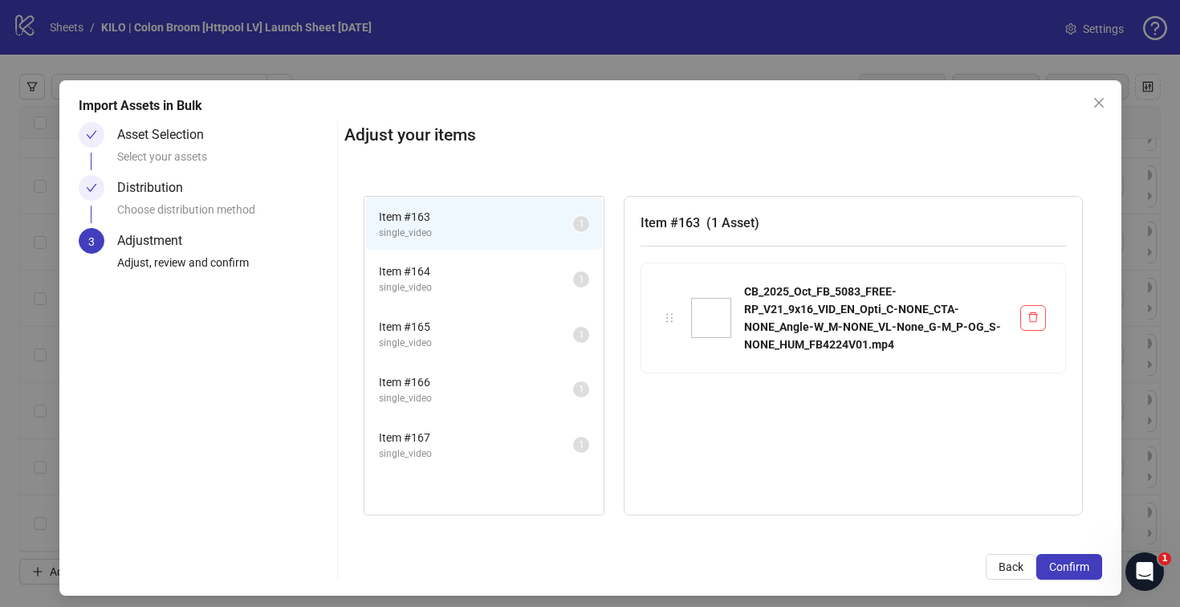
click at [1074, 572] on span "Confirm" at bounding box center [1069, 566] width 40 height 13
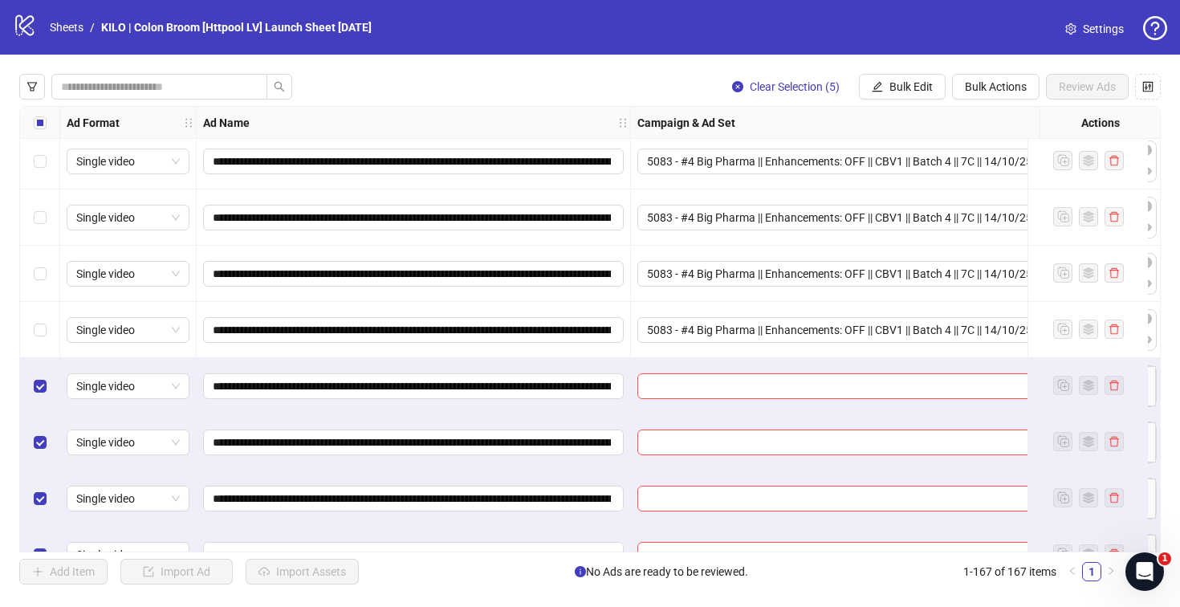
scroll to position [8976, 0]
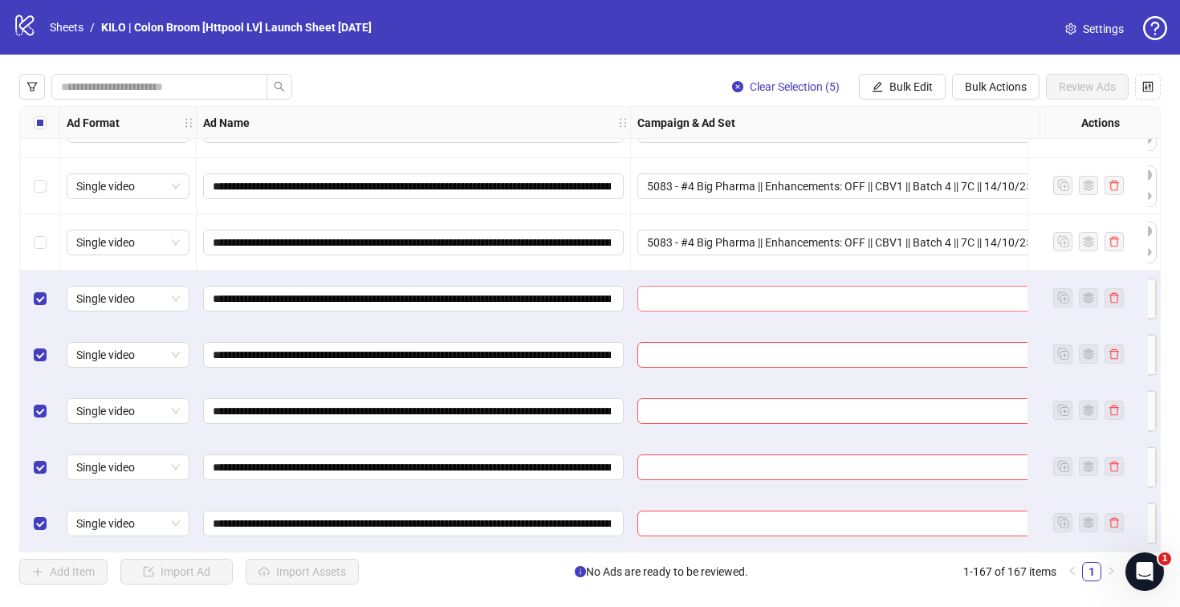
click at [682, 291] on input "search" at bounding box center [860, 299] width 426 height 24
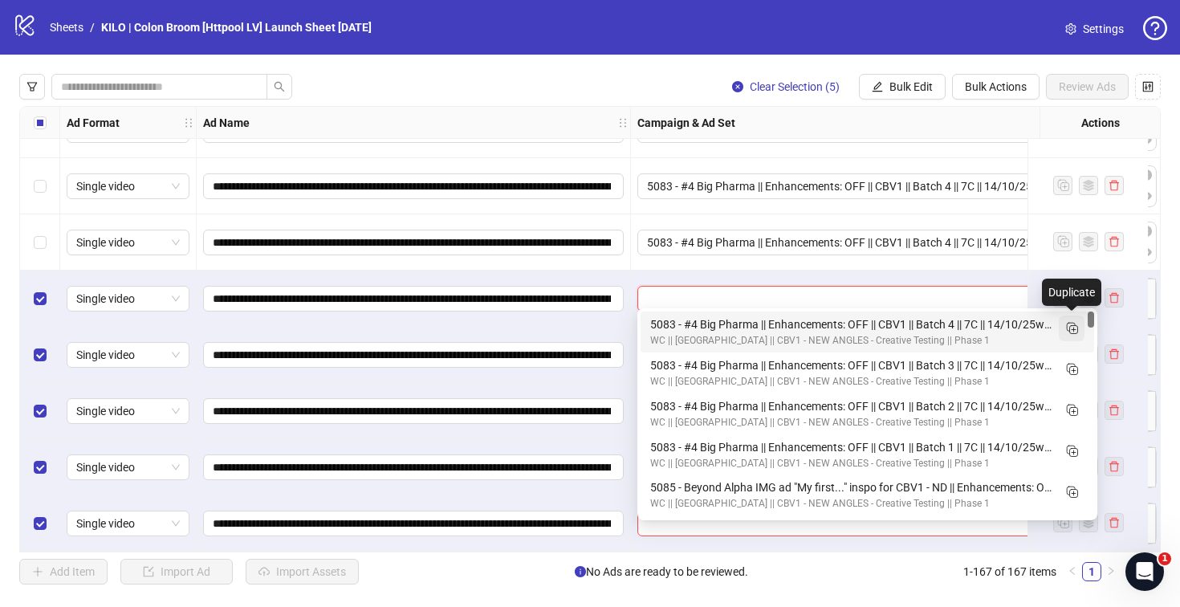
click at [1067, 328] on rect "Duplicate" at bounding box center [1071, 327] width 8 height 8
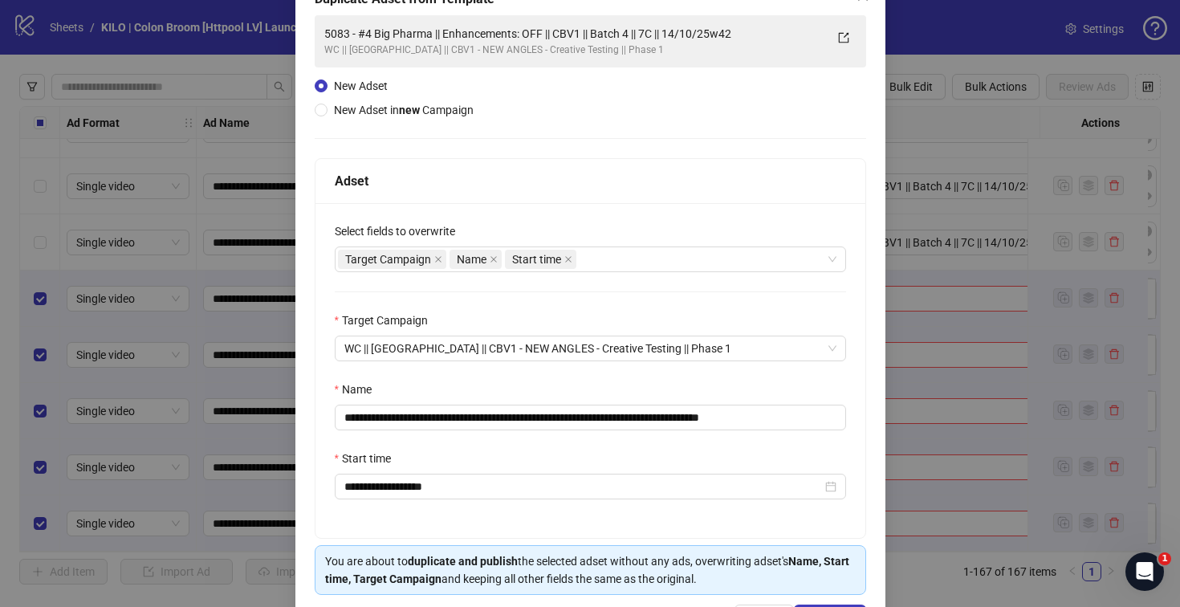
scroll to position [166, 0]
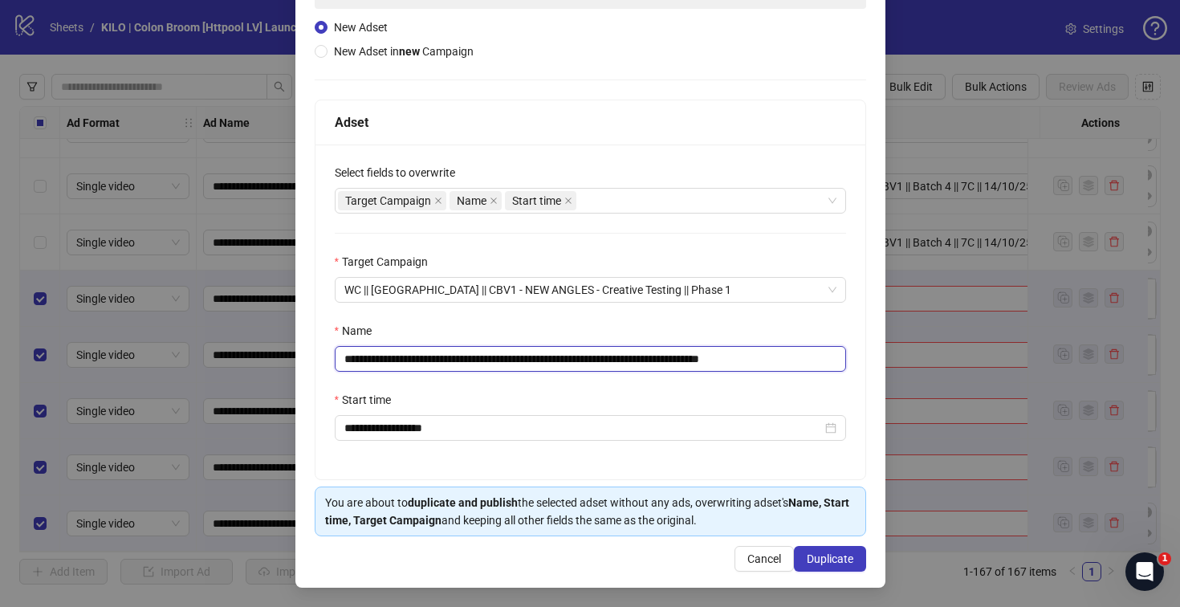
click at [649, 359] on input "**********" at bounding box center [590, 359] width 511 height 26
drag, startPoint x: 750, startPoint y: 362, endPoint x: 825, endPoint y: 352, distance: 75.4
click at [825, 352] on input "**********" at bounding box center [590, 359] width 511 height 26
type input "**********"
click at [476, 399] on div "Start time" at bounding box center [590, 403] width 511 height 24
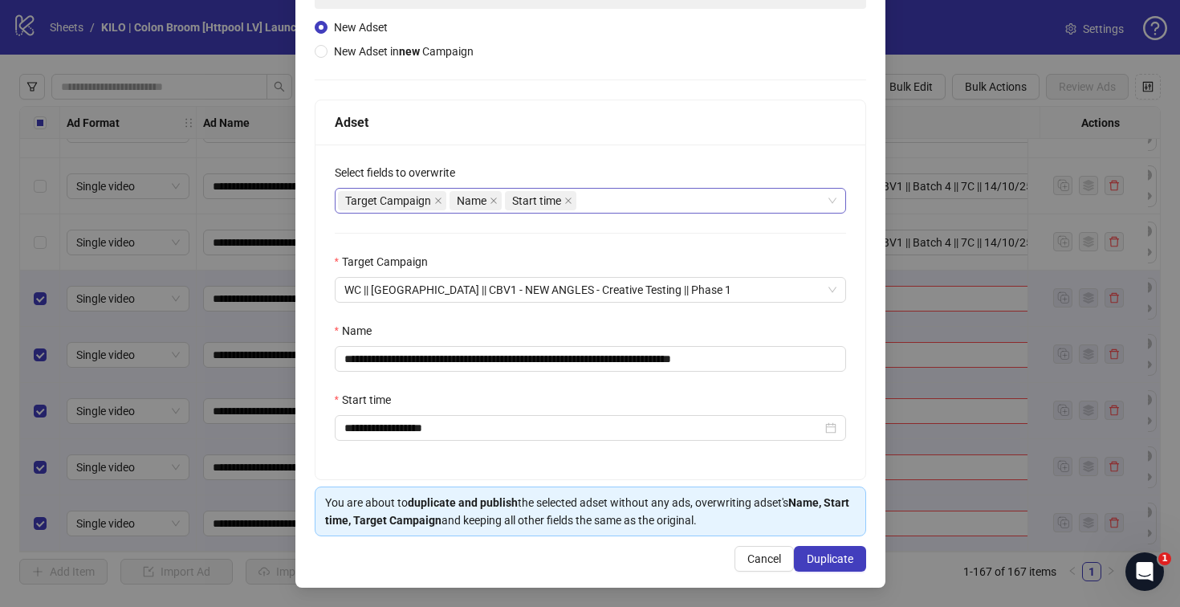
click at [591, 198] on div "Target Campaign Name Start time" at bounding box center [582, 200] width 488 height 22
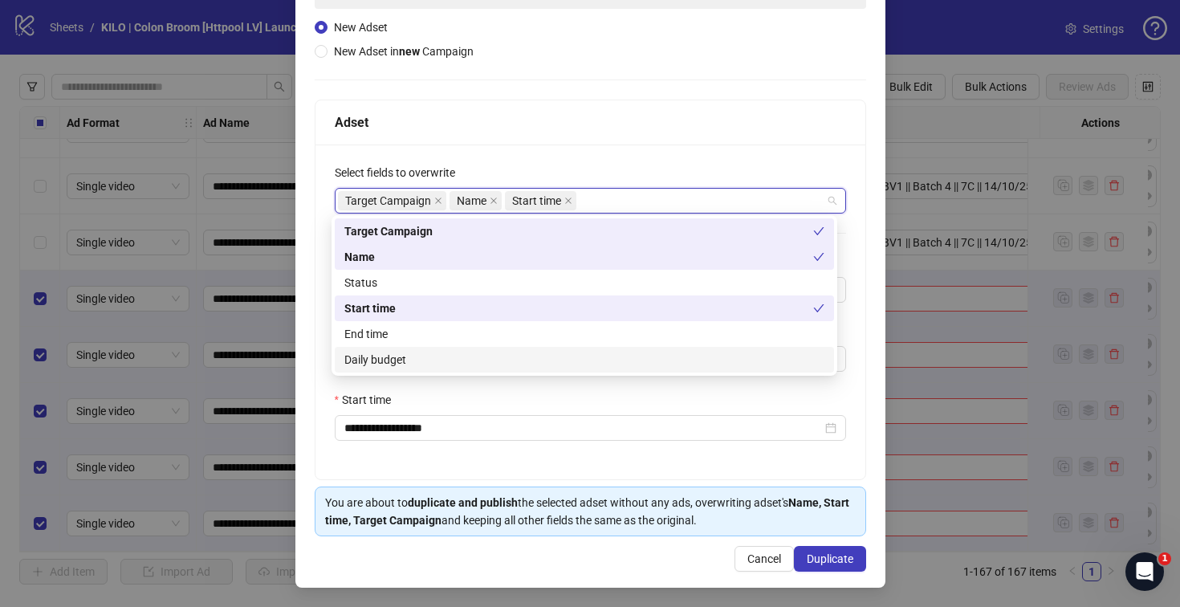
click at [555, 355] on div "Daily budget" at bounding box center [584, 360] width 480 height 18
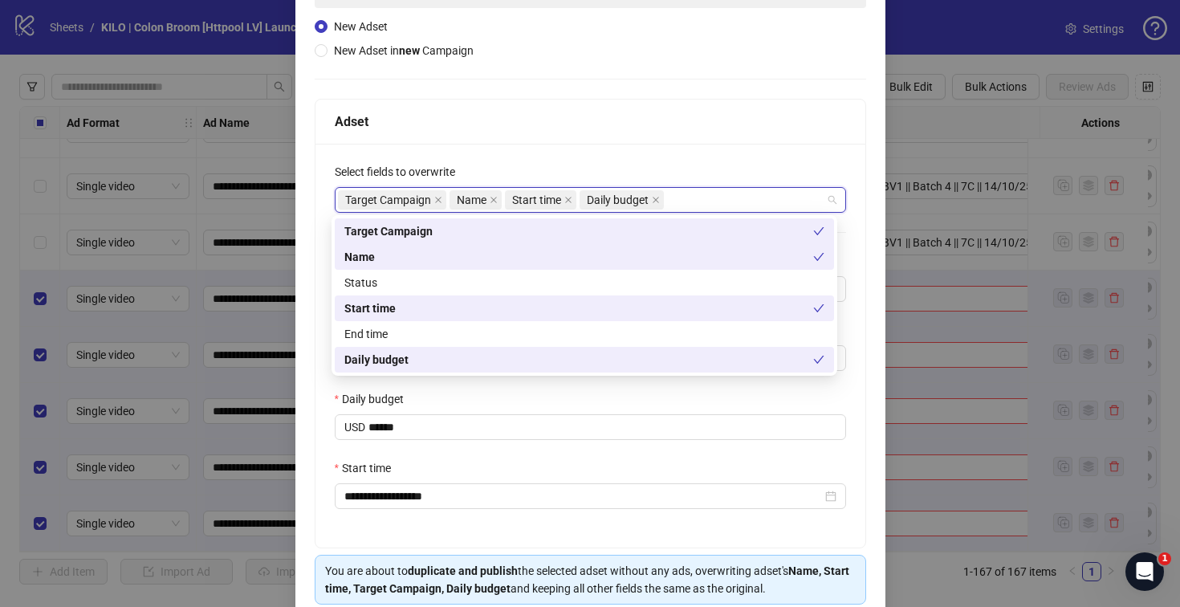
click at [478, 394] on div "Daily budget" at bounding box center [590, 402] width 511 height 24
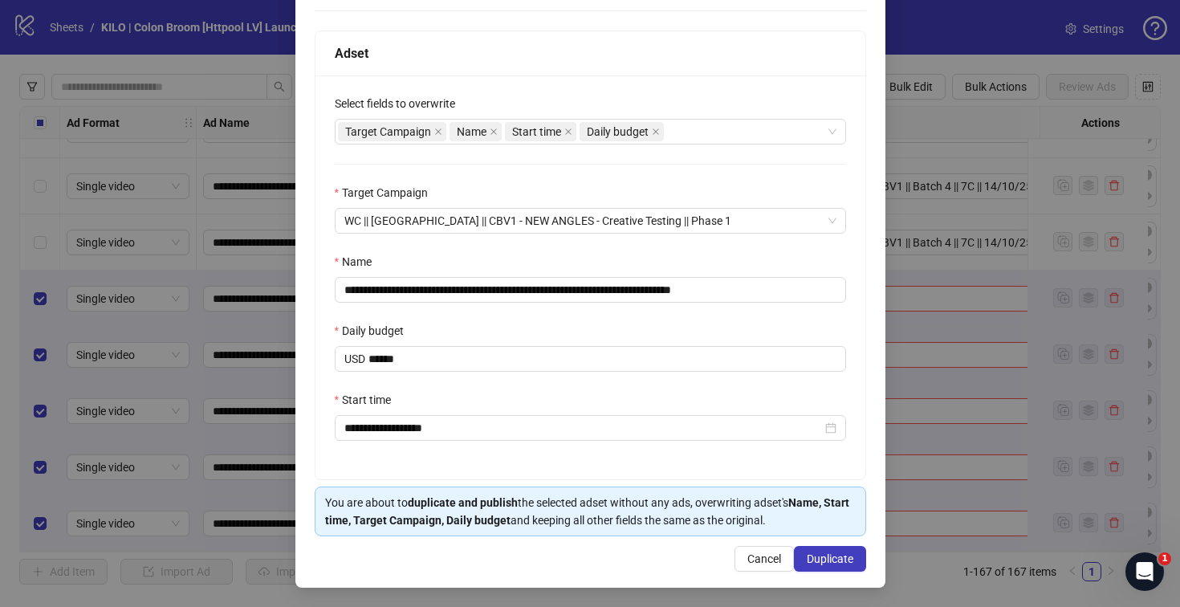
scroll to position [236, 0]
click at [821, 560] on span "Duplicate" at bounding box center [830, 558] width 47 height 13
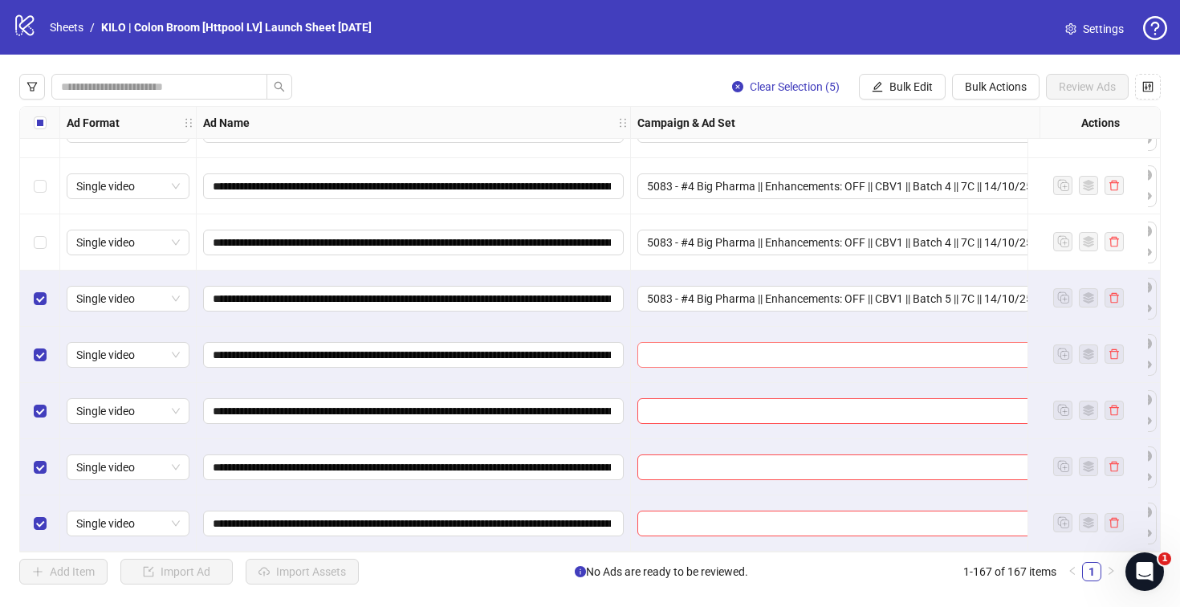
click at [715, 345] on input "search" at bounding box center [860, 355] width 426 height 24
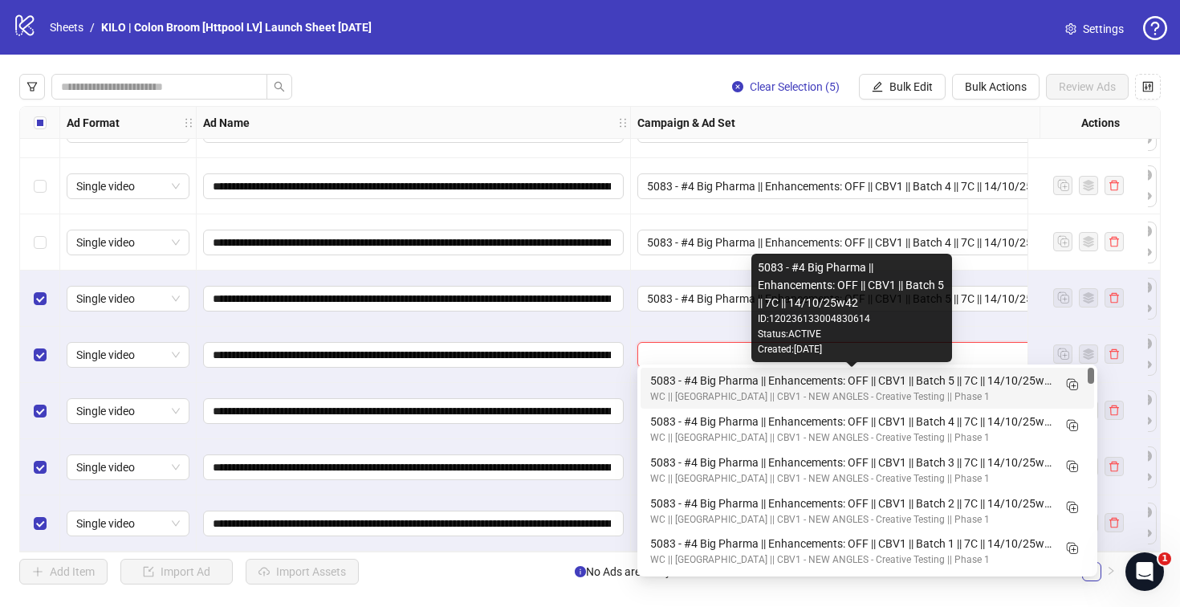
click at [700, 382] on div "5083 - #4 Big Pharma || Enhancements: OFF || CBV1 || Batch 5 || 7C || 14/10/25w…" at bounding box center [851, 381] width 402 height 18
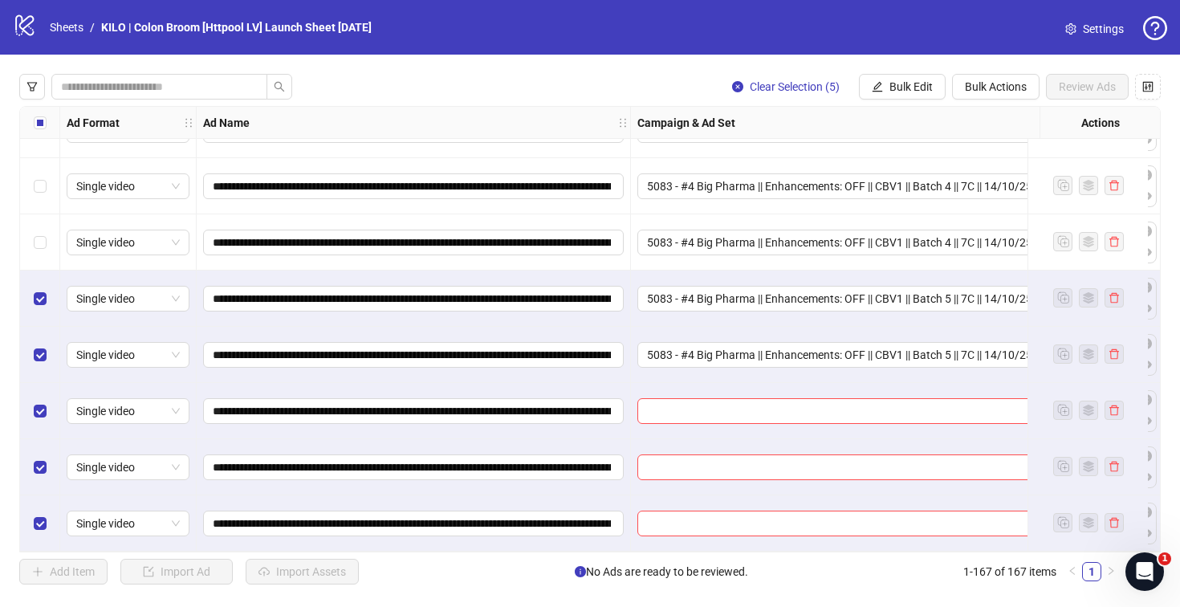
click at [696, 390] on div at bounding box center [868, 411] width 474 height 56
click at [695, 399] on input "search" at bounding box center [860, 411] width 426 height 24
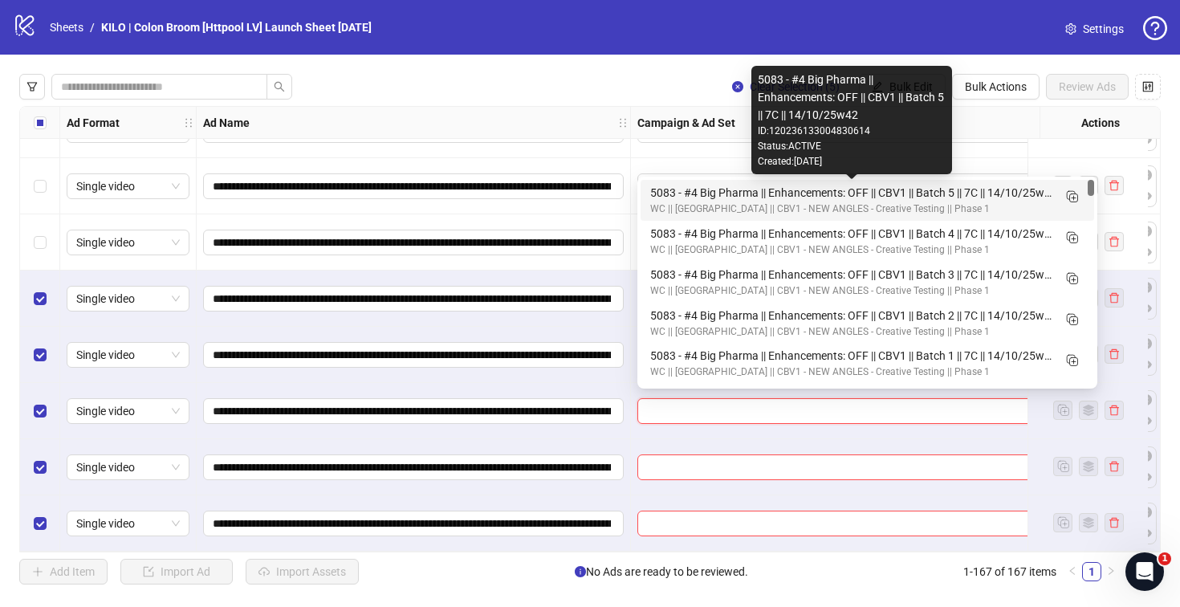
click at [679, 196] on div "5083 - #4 Big Pharma || Enhancements: OFF || CBV1 || Batch 5 || 7C || 14/10/25w…" at bounding box center [851, 193] width 402 height 18
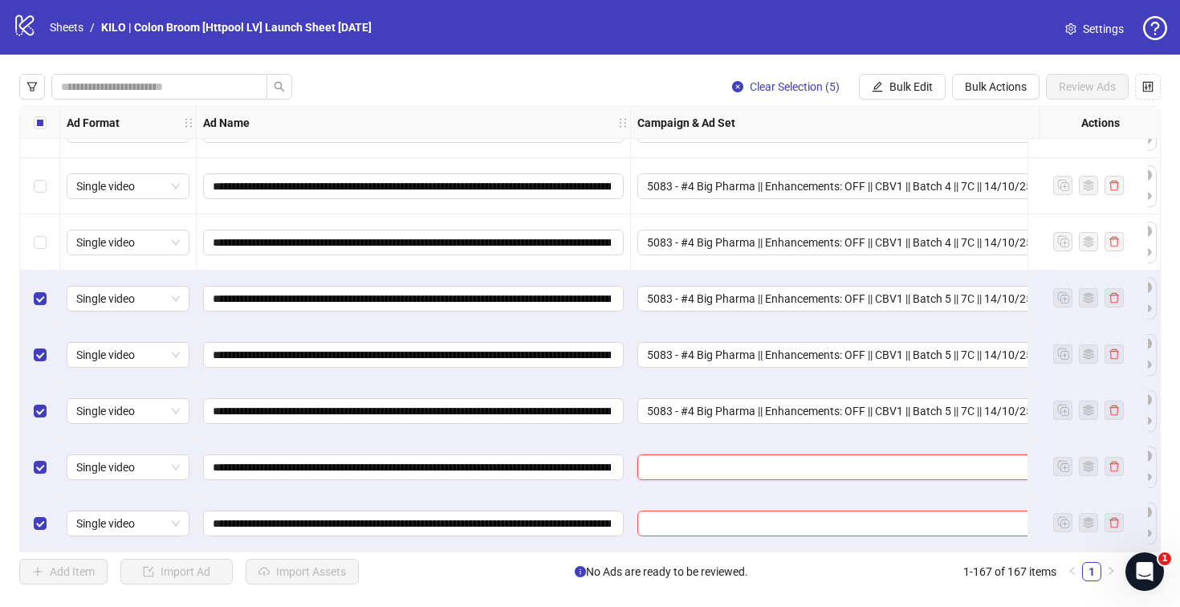
click at [673, 456] on input "search" at bounding box center [860, 467] width 426 height 24
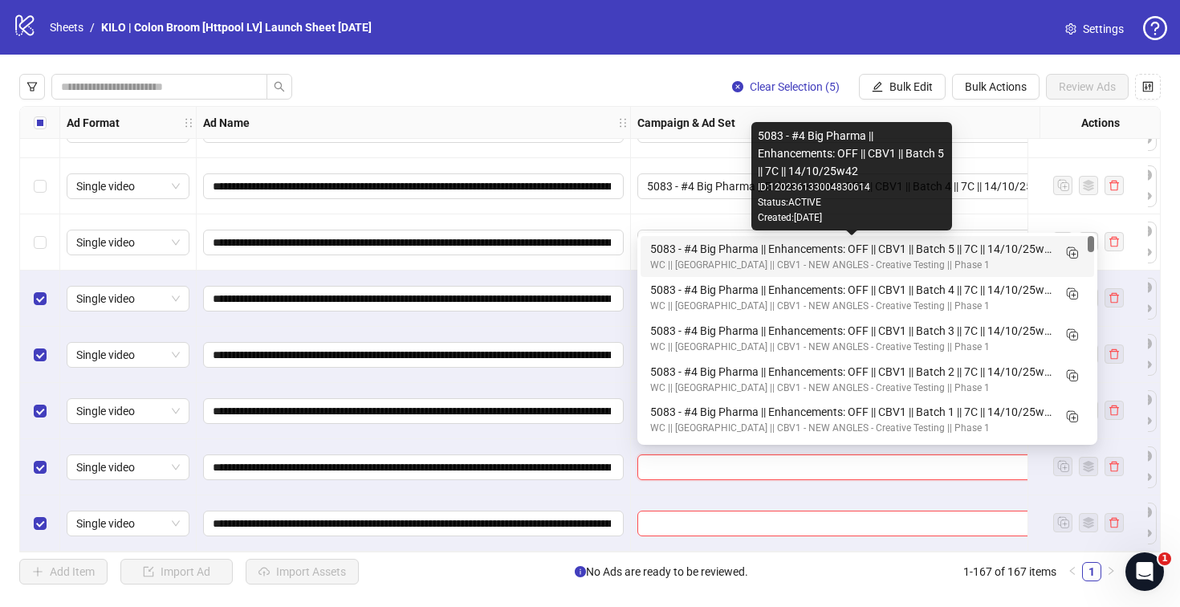
click at [680, 253] on div "5083 - #4 Big Pharma || Enhancements: OFF || CBV1 || Batch 5 || 7C || 14/10/25w…" at bounding box center [851, 249] width 402 height 18
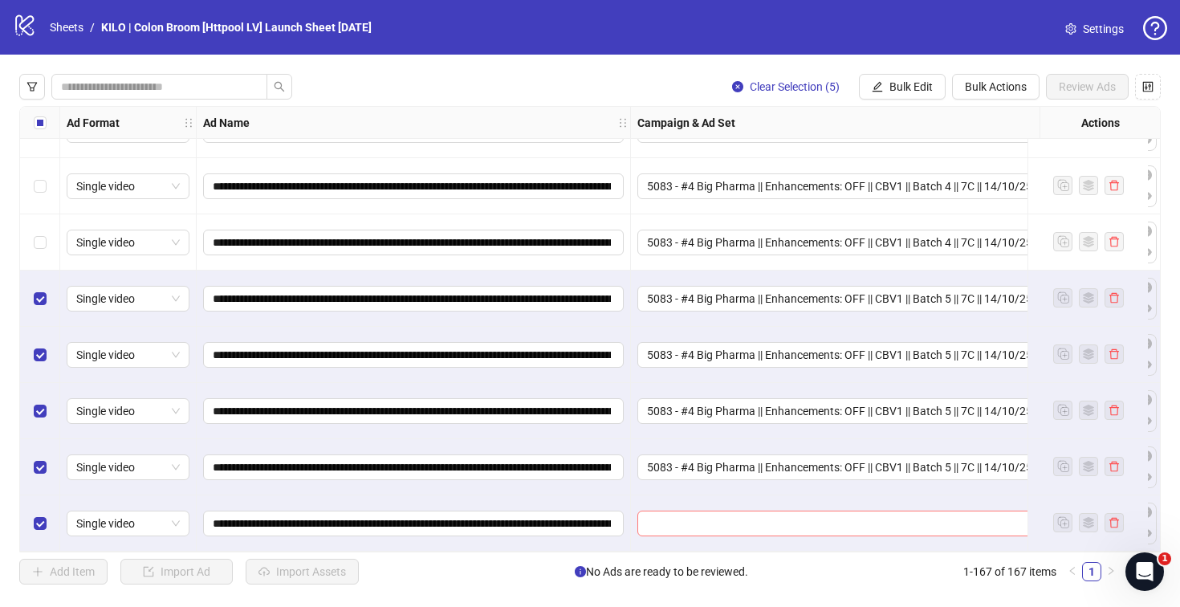
click at [662, 511] on input "search" at bounding box center [860, 523] width 426 height 24
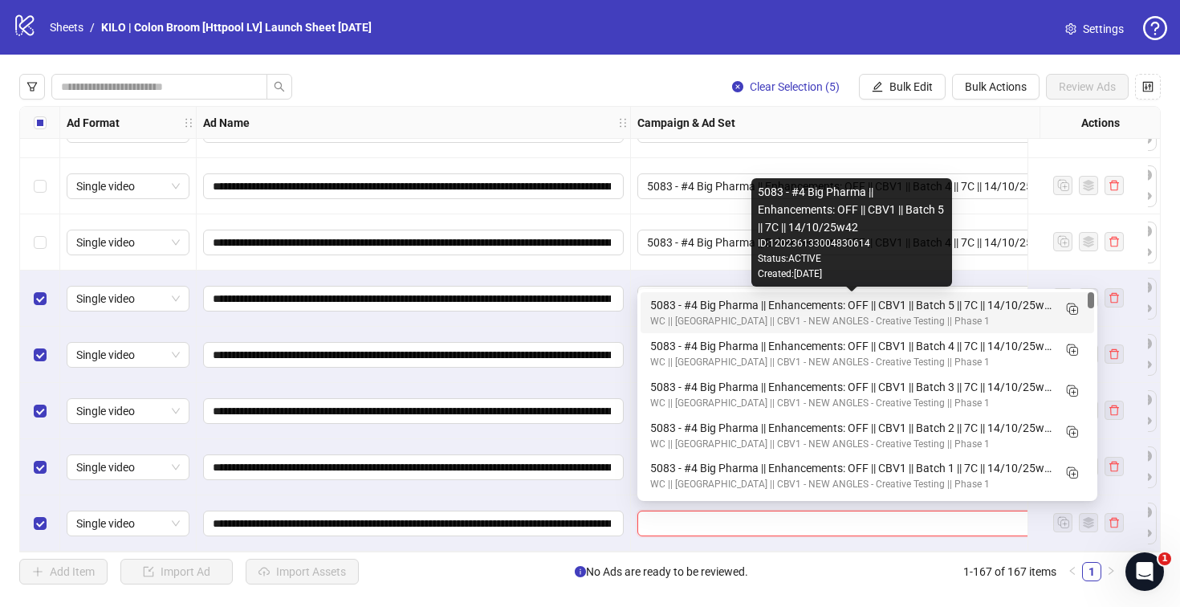
click at [678, 307] on div "5083 - #4 Big Pharma || Enhancements: OFF || CBV1 || Batch 5 || 7C || 14/10/25w…" at bounding box center [851, 305] width 402 height 18
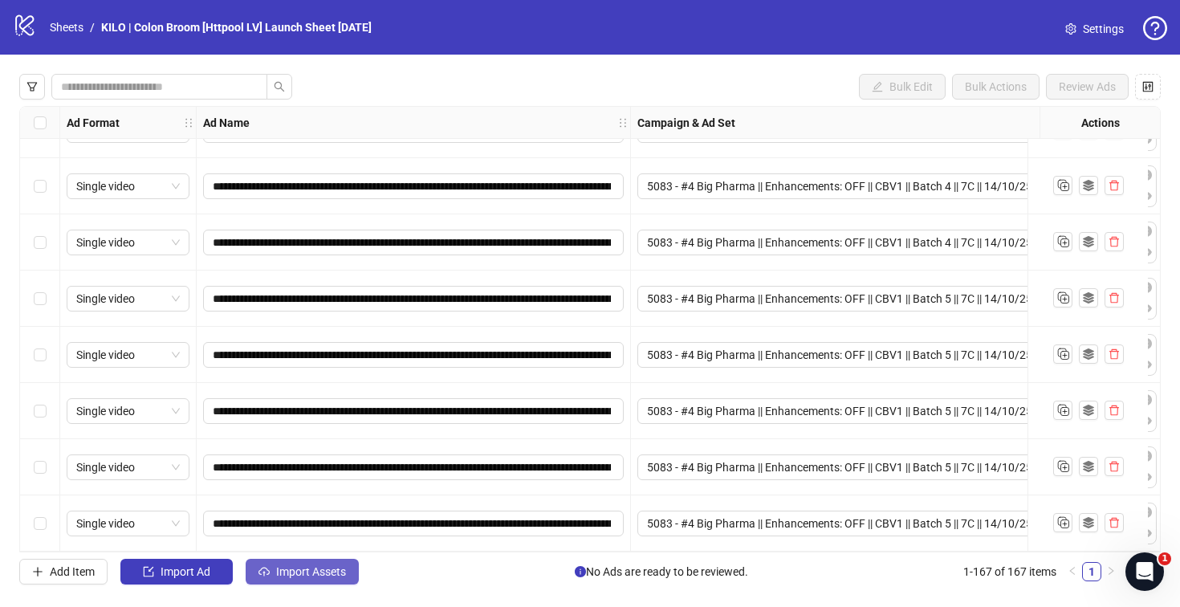
click at [297, 564] on button "Import Assets" at bounding box center [302, 572] width 113 height 26
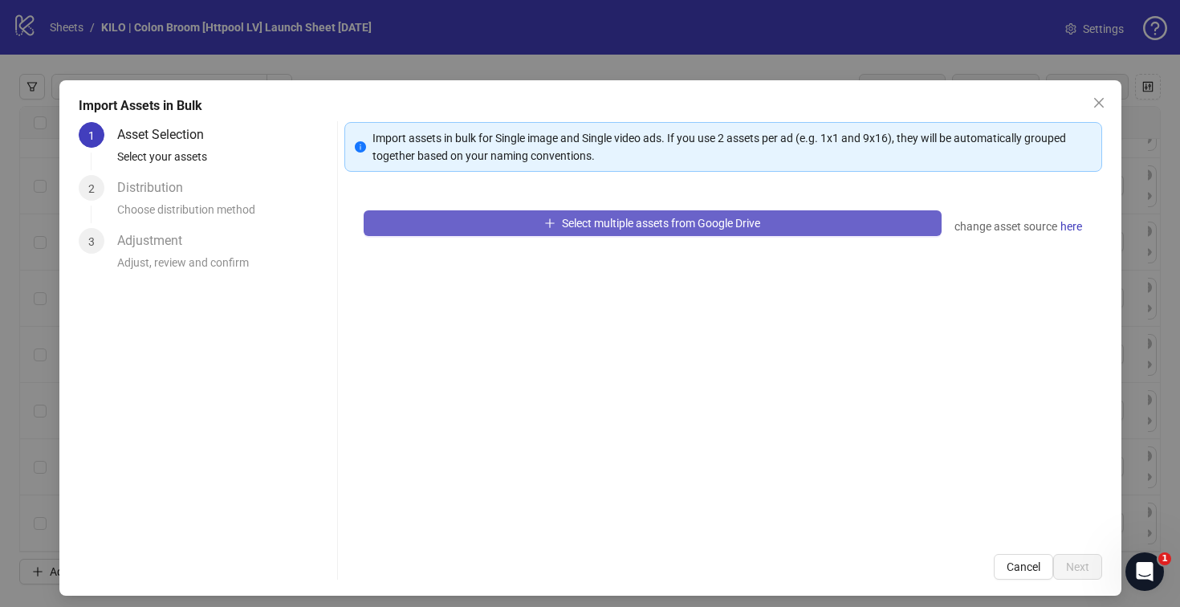
click at [419, 232] on button "Select multiple assets from Google Drive" at bounding box center [653, 223] width 578 height 26
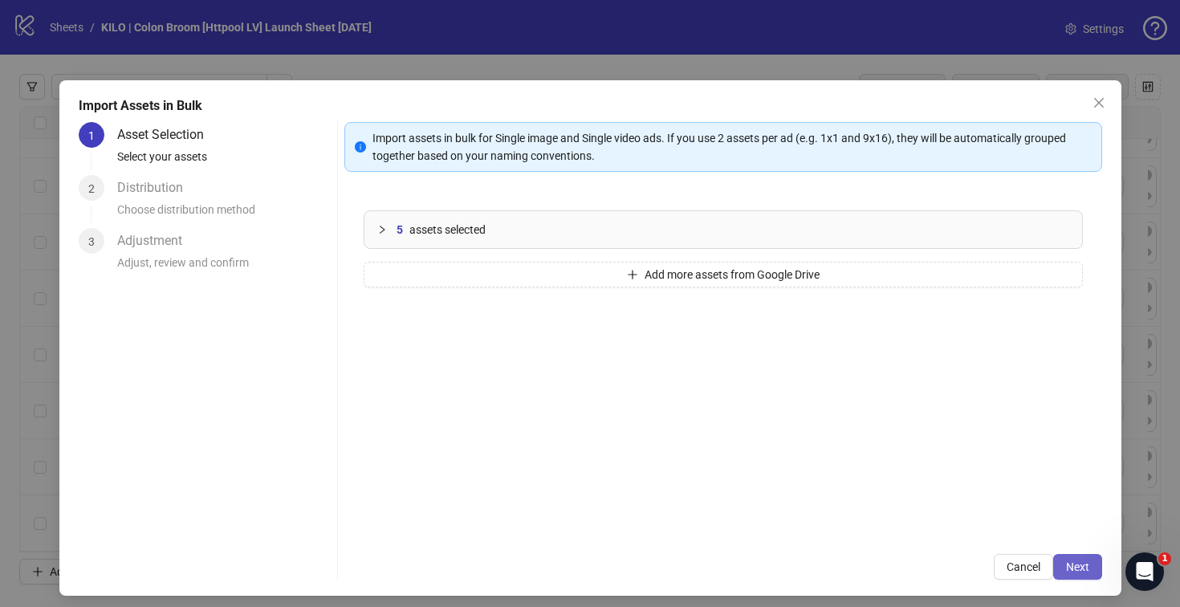
click at [1059, 558] on button "Next" at bounding box center [1077, 567] width 49 height 26
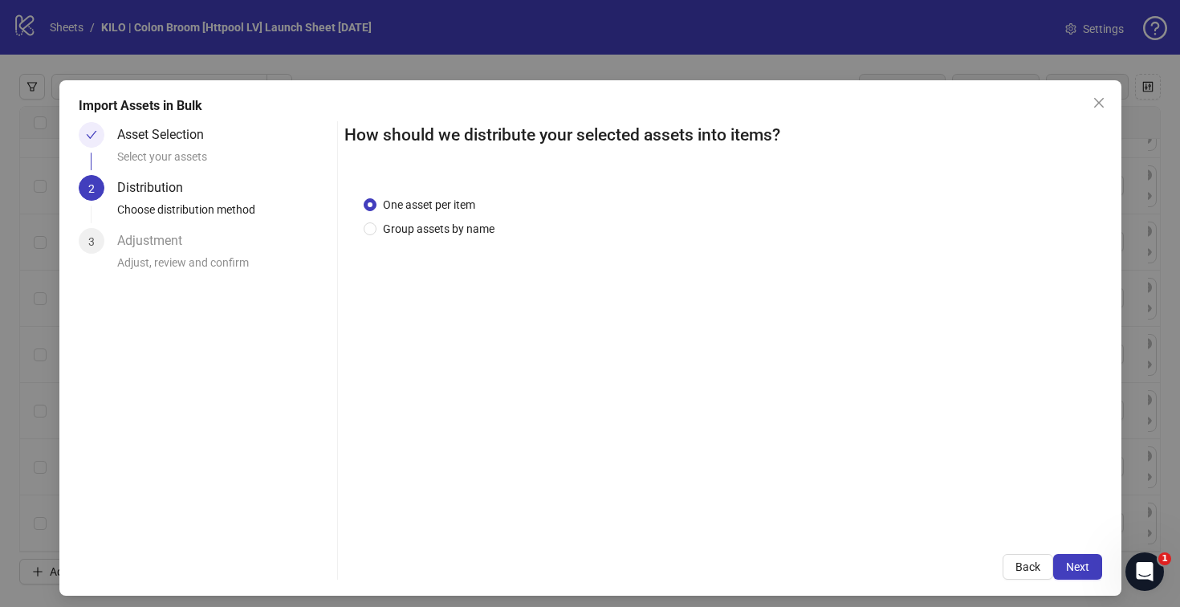
click at [1059, 558] on button "Next" at bounding box center [1077, 567] width 49 height 26
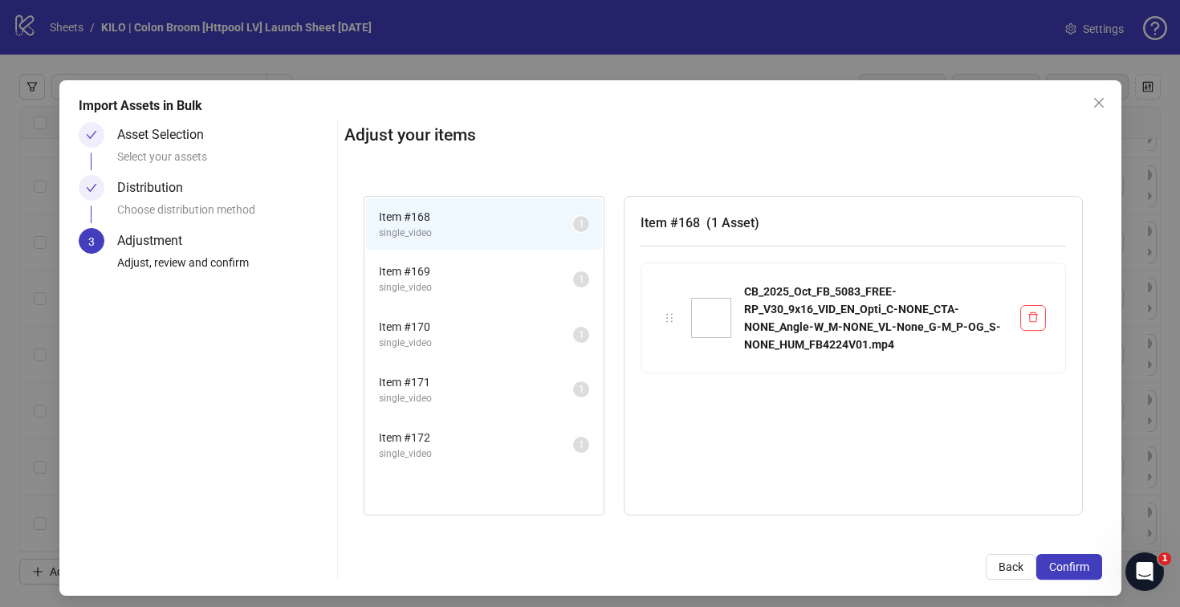
click at [1059, 558] on button "Confirm" at bounding box center [1069, 567] width 66 height 26
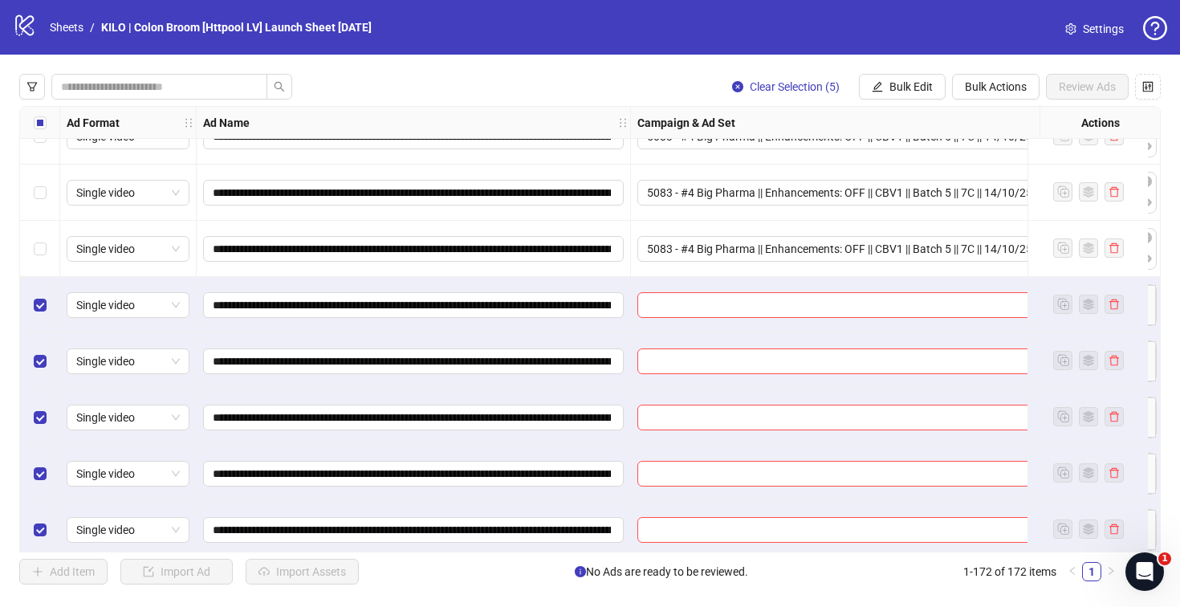
scroll to position [9257, 0]
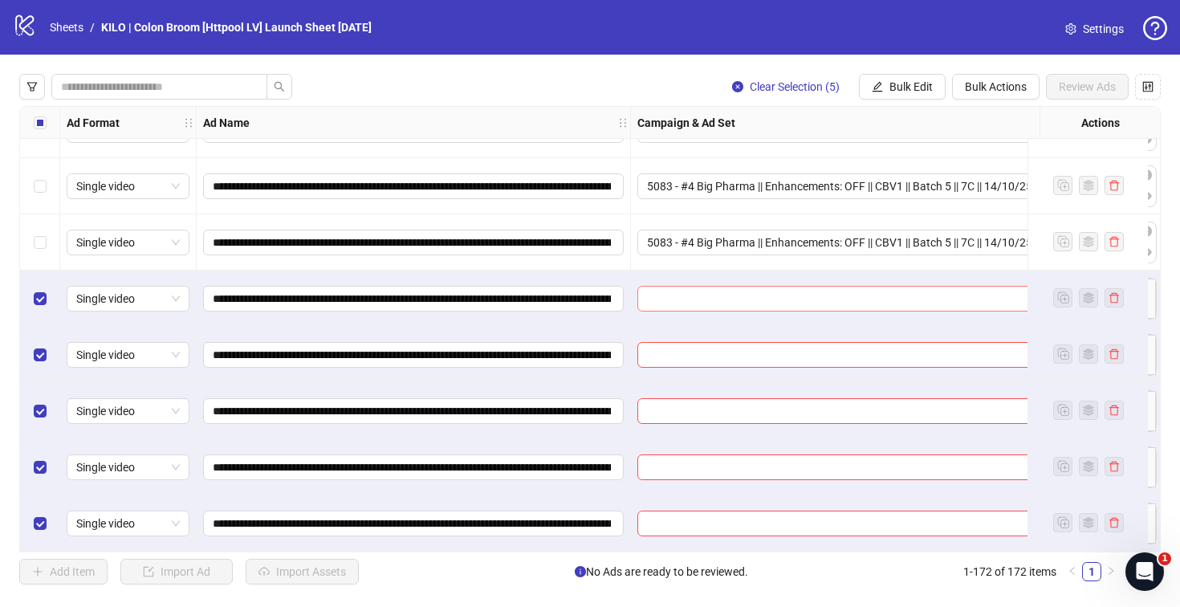
click at [675, 295] on input "search" at bounding box center [860, 299] width 426 height 24
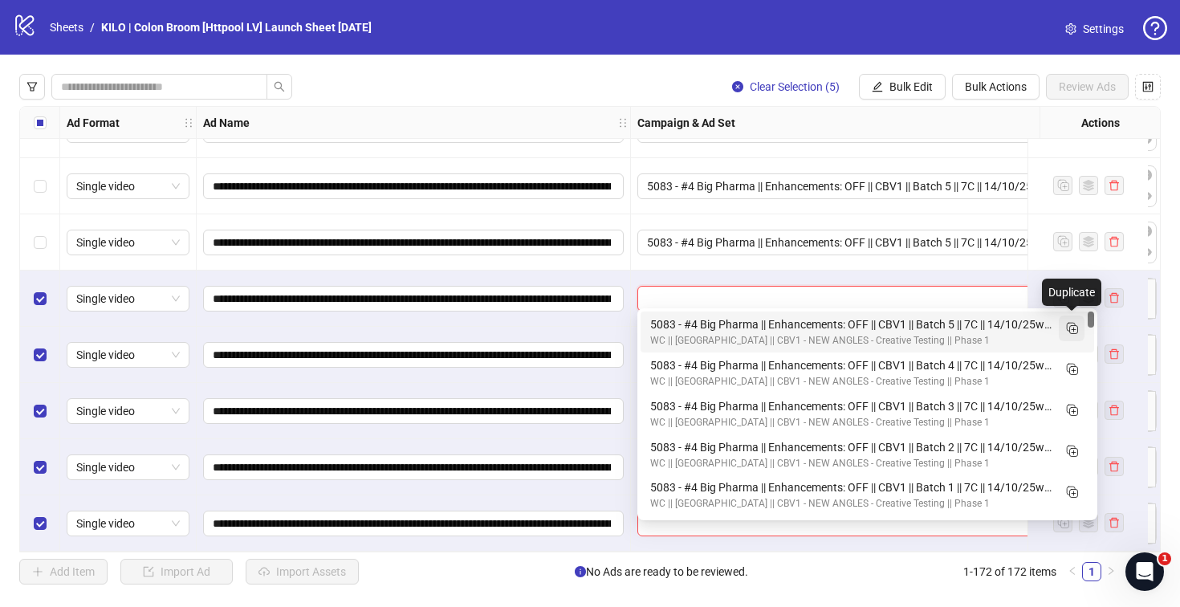
click at [1068, 327] on icon "Duplicate" at bounding box center [1071, 327] width 16 height 16
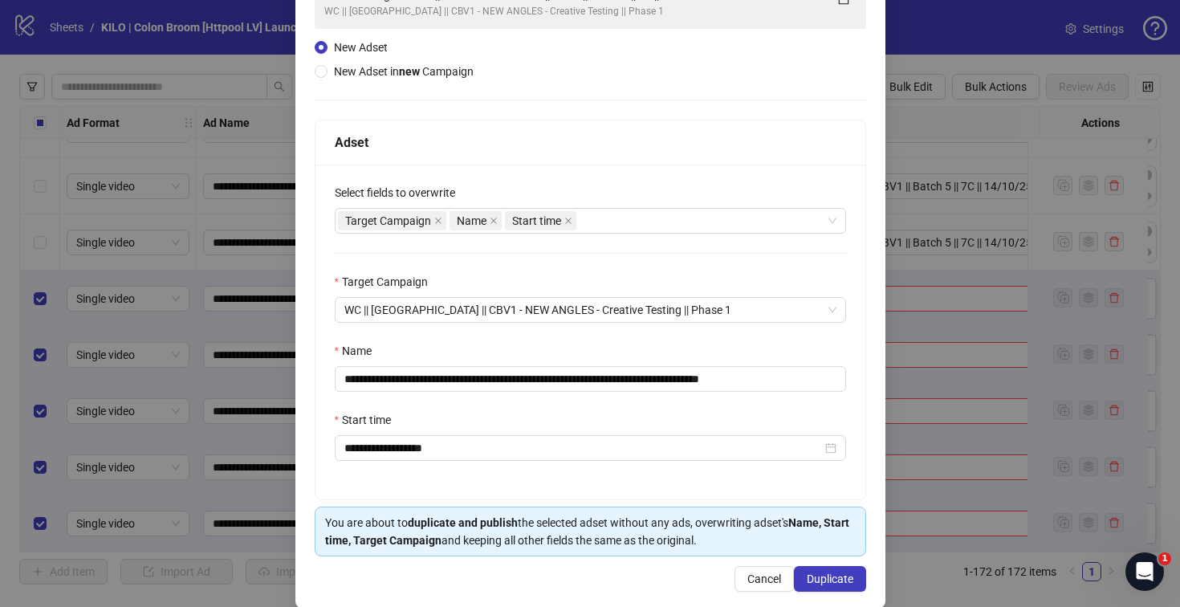
scroll to position [166, 0]
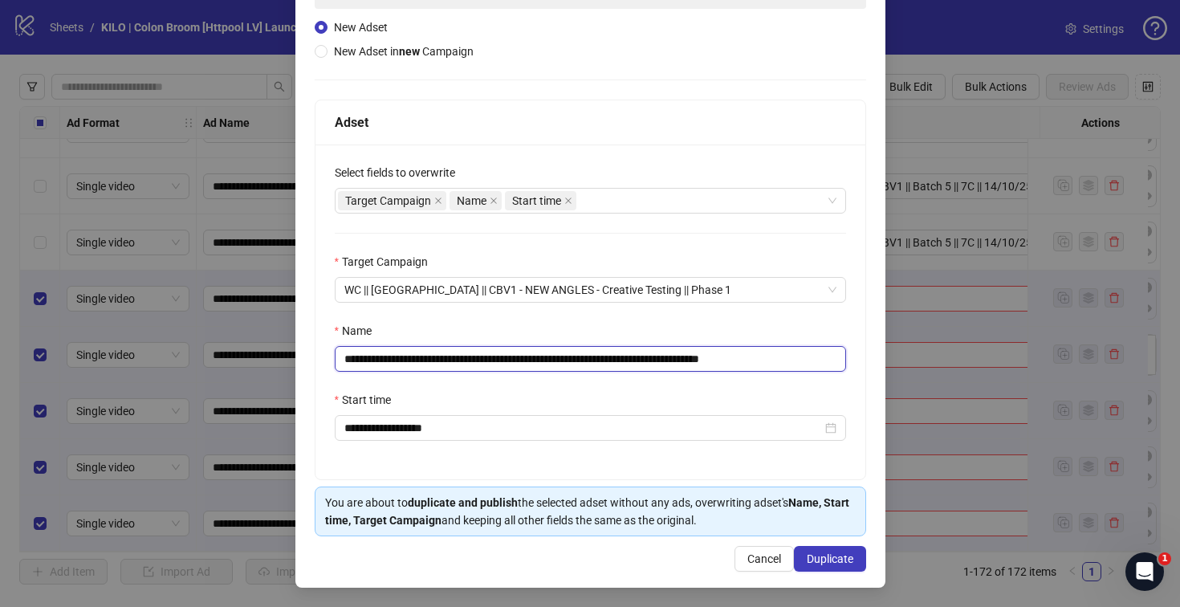
click at [646, 358] on input "**********" at bounding box center [590, 359] width 511 height 26
drag, startPoint x: 751, startPoint y: 358, endPoint x: 831, endPoint y: 353, distance: 79.6
click at [831, 353] on input "**********" at bounding box center [590, 359] width 511 height 26
type input "**********"
click at [502, 387] on div "**********" at bounding box center [590, 311] width 550 height 335
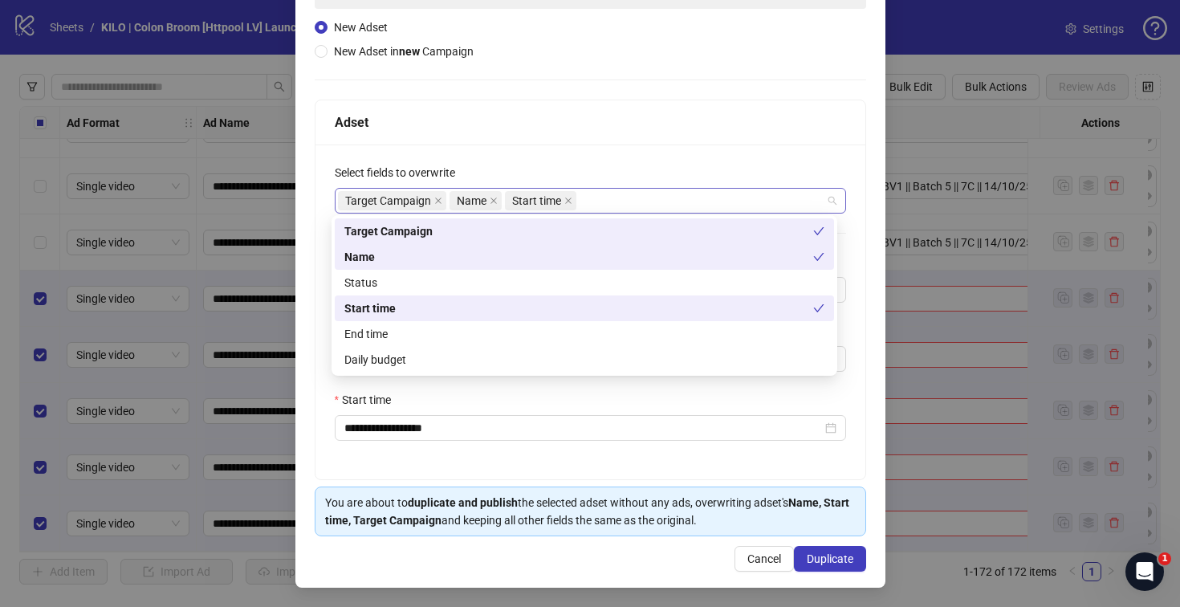
click at [607, 200] on div "Target Campaign Name Start time" at bounding box center [582, 200] width 488 height 22
click at [516, 351] on div "Daily budget" at bounding box center [584, 360] width 480 height 18
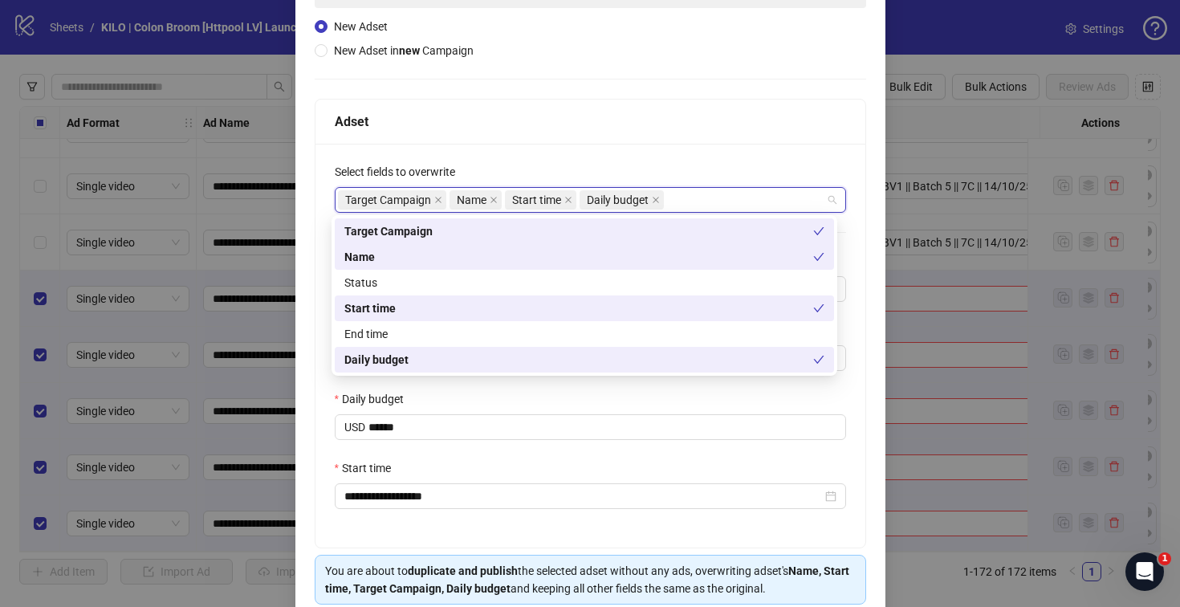
click at [577, 169] on div "Select fields to overwrite" at bounding box center [590, 175] width 511 height 24
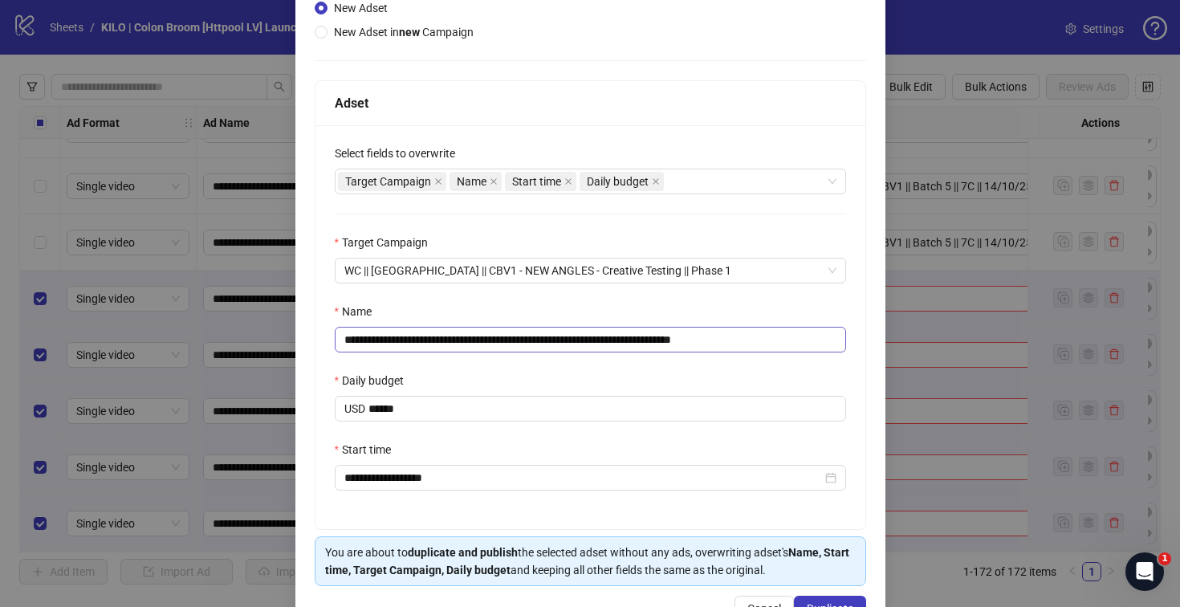
scroll to position [236, 0]
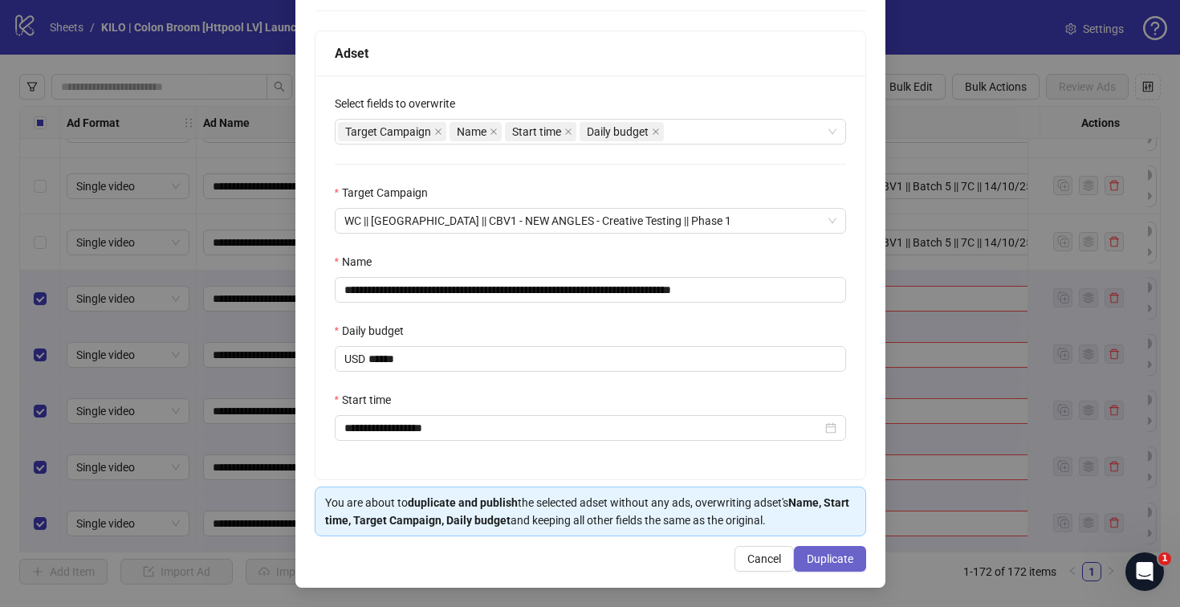
click at [827, 562] on span "Duplicate" at bounding box center [830, 558] width 47 height 13
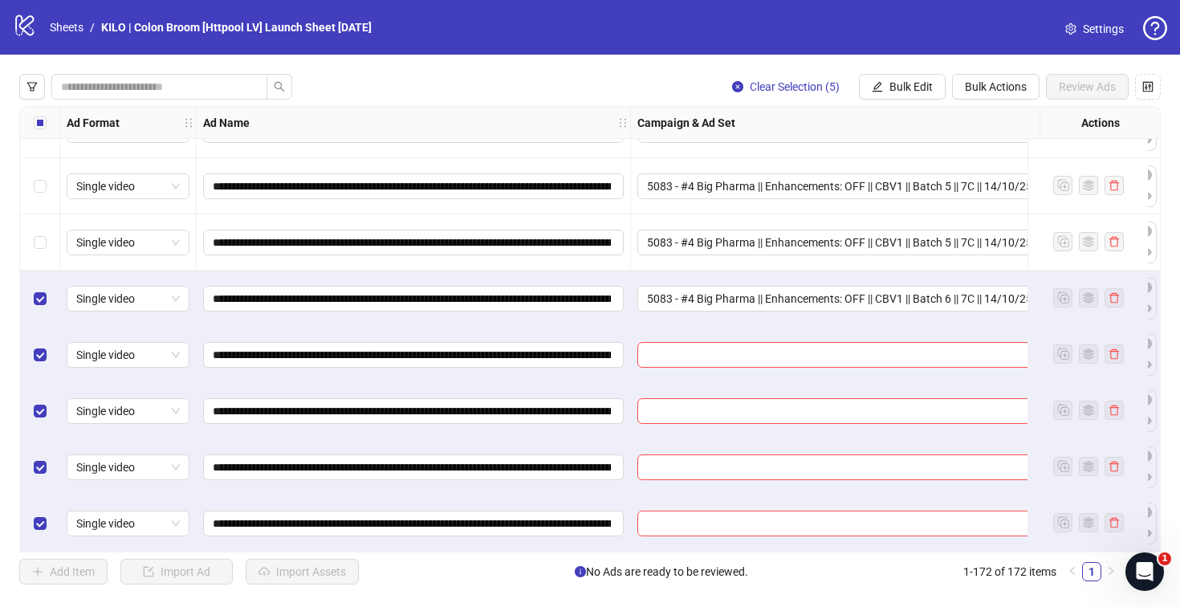
click at [770, 343] on input "search" at bounding box center [860, 355] width 426 height 24
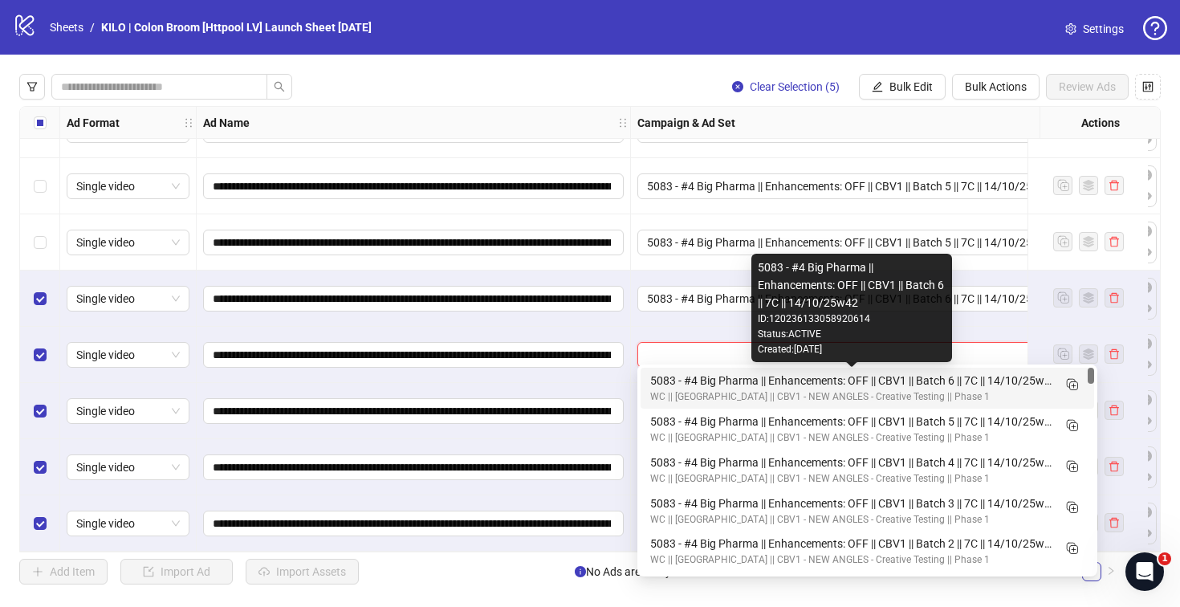
click at [970, 382] on div "5083 - #4 Big Pharma || Enhancements: OFF || CBV1 || Batch 6 || 7C || 14/10/25w…" at bounding box center [851, 381] width 402 height 18
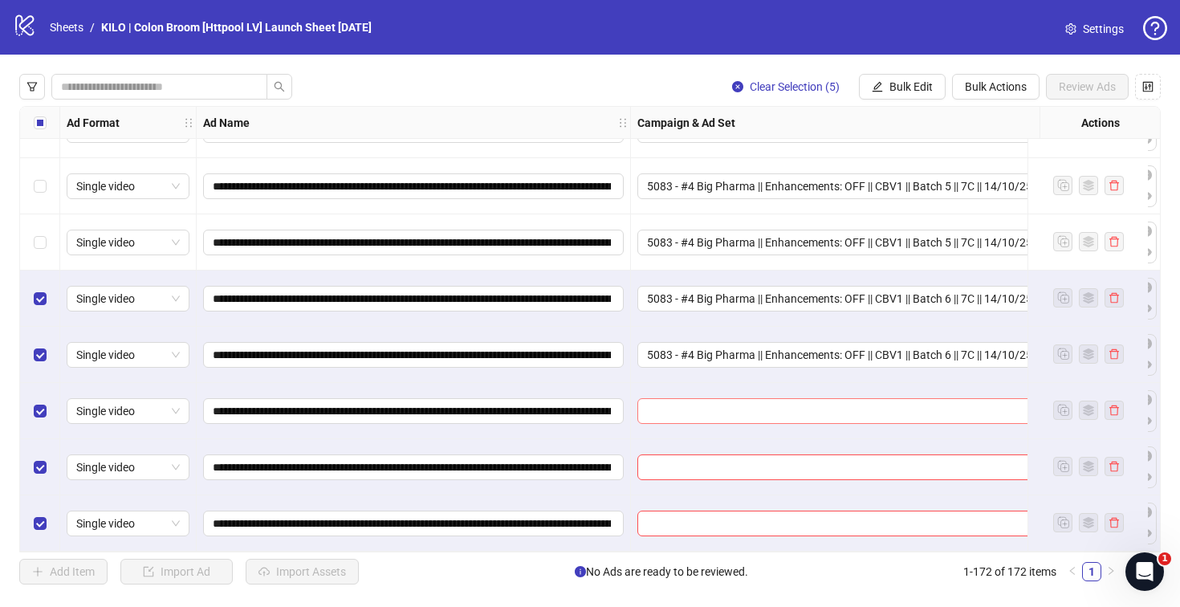
click at [699, 400] on input "search" at bounding box center [860, 411] width 426 height 24
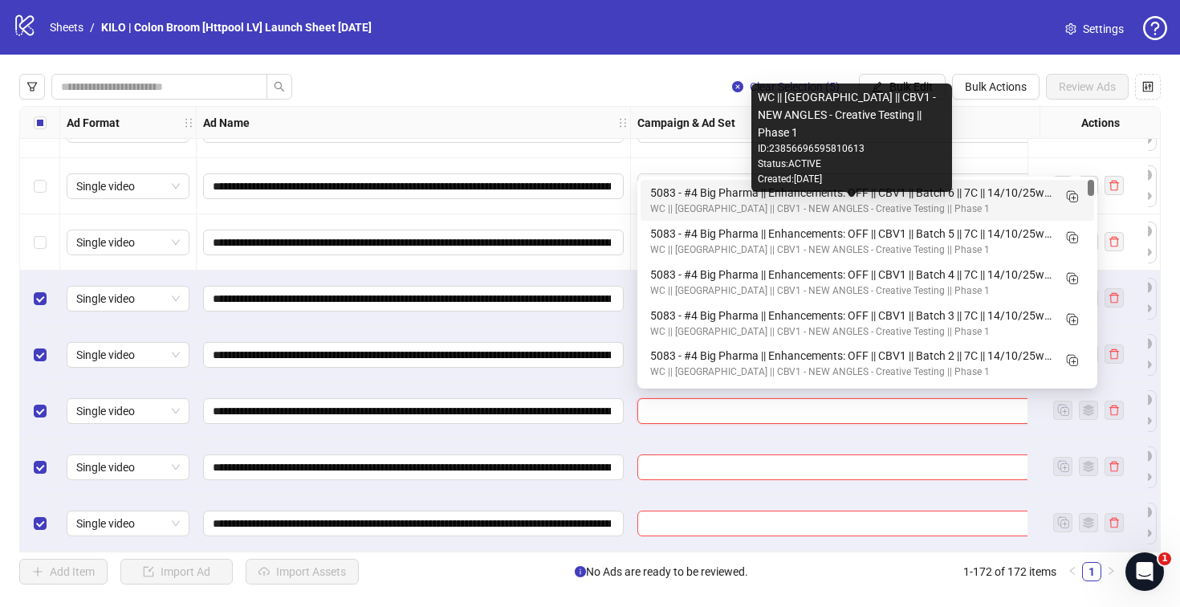
click at [679, 191] on div "5083 - #4 Big Pharma || Enhancements: OFF || CBV1 || Batch 6 || 7C || 14/10/25w…" at bounding box center [851, 193] width 402 height 18
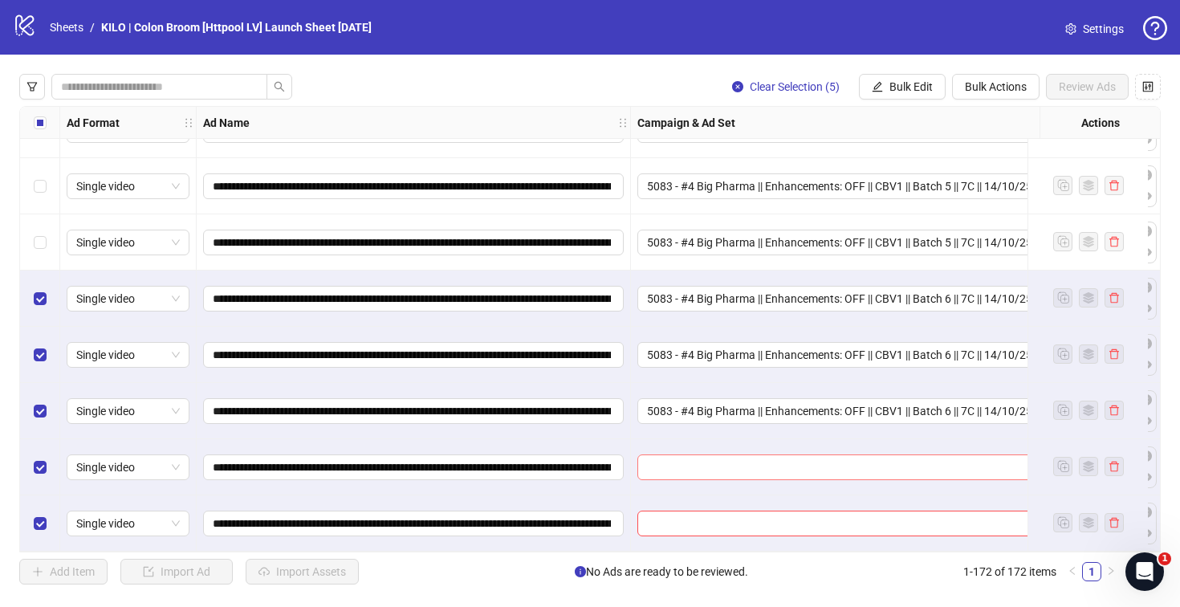
click at [669, 458] on input "search" at bounding box center [860, 467] width 426 height 24
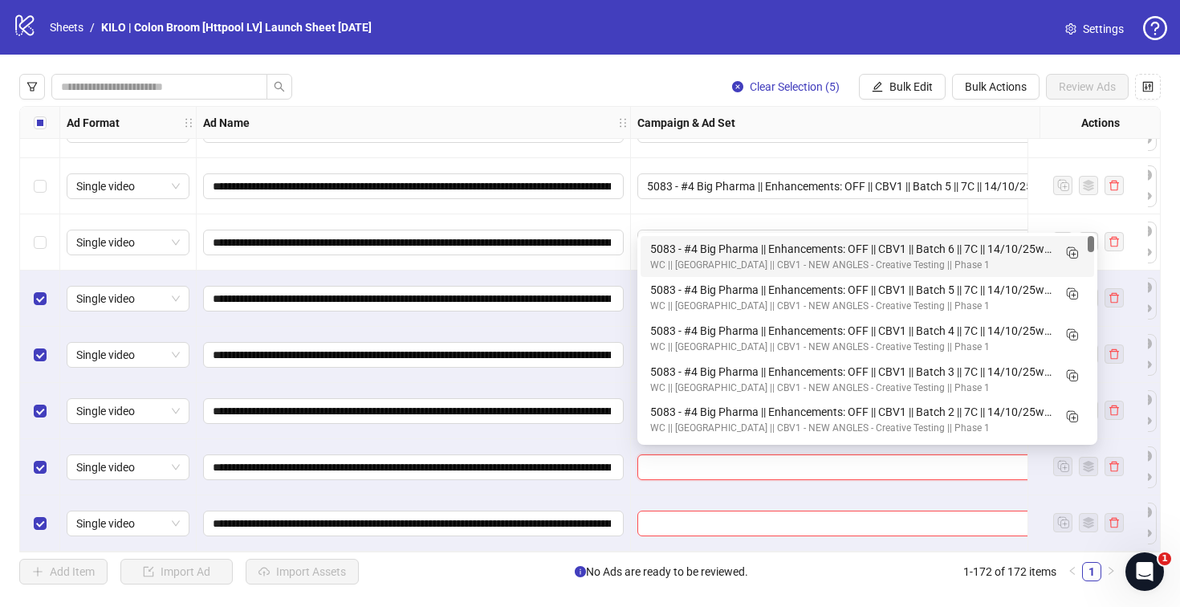
click at [667, 244] on div "5083 - #4 Big Pharma || Enhancements: OFF || CBV1 || Batch 6 || 7C || 14/10/25w…" at bounding box center [851, 249] width 402 height 18
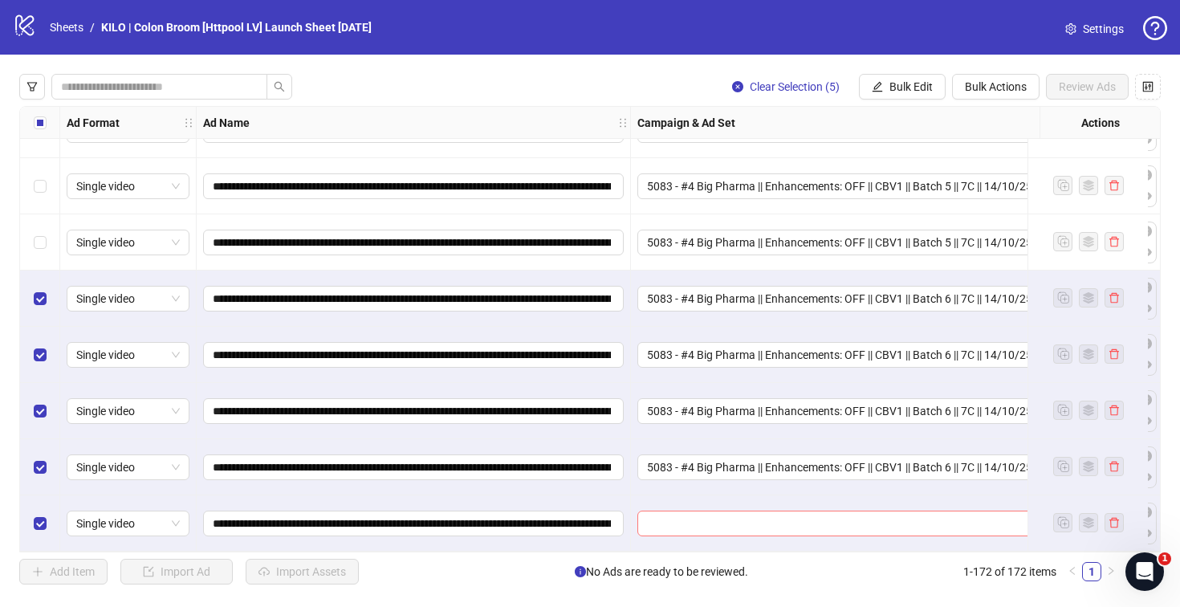
click at [658, 515] on input "search" at bounding box center [860, 523] width 426 height 24
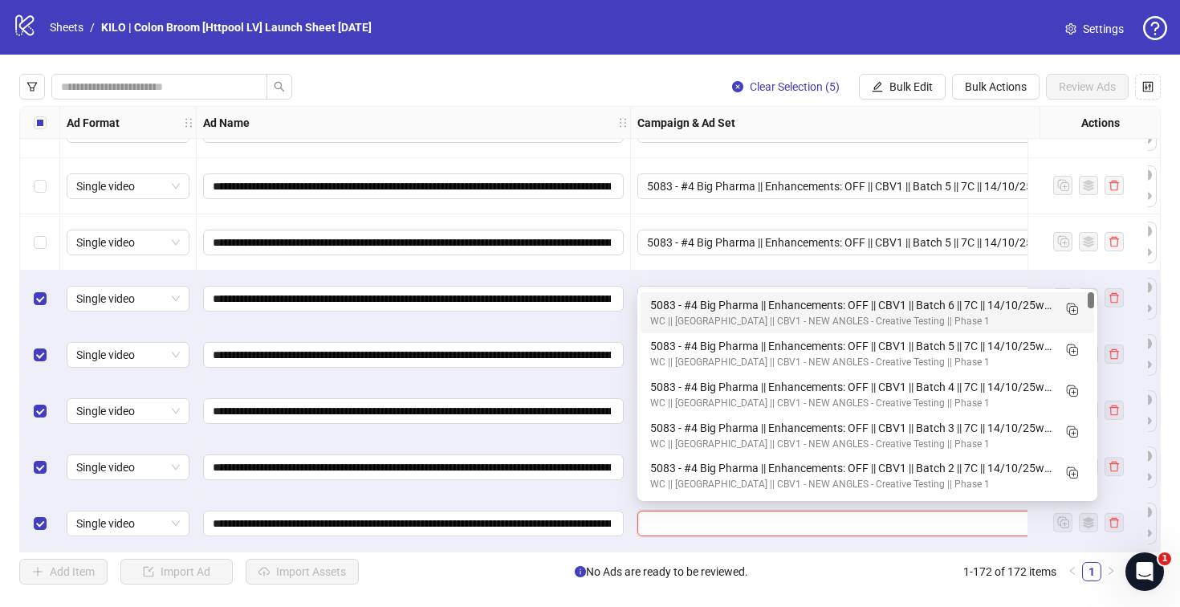
click at [676, 303] on div "5083 - #4 Big Pharma || Enhancements: OFF || CBV1 || Batch 6 || 7C || 14/10/25w…" at bounding box center [851, 305] width 402 height 18
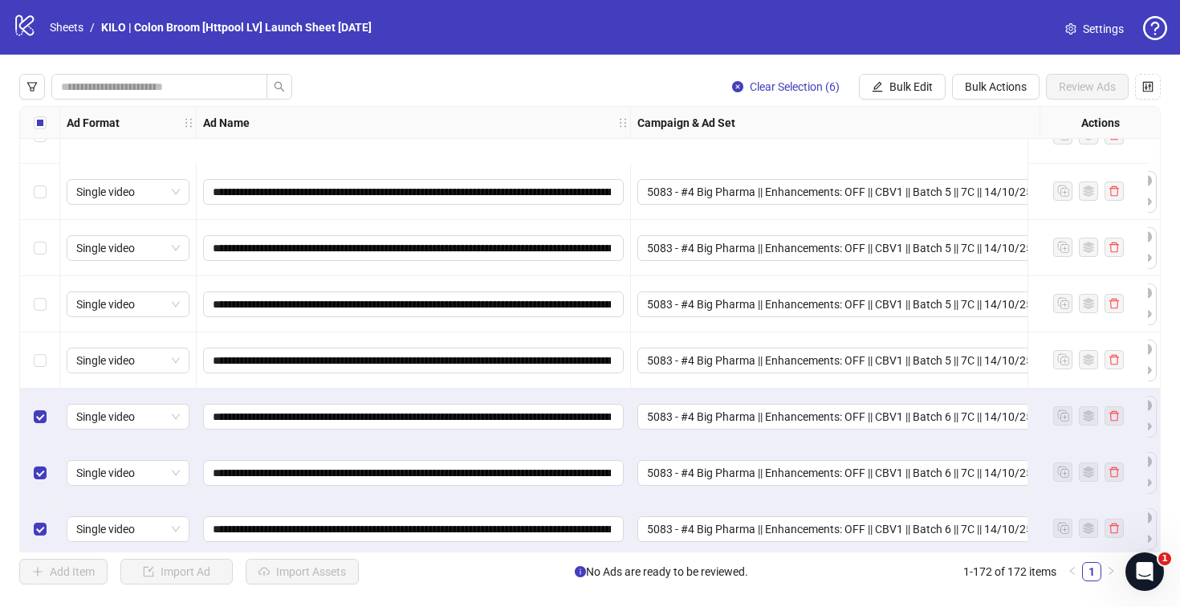
scroll to position [9257, 0]
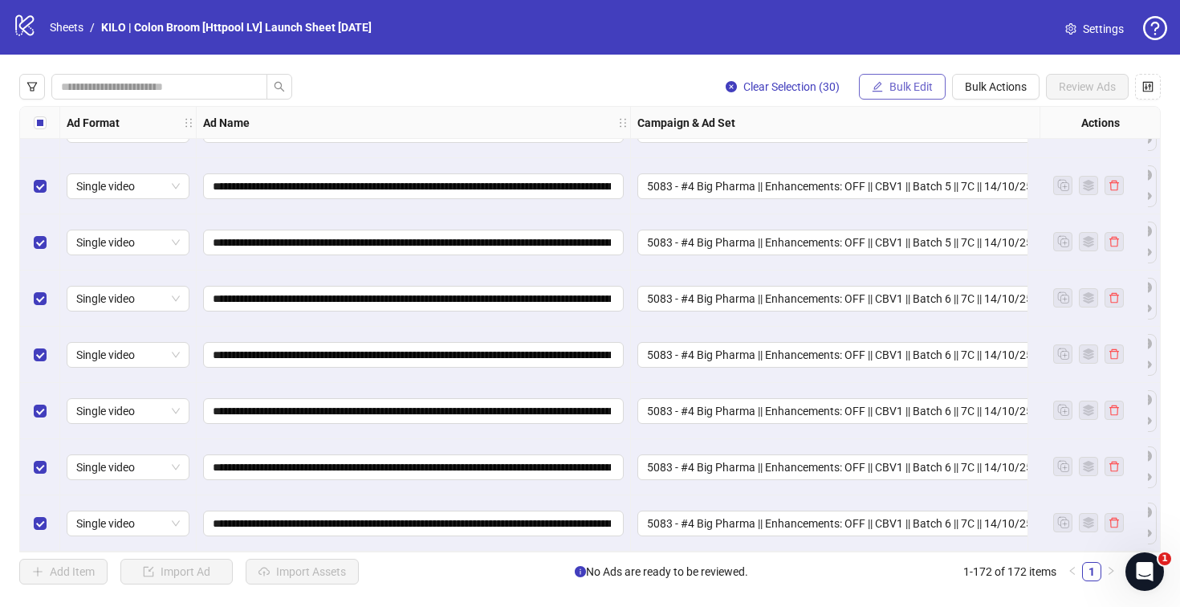
click at [876, 98] on button "Bulk Edit" at bounding box center [902, 87] width 87 height 26
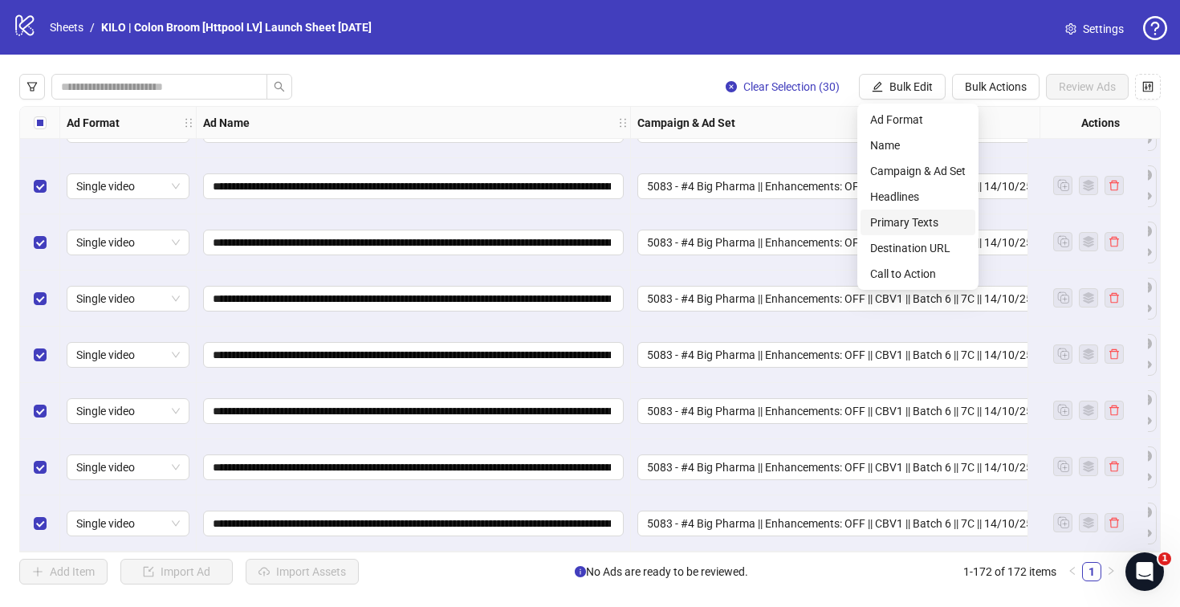
click at [886, 218] on span "Primary Texts" at bounding box center [918, 222] width 96 height 18
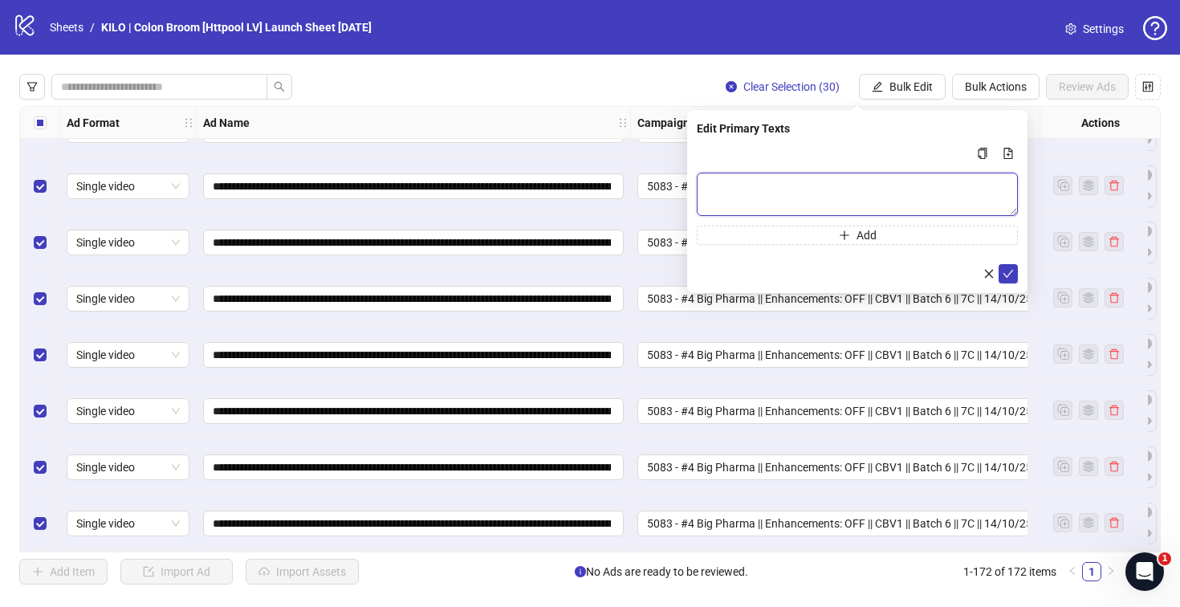
click at [759, 190] on textarea "Multi-text input container - paste or copy values" at bounding box center [857, 194] width 321 height 43
paste textarea "**********"
type textarea "**********"
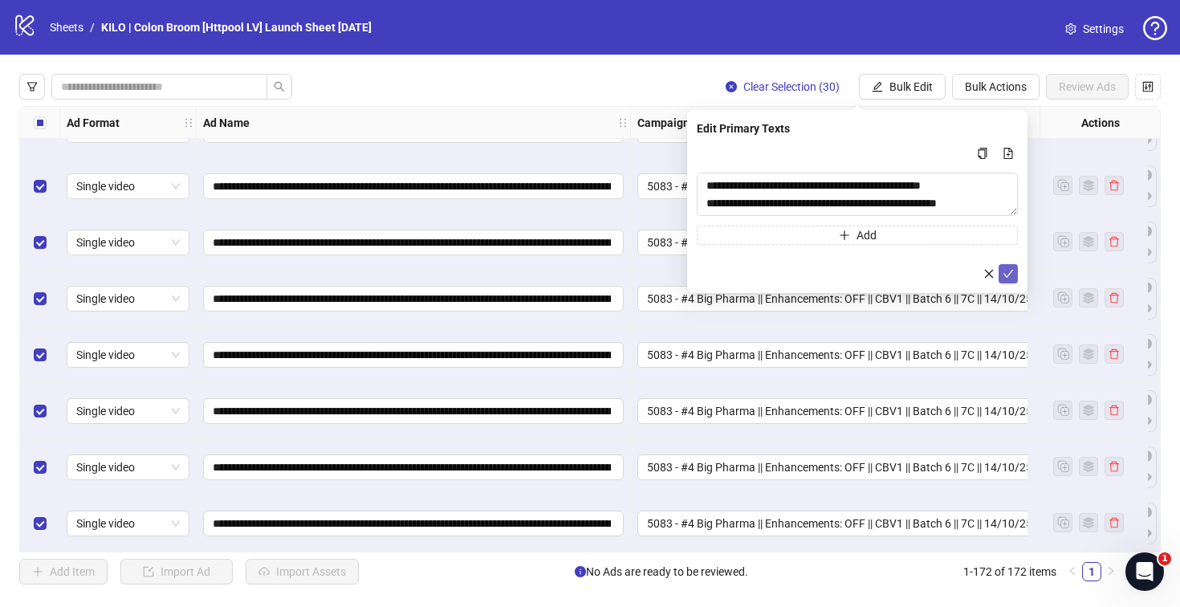
click at [1008, 269] on icon "check" at bounding box center [1007, 273] width 11 height 11
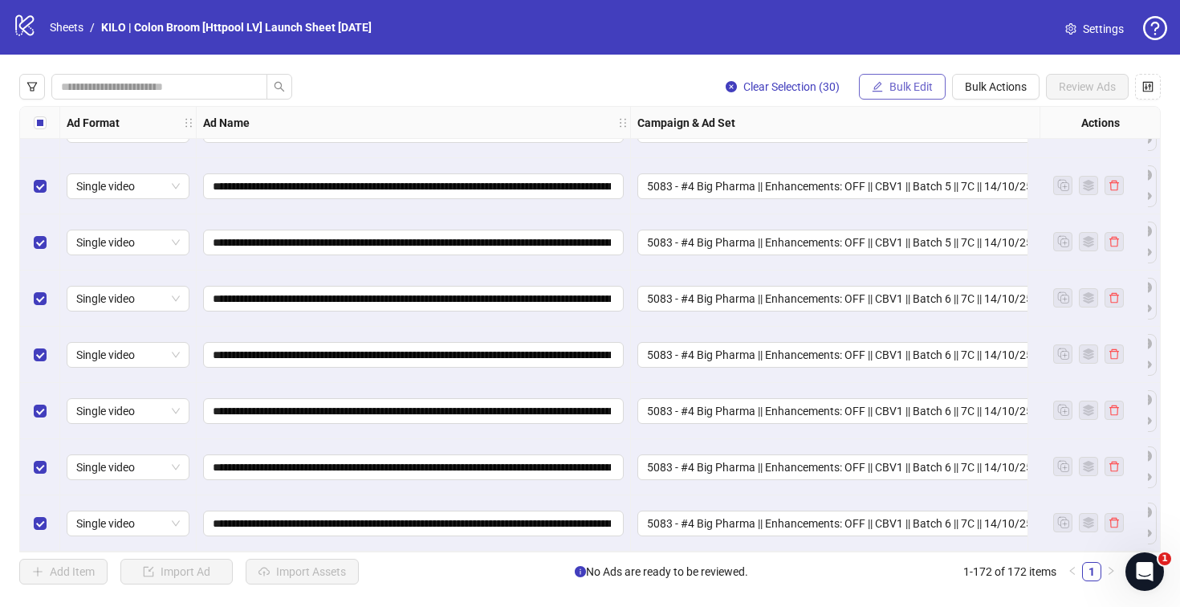
click at [887, 88] on button "Bulk Edit" at bounding box center [902, 87] width 87 height 26
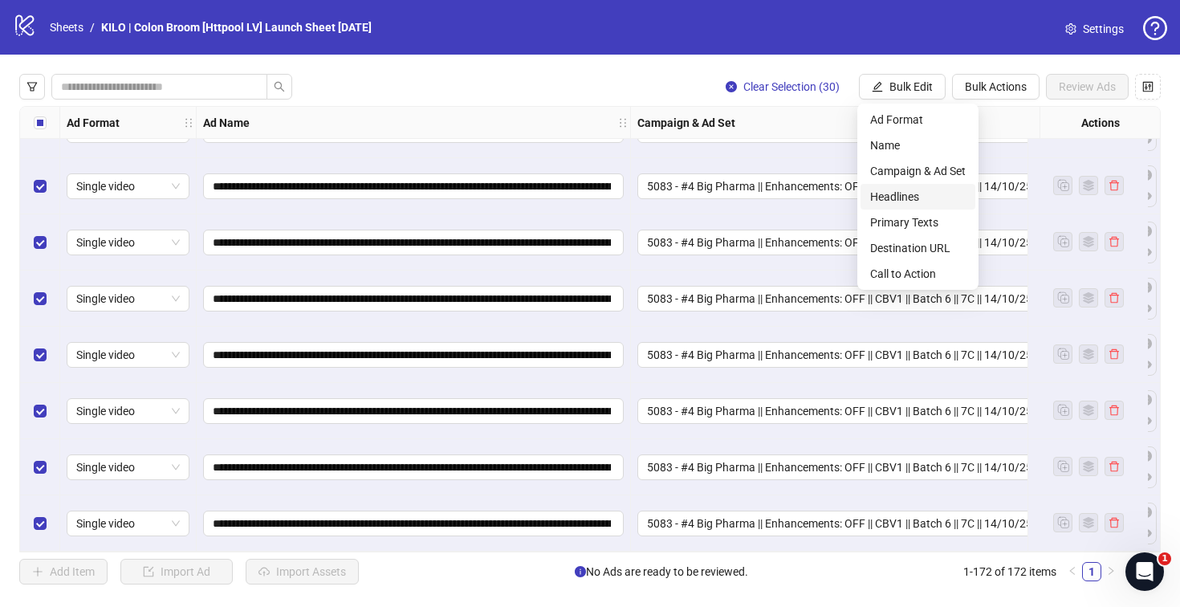
click at [881, 192] on span "Headlines" at bounding box center [918, 197] width 96 height 18
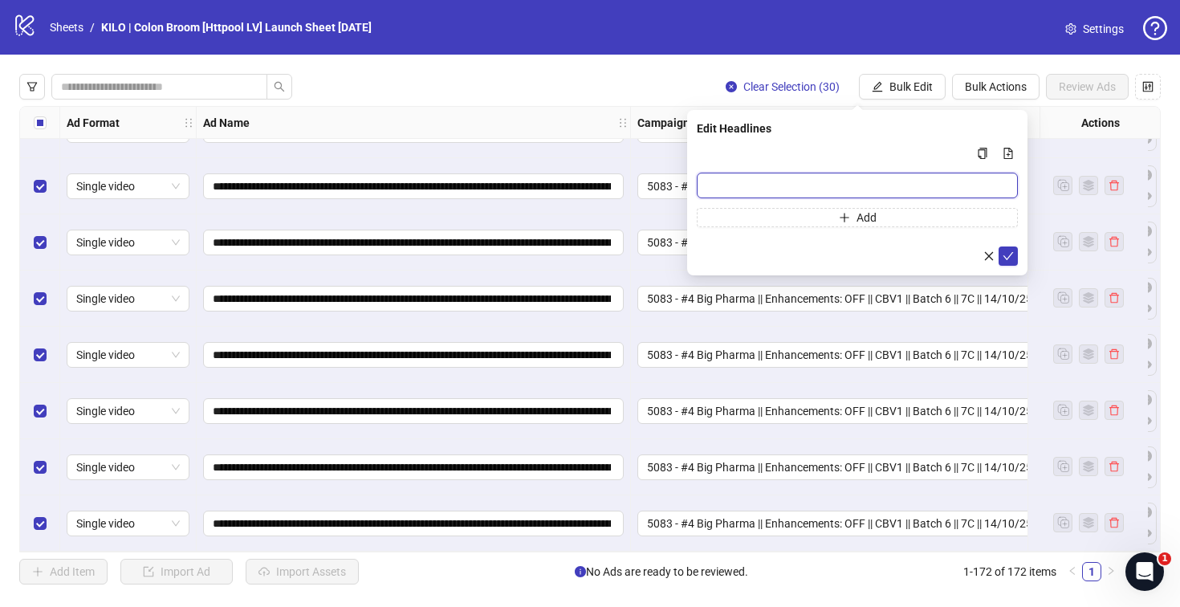
click at [758, 187] on input "Multi-input container - paste or copy values" at bounding box center [857, 186] width 321 height 26
paste input "**********"
type input "**********"
click at [1005, 254] on icon "check" at bounding box center [1007, 255] width 11 height 11
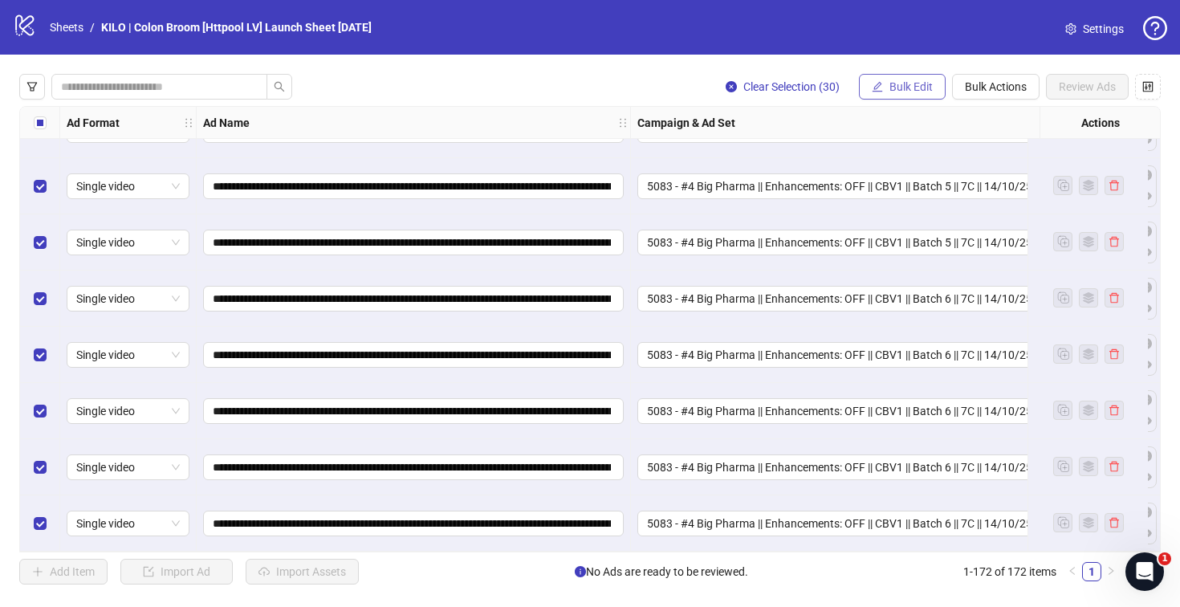
click at [913, 86] on span "Bulk Edit" at bounding box center [910, 86] width 43 height 13
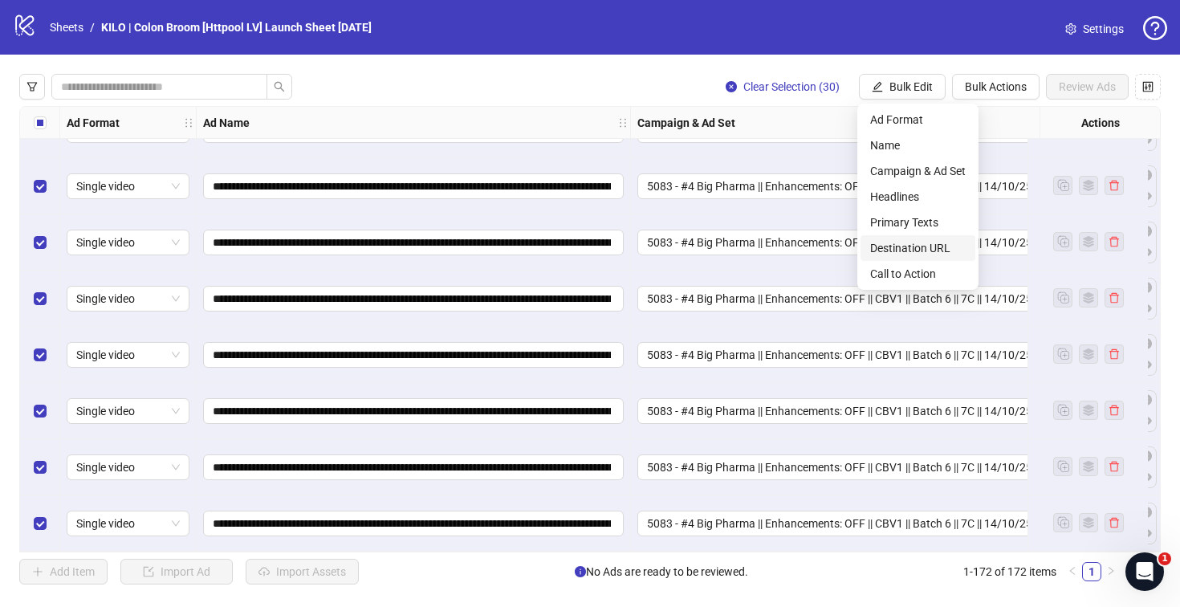
click at [902, 250] on span "Destination URL" at bounding box center [918, 248] width 96 height 18
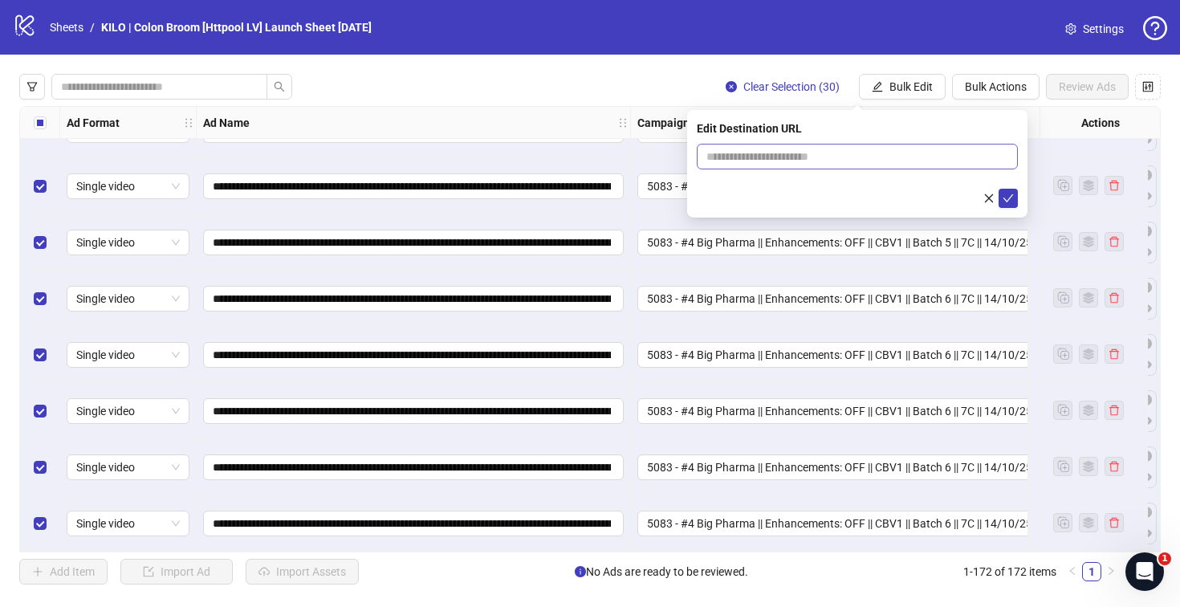
click at [733, 161] on span at bounding box center [857, 157] width 321 height 26
paste input "**********"
type input "**********"
click at [1008, 193] on icon "check" at bounding box center [1007, 198] width 11 height 11
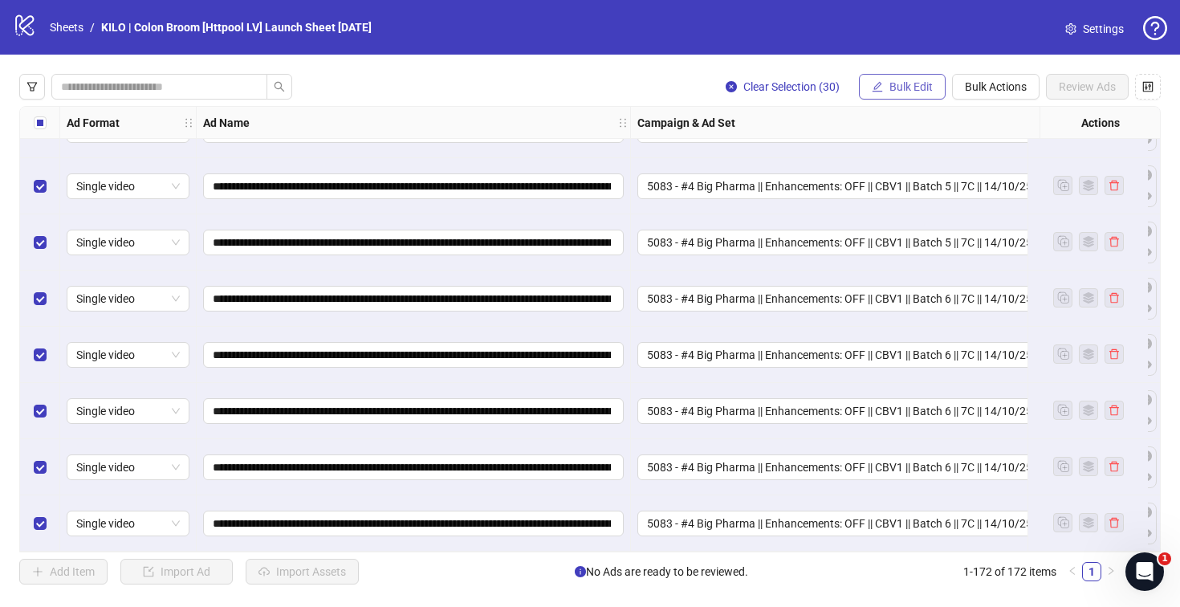
click at [910, 91] on span "Bulk Edit" at bounding box center [910, 86] width 43 height 13
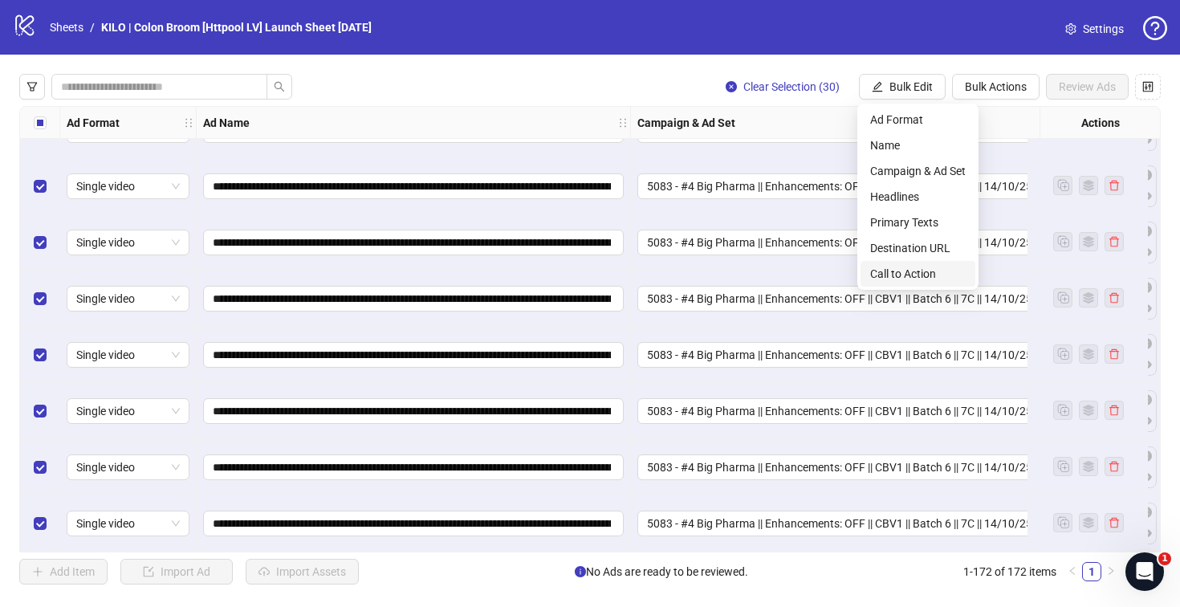
click at [901, 272] on span "Call to Action" at bounding box center [918, 274] width 96 height 18
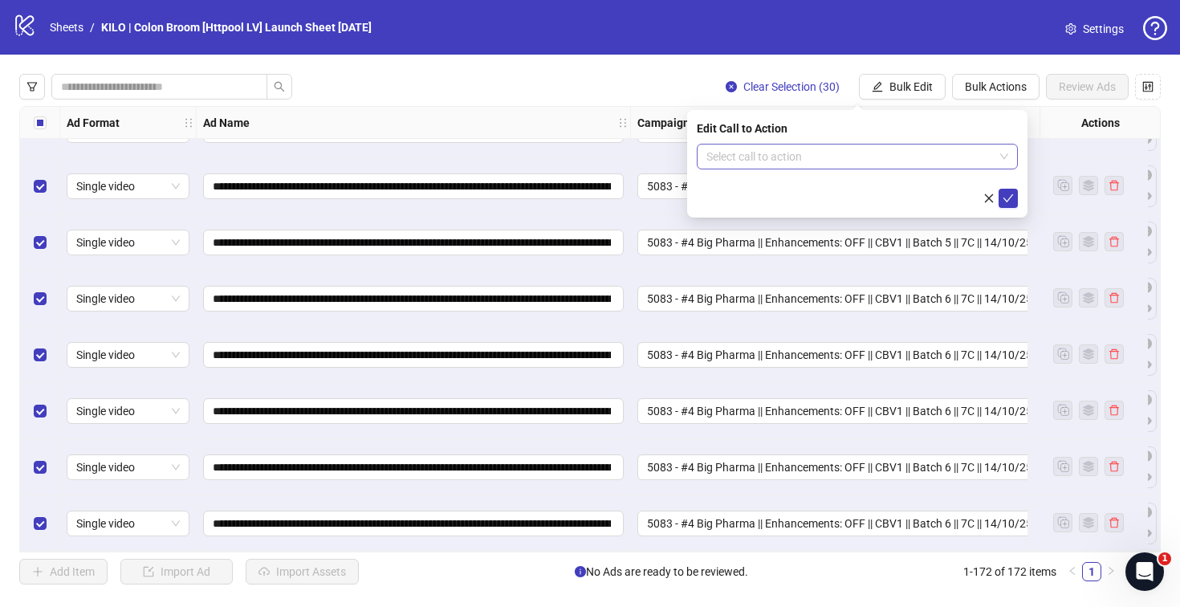
click at [778, 147] on input "search" at bounding box center [849, 156] width 287 height 24
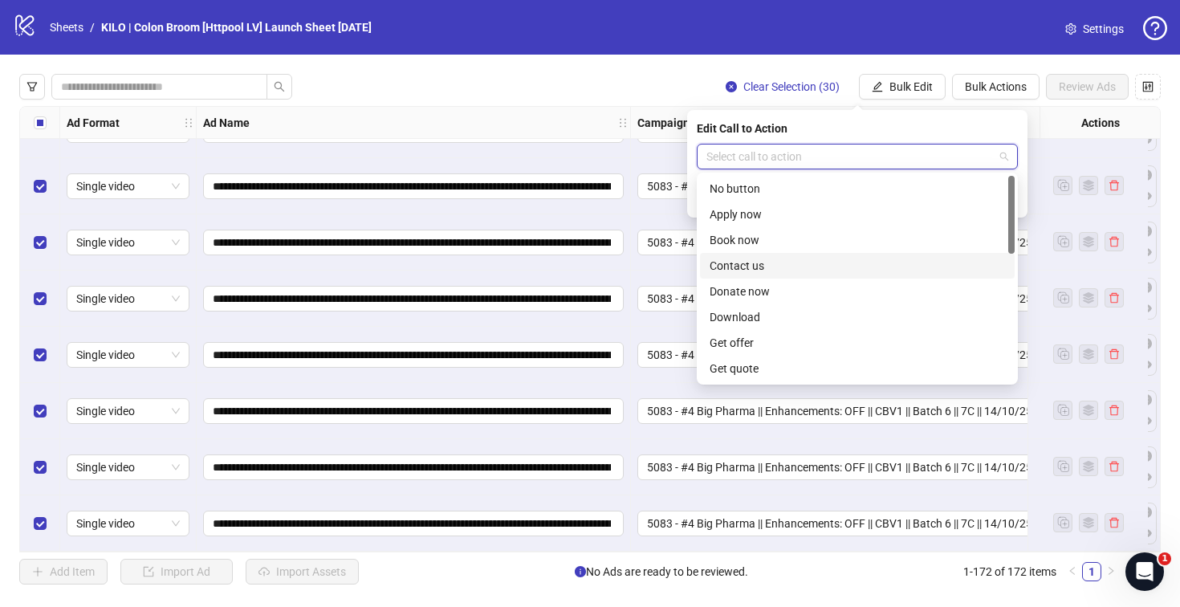
scroll to position [331, 0]
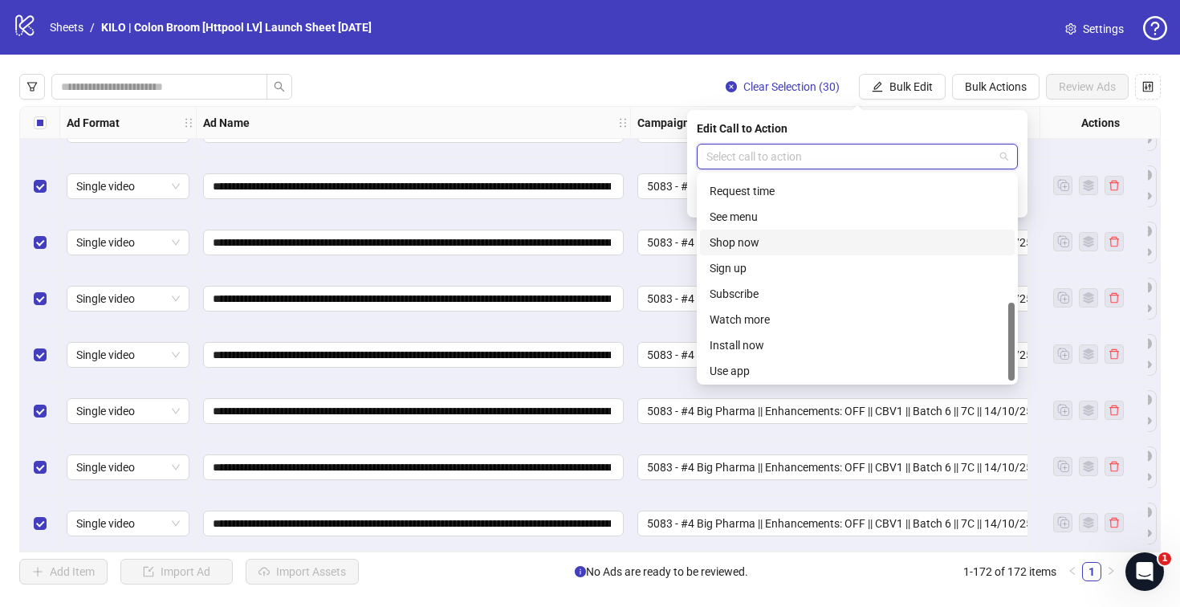
click at [752, 234] on div "Shop now" at bounding box center [856, 243] width 295 height 18
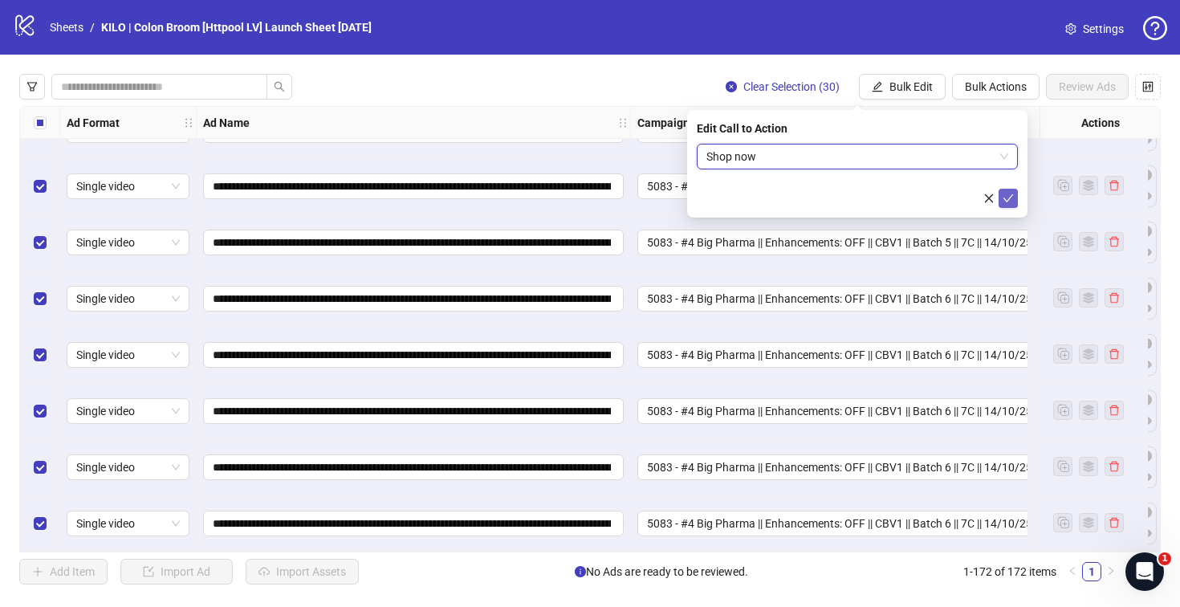
click at [1004, 193] on icon "check" at bounding box center [1007, 198] width 11 height 11
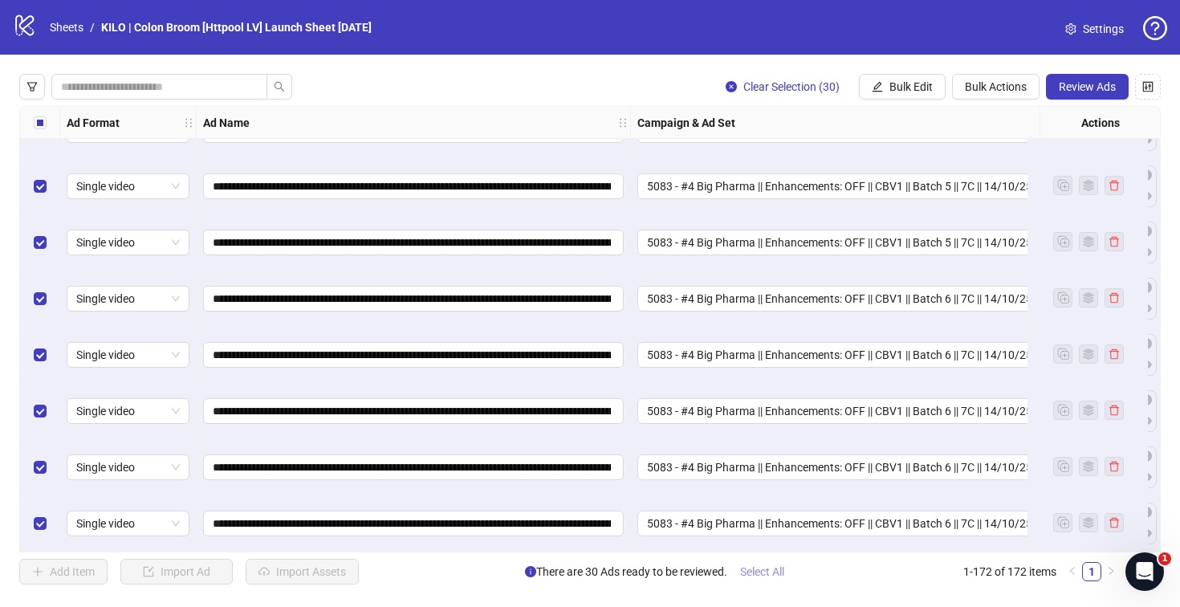
click at [754, 571] on span "Select All" at bounding box center [762, 571] width 44 height 13
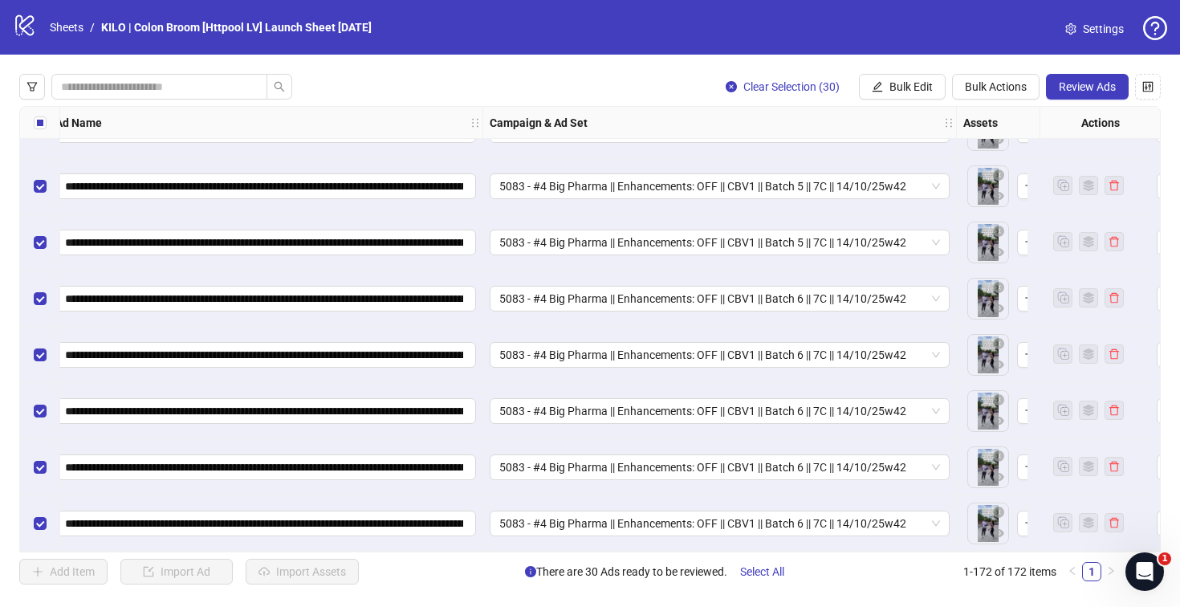
scroll to position [9257, 0]
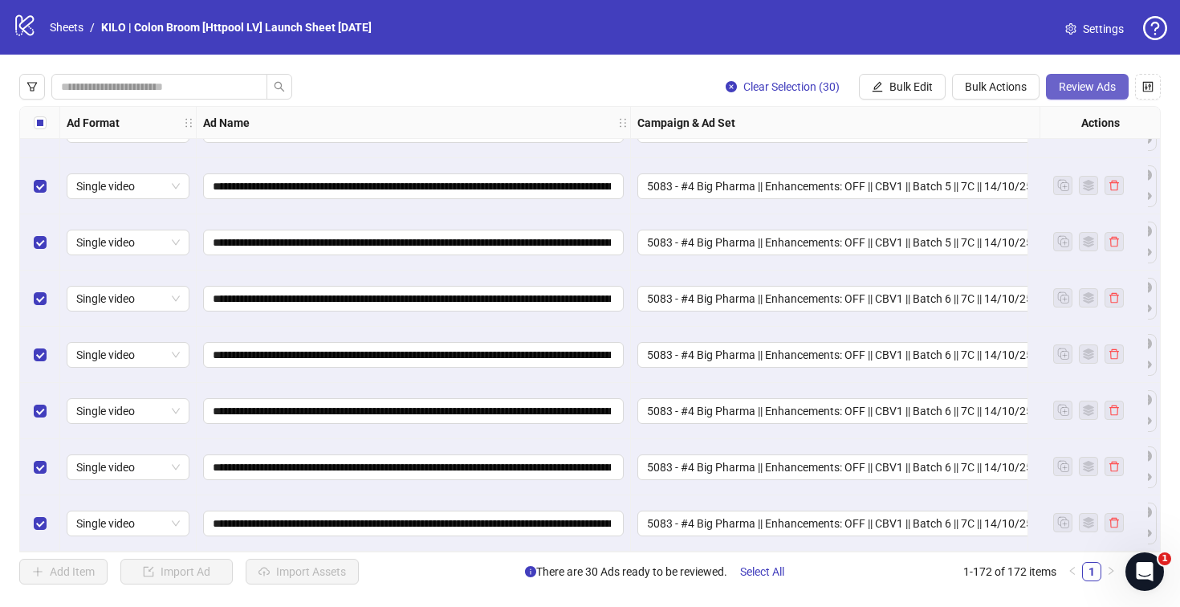
click at [1080, 91] on span "Review Ads" at bounding box center [1087, 86] width 57 height 13
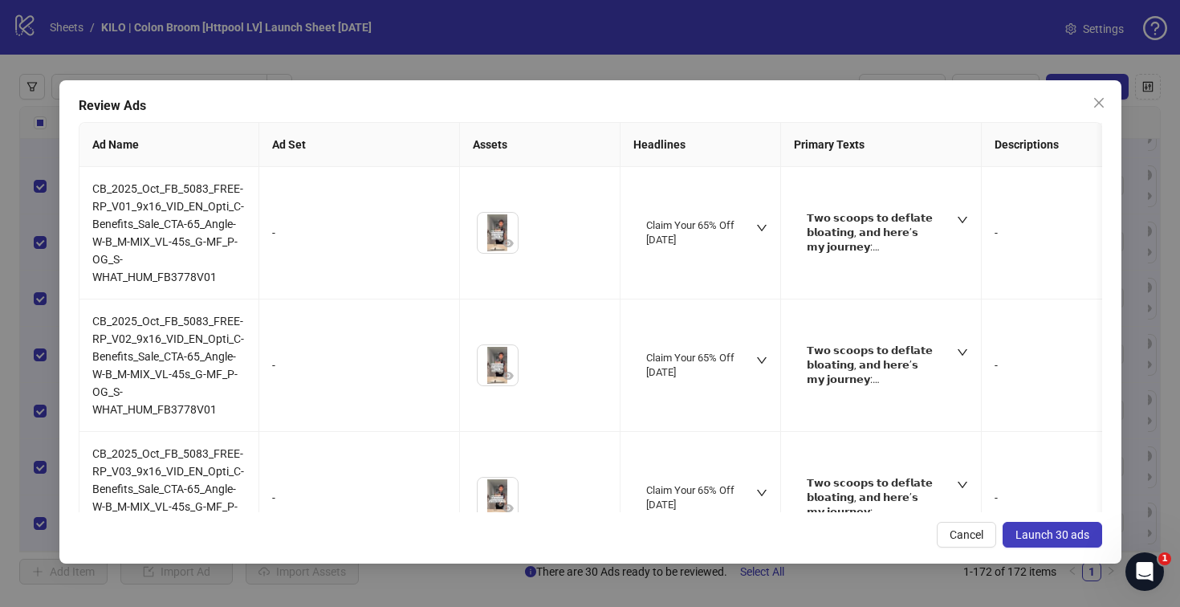
click at [1025, 537] on span "Launch 30 ads" at bounding box center [1052, 534] width 74 height 13
